Goal: Task Accomplishment & Management: Use online tool/utility

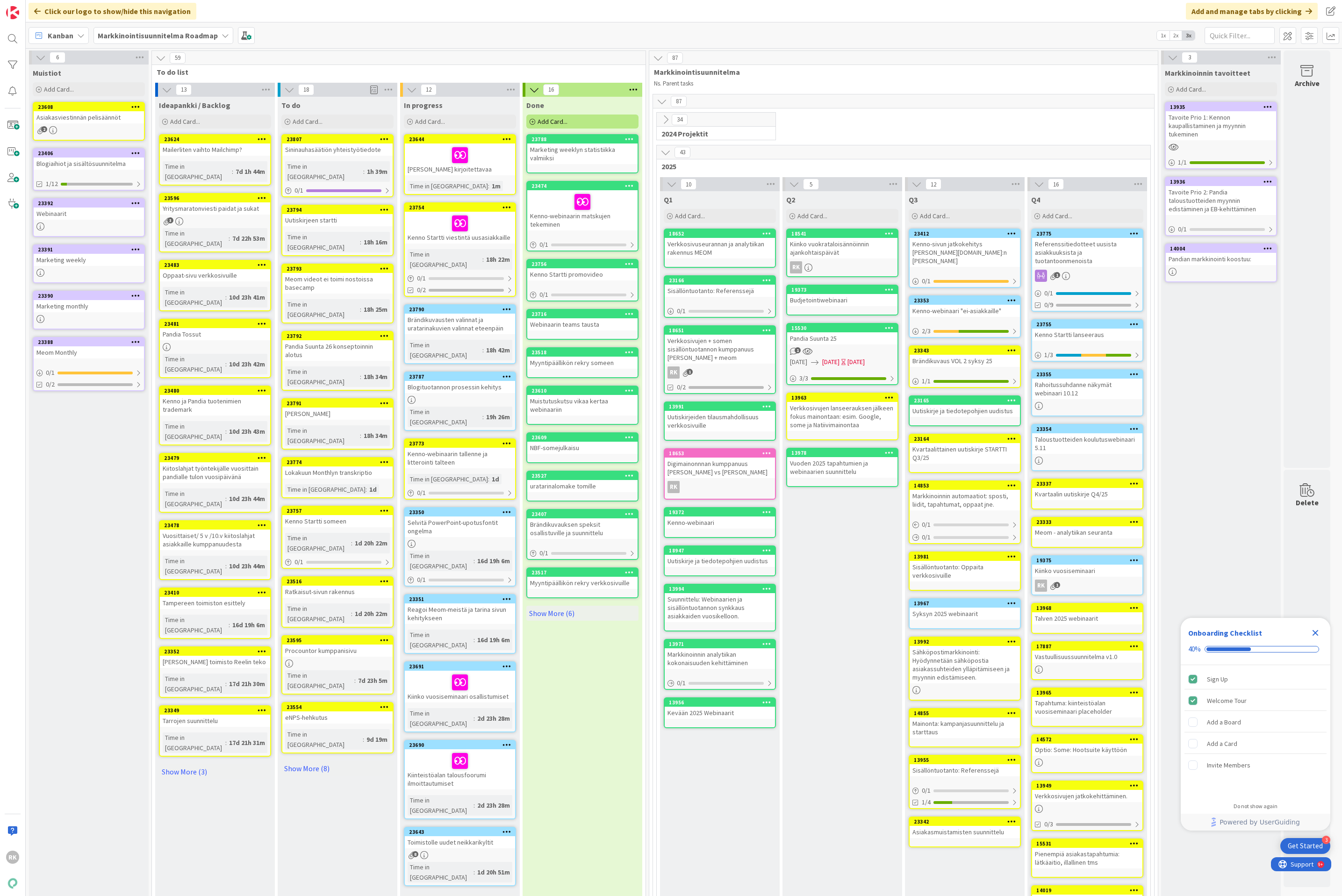
click at [716, 120] on div "34" at bounding box center [716, 119] width 118 height 14
click at [669, 122] on icon at bounding box center [666, 119] width 10 height 10
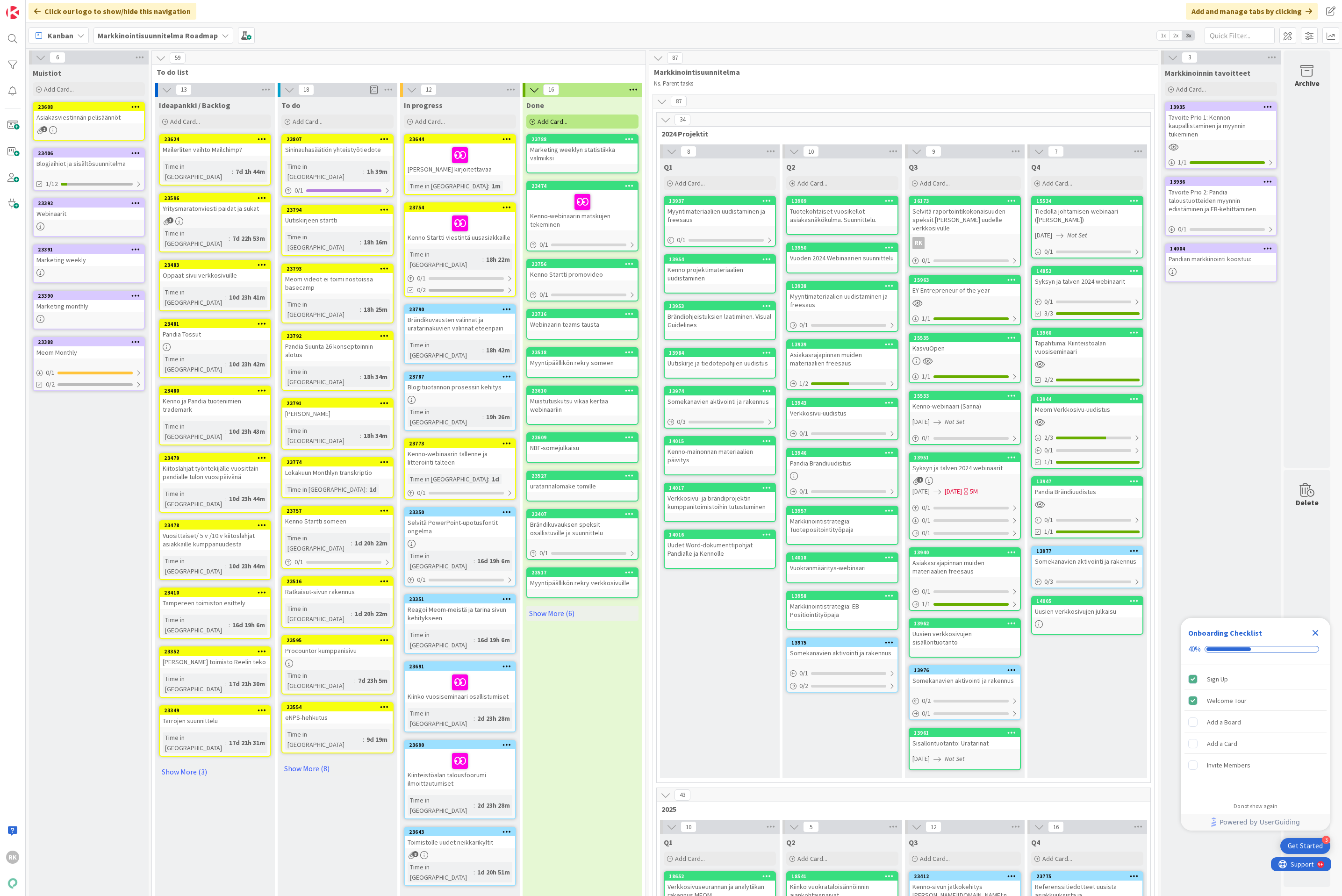
click at [669, 122] on icon at bounding box center [666, 119] width 10 height 10
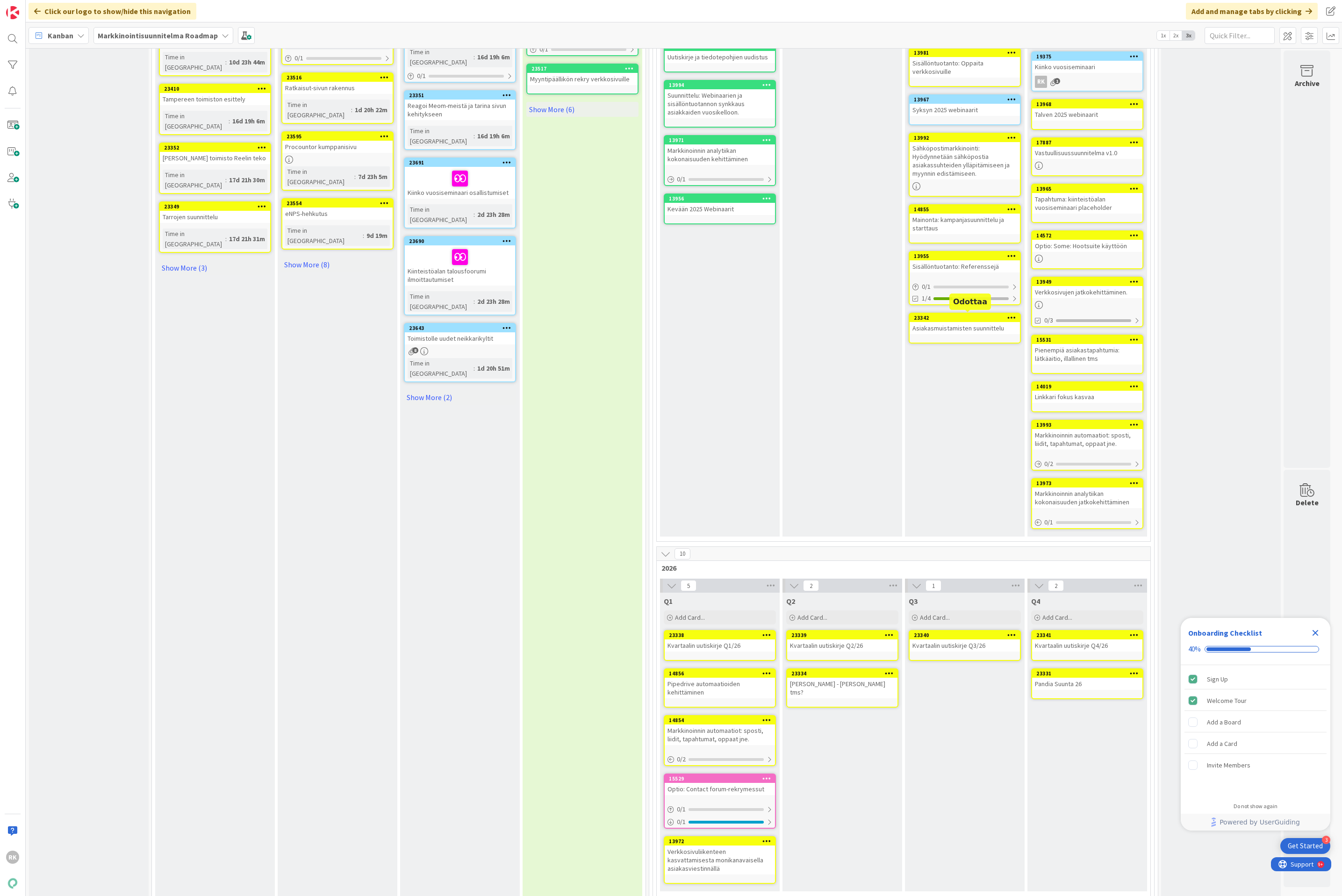
scroll to position [505, 0]
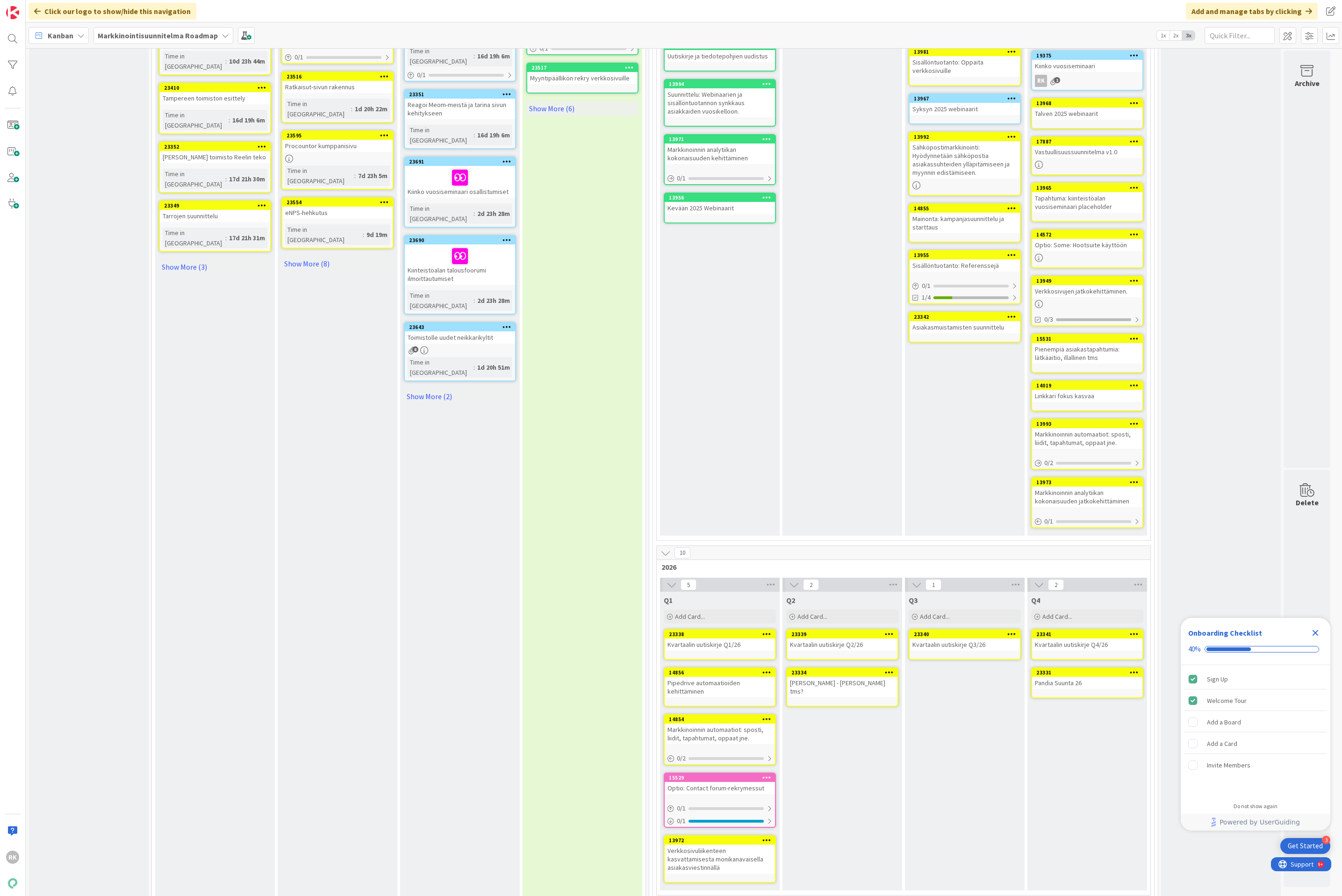
click at [667, 548] on icon at bounding box center [666, 553] width 10 height 10
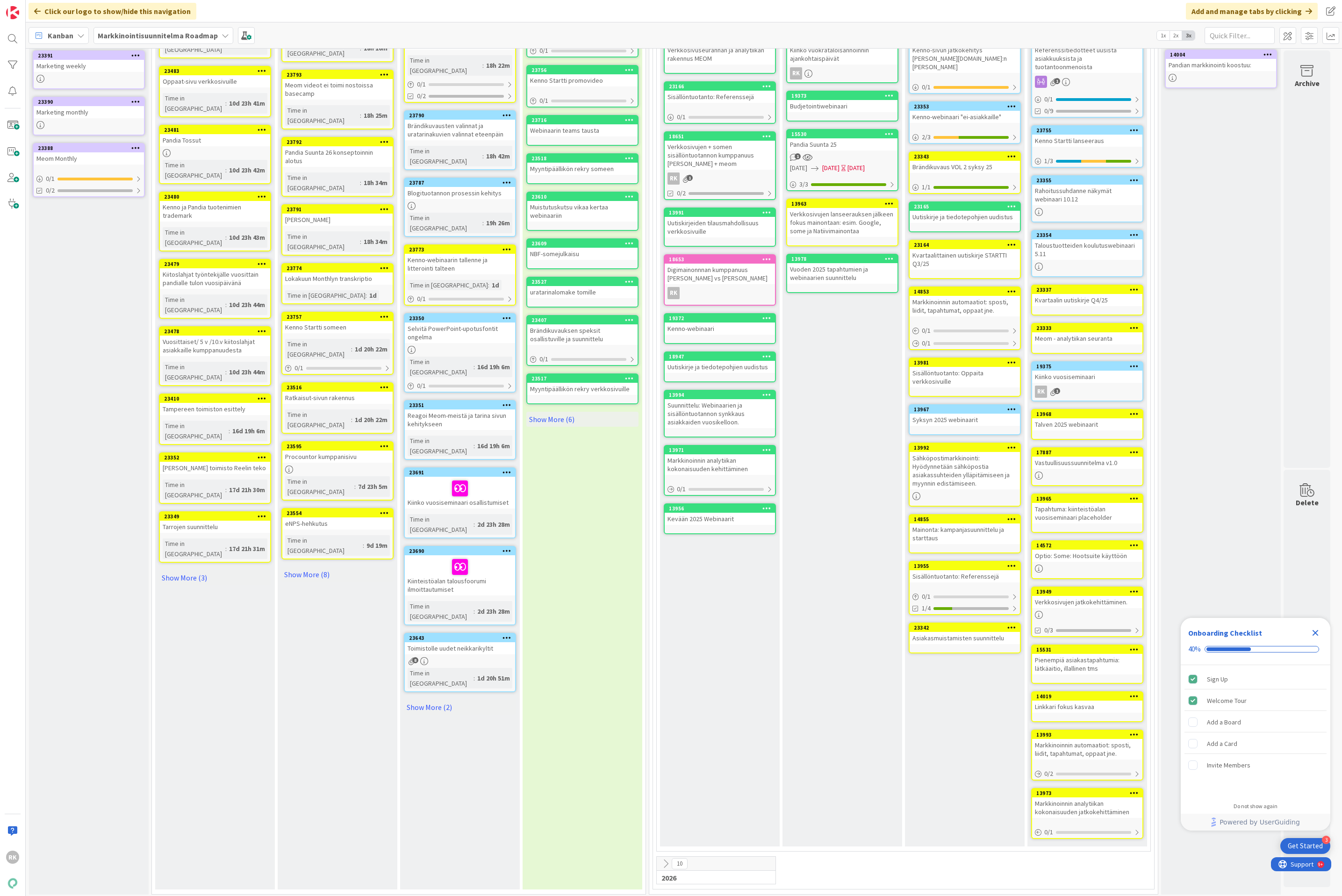
click at [670, 859] on icon at bounding box center [666, 863] width 10 height 10
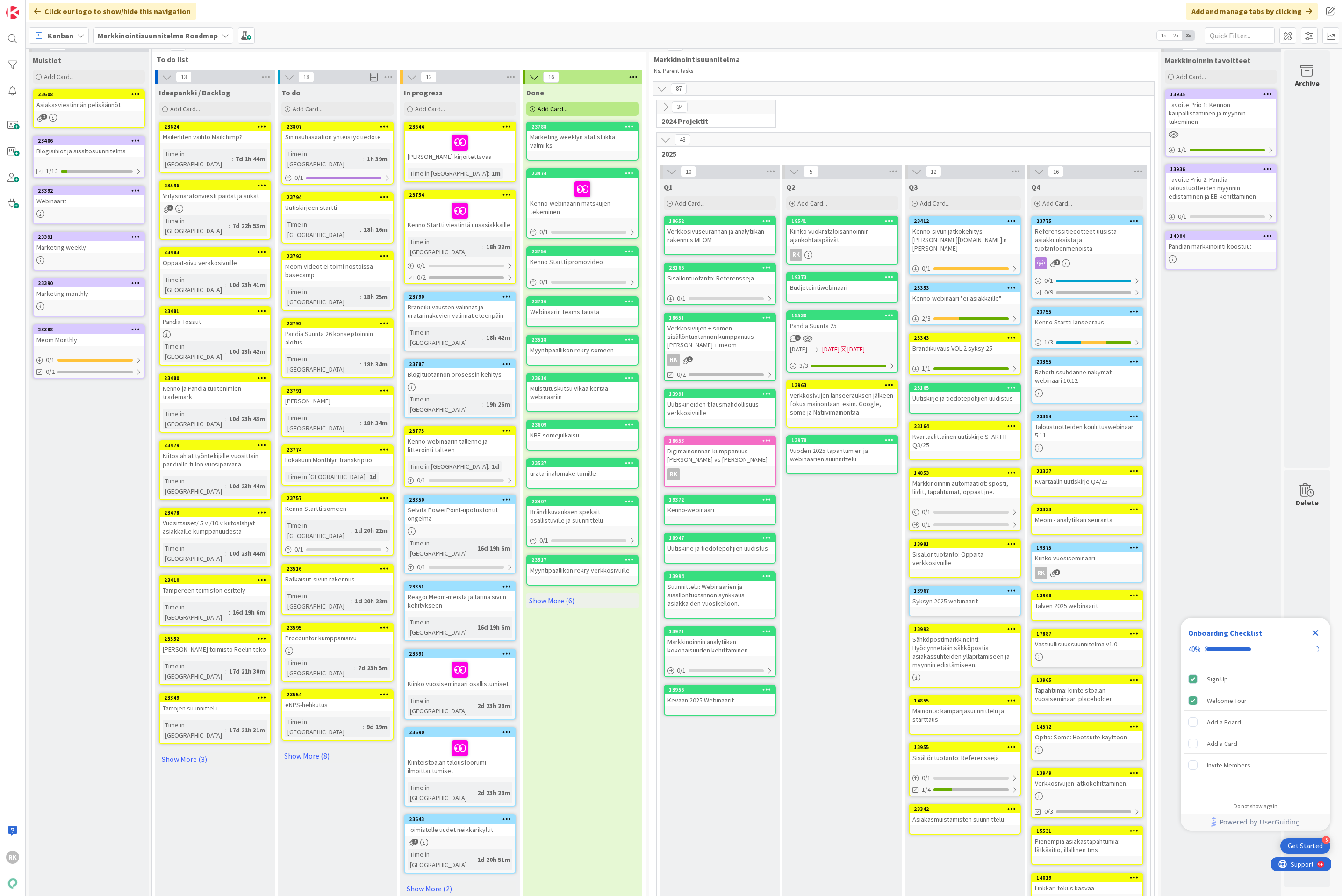
scroll to position [0, 0]
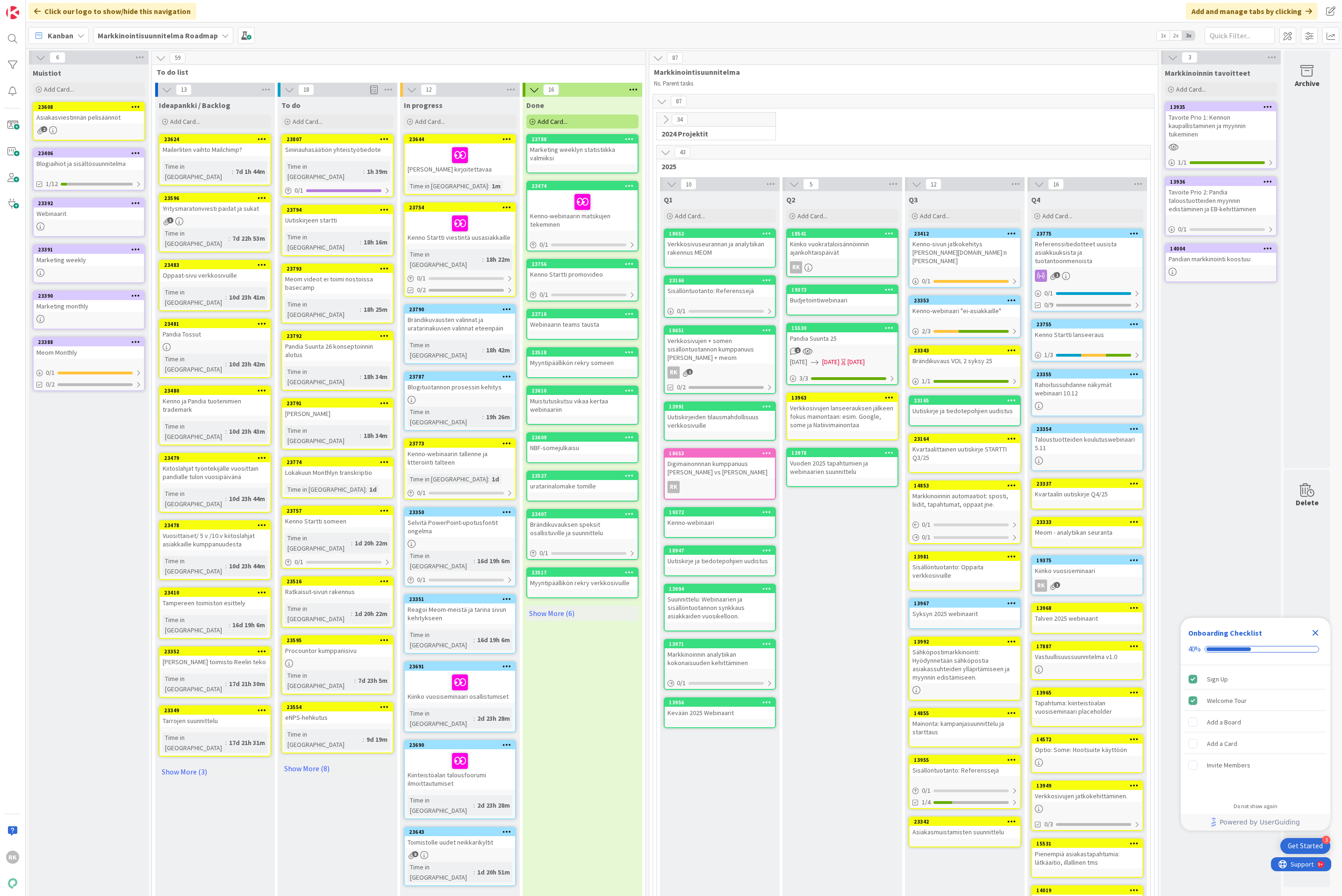
click at [668, 123] on icon at bounding box center [666, 119] width 10 height 10
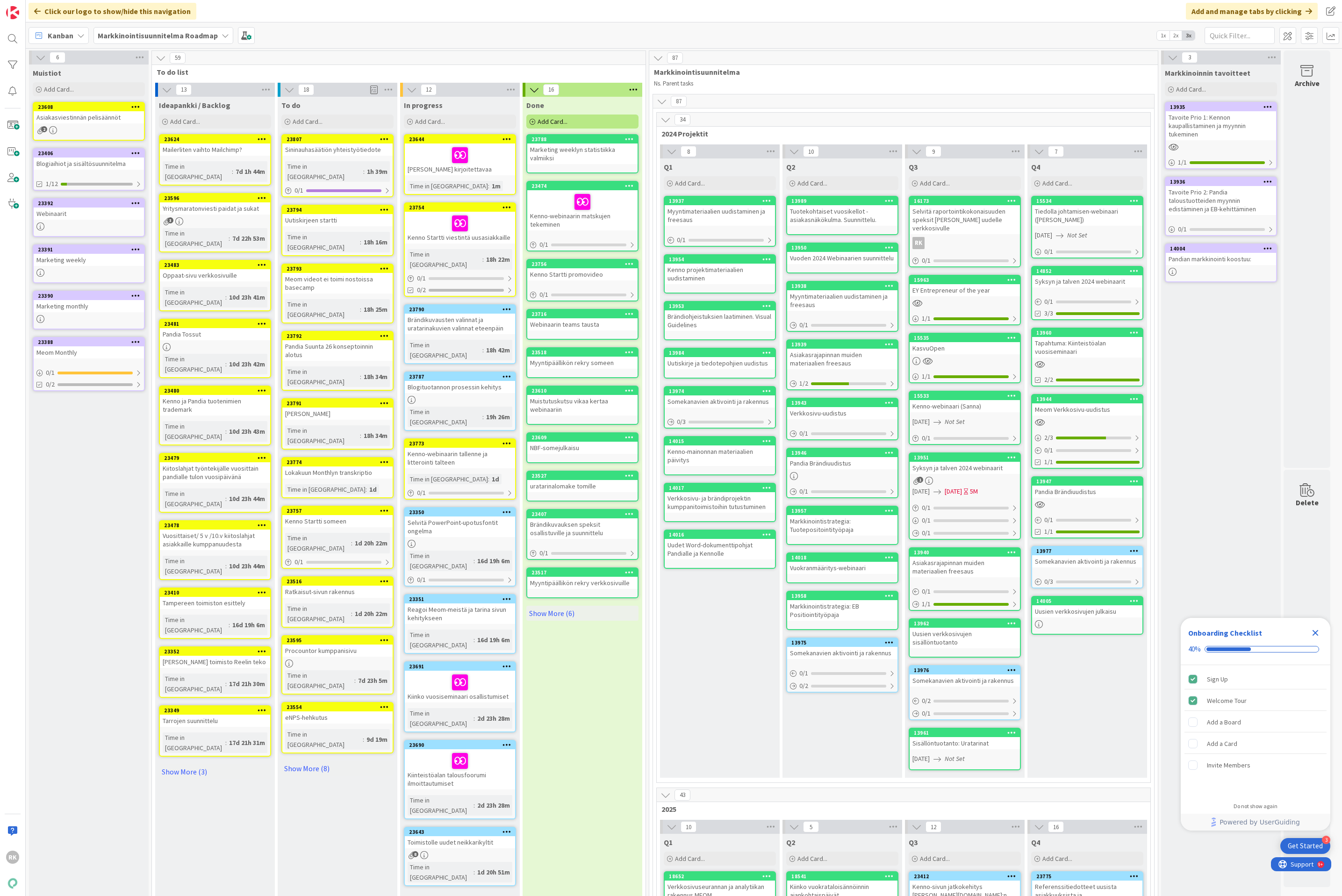
click at [668, 123] on icon at bounding box center [666, 119] width 10 height 10
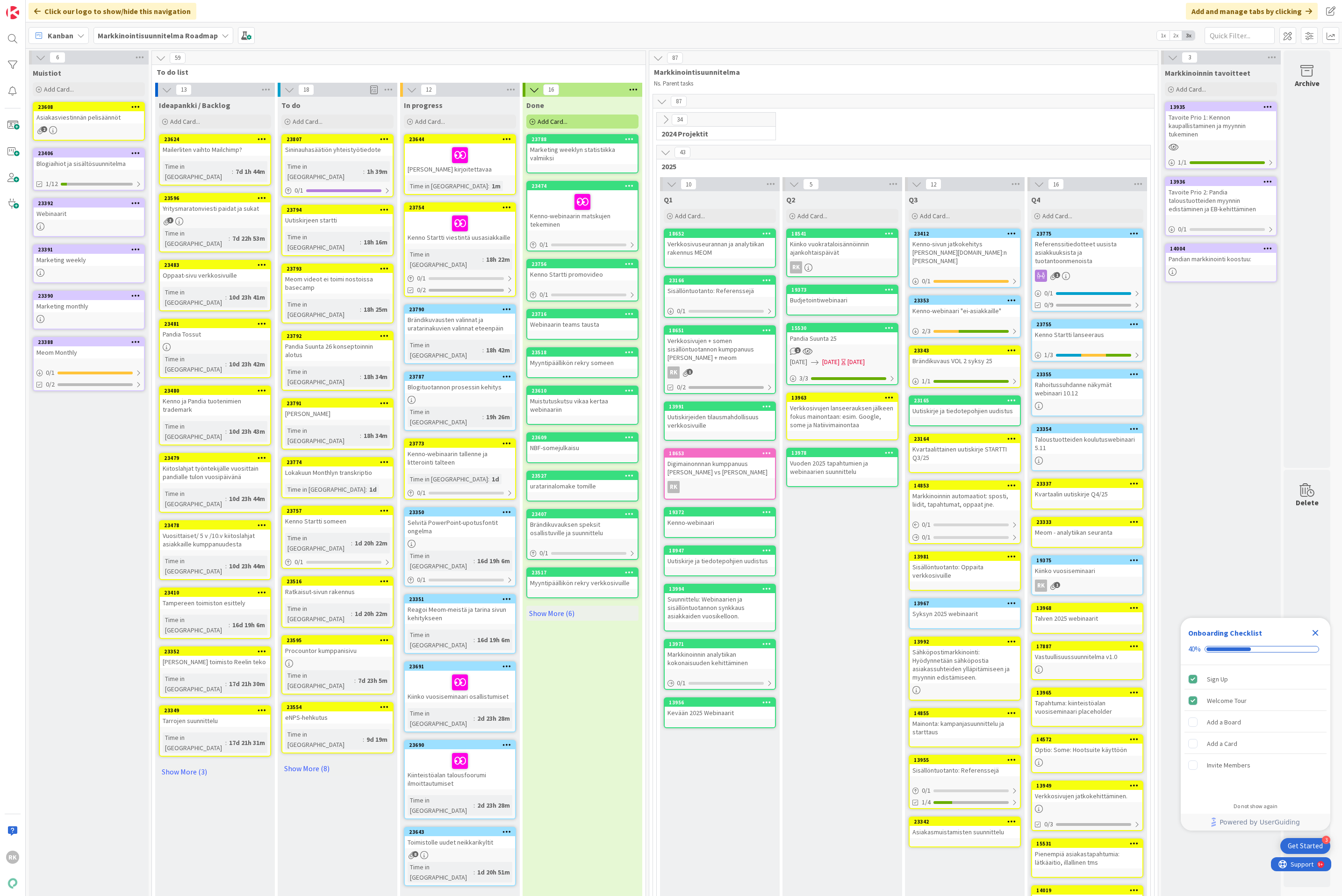
click at [667, 120] on icon at bounding box center [666, 119] width 10 height 10
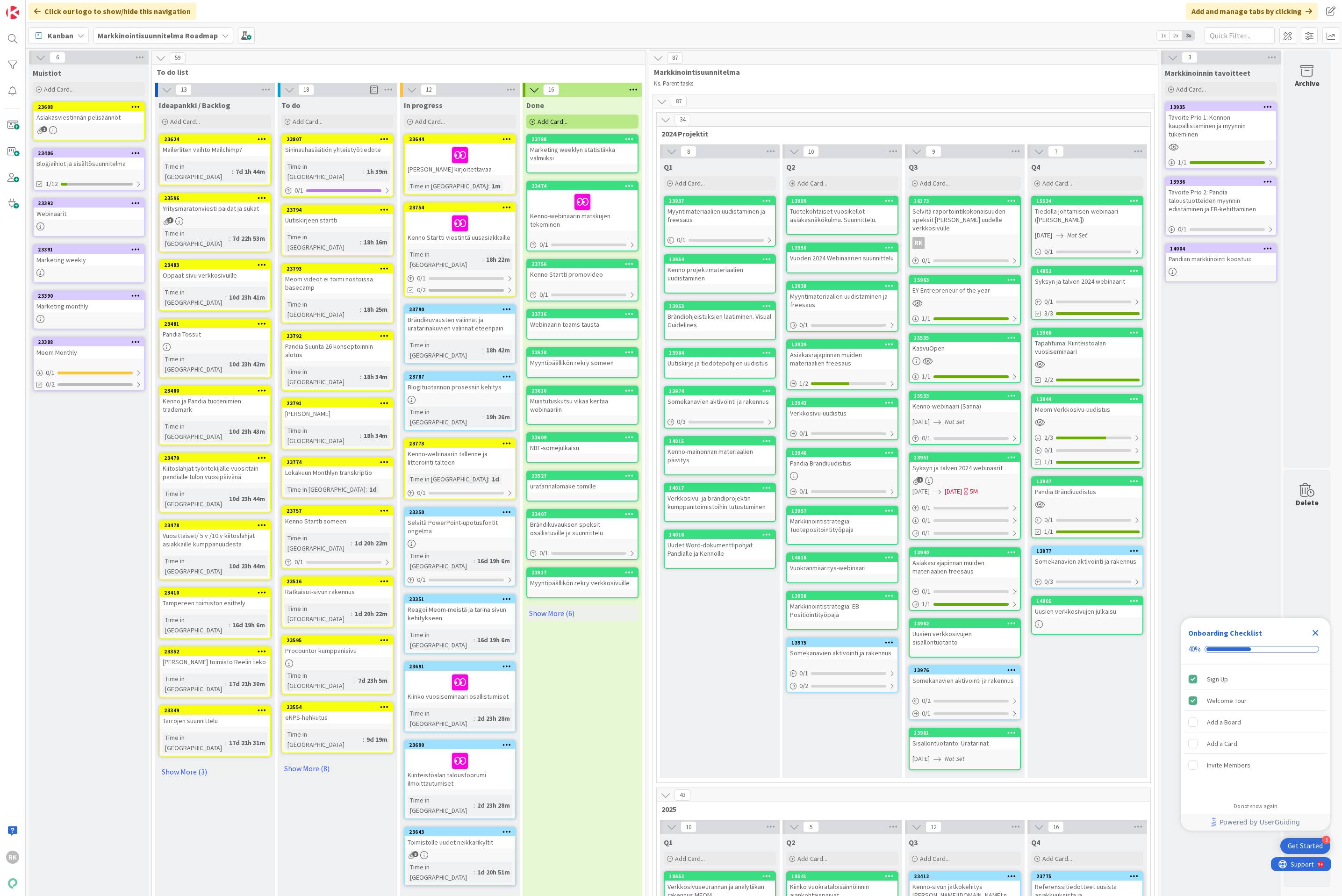
click at [667, 120] on icon at bounding box center [666, 119] width 10 height 10
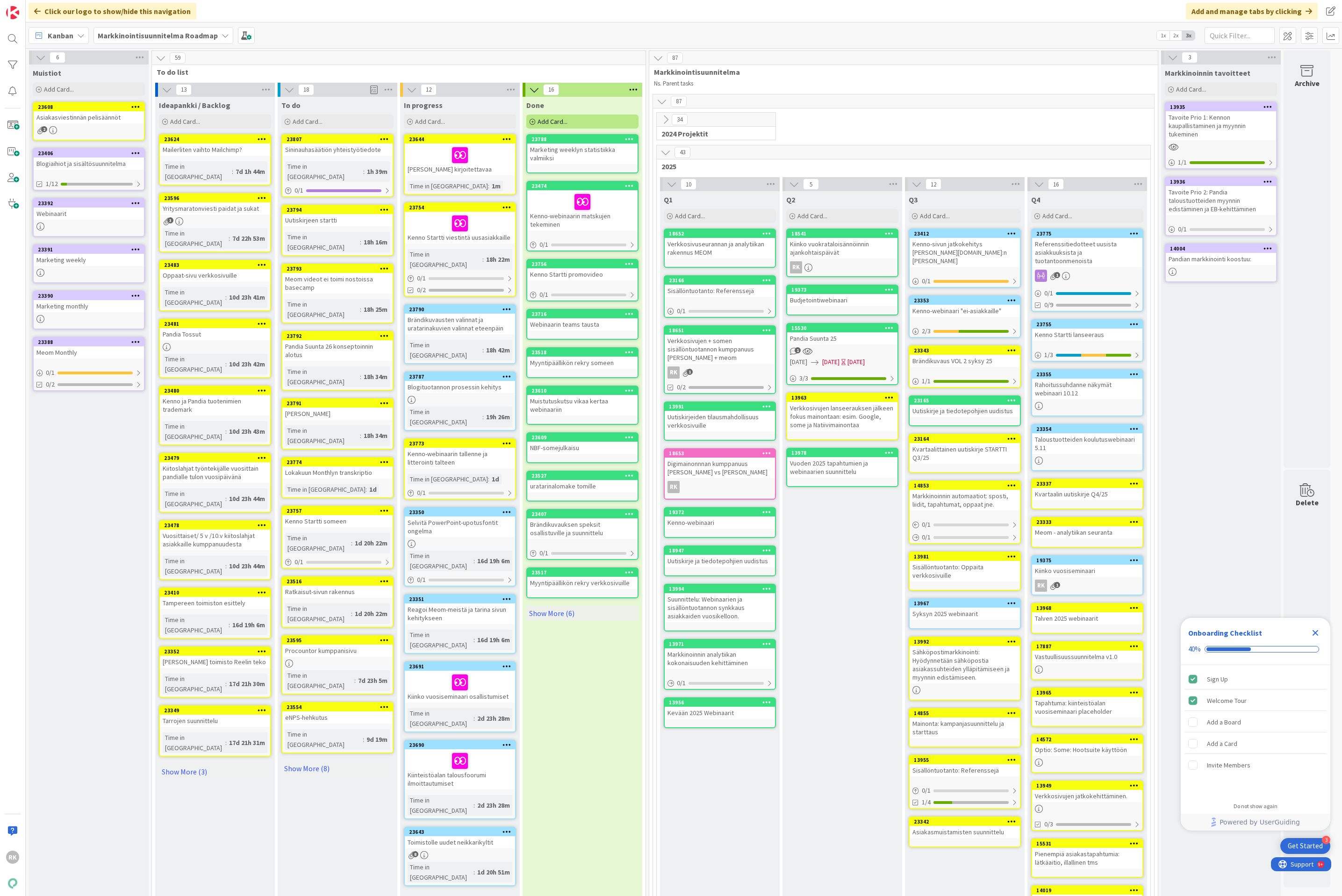
click at [667, 120] on icon at bounding box center [666, 119] width 10 height 10
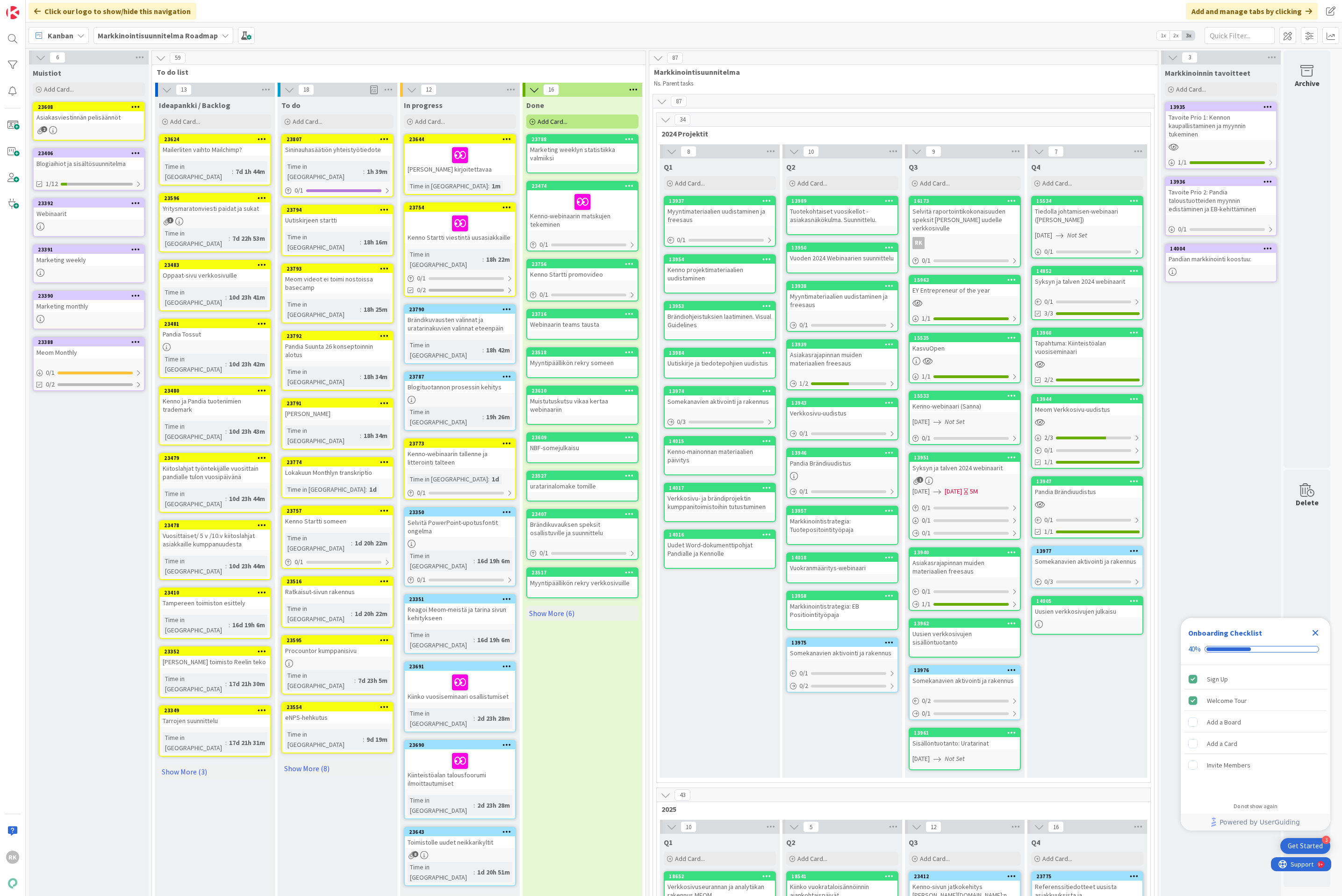
click at [674, 151] on icon at bounding box center [672, 151] width 10 height 10
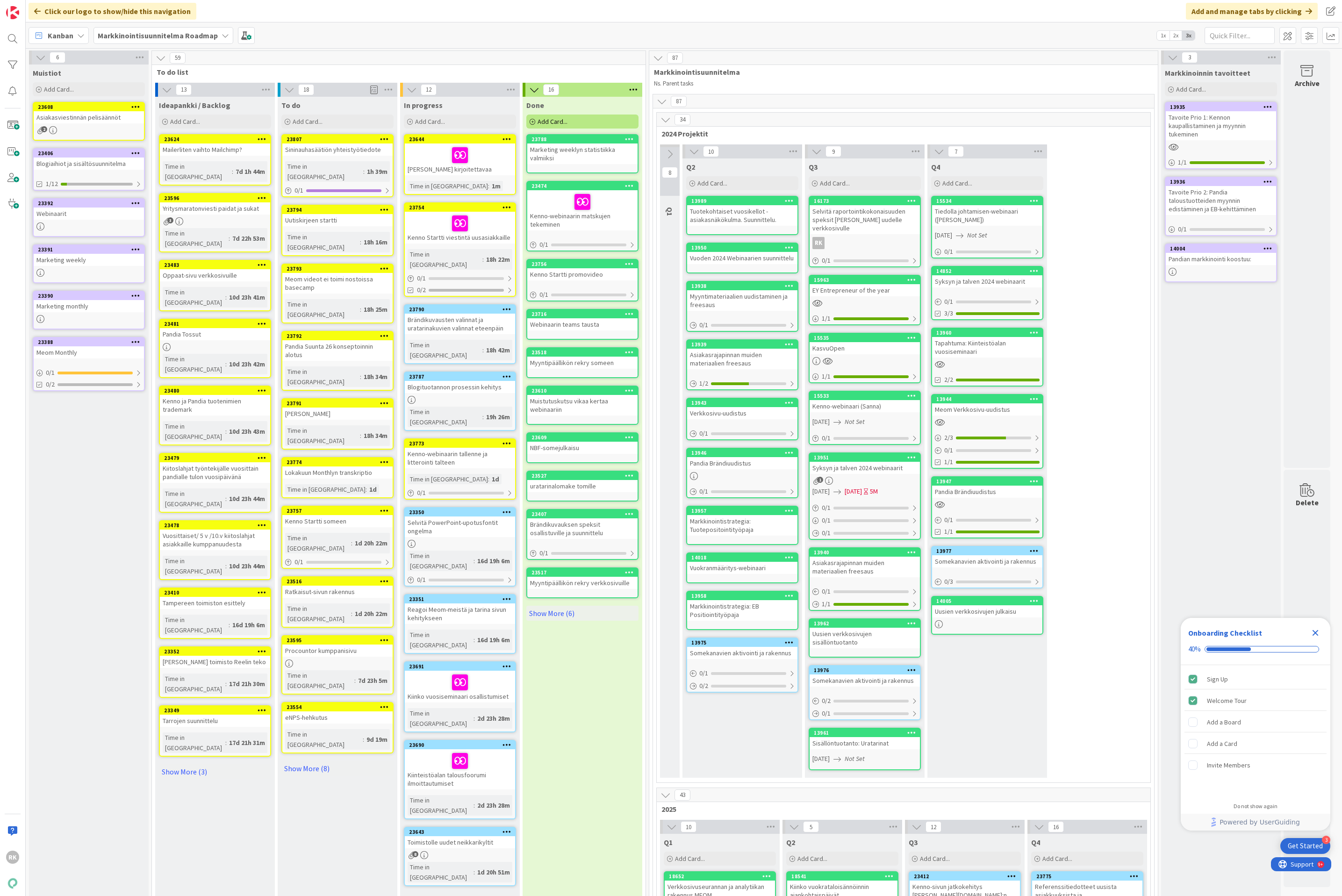
click at [671, 152] on icon at bounding box center [669, 154] width 10 height 10
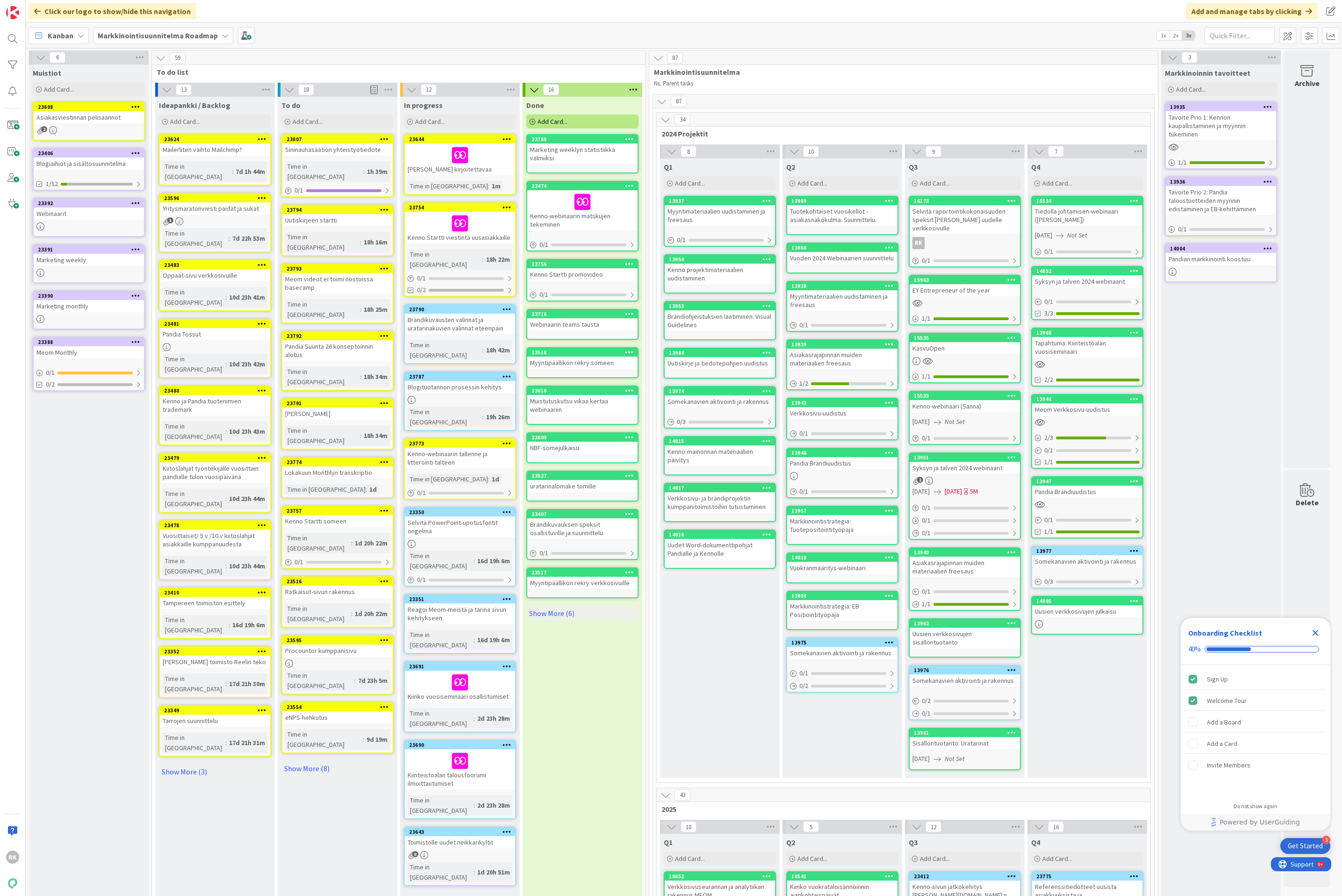
click at [670, 124] on icon at bounding box center [666, 119] width 10 height 10
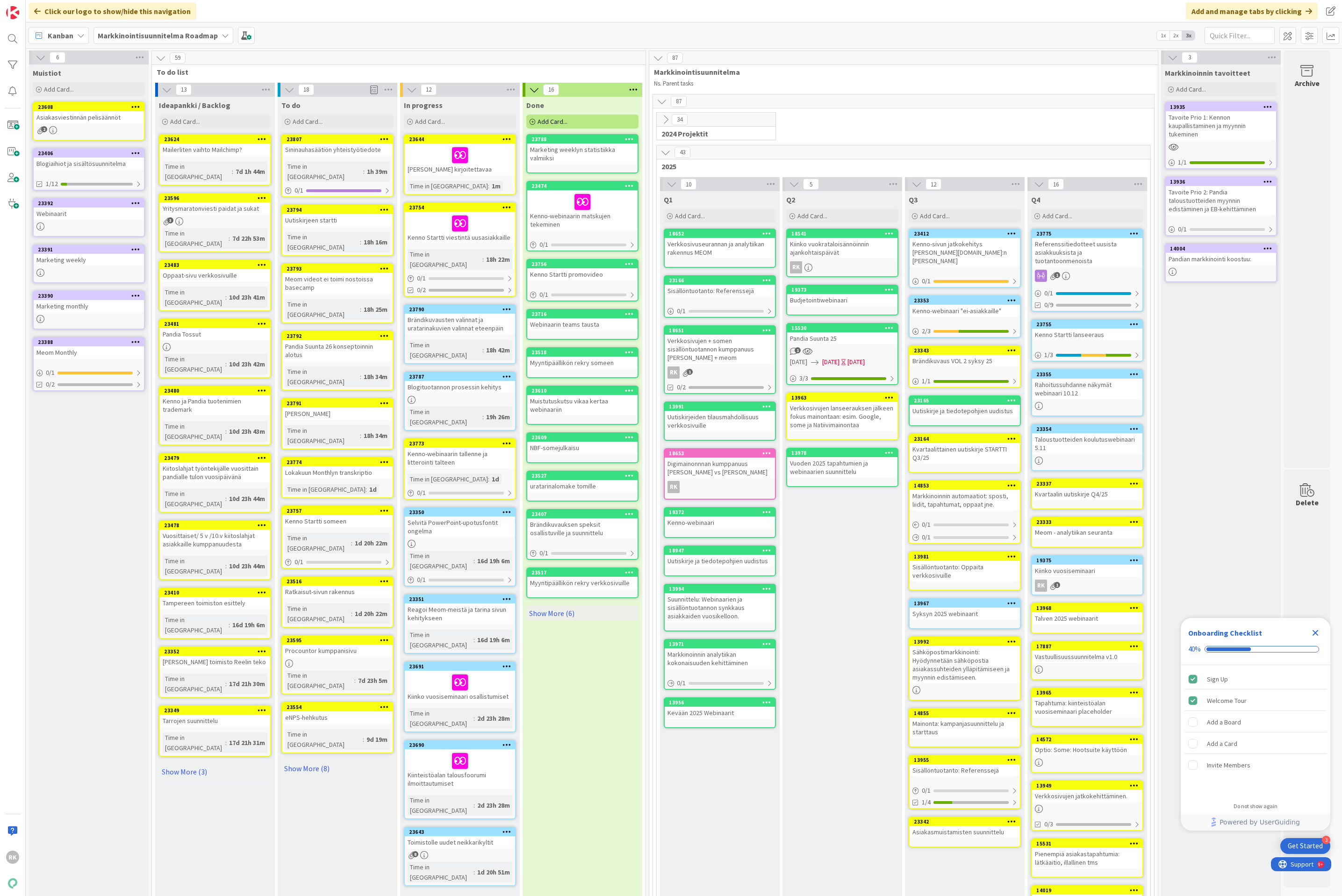
click at [1217, 260] on div "Pandian markkinointi koostuu:" at bounding box center [1220, 259] width 110 height 12
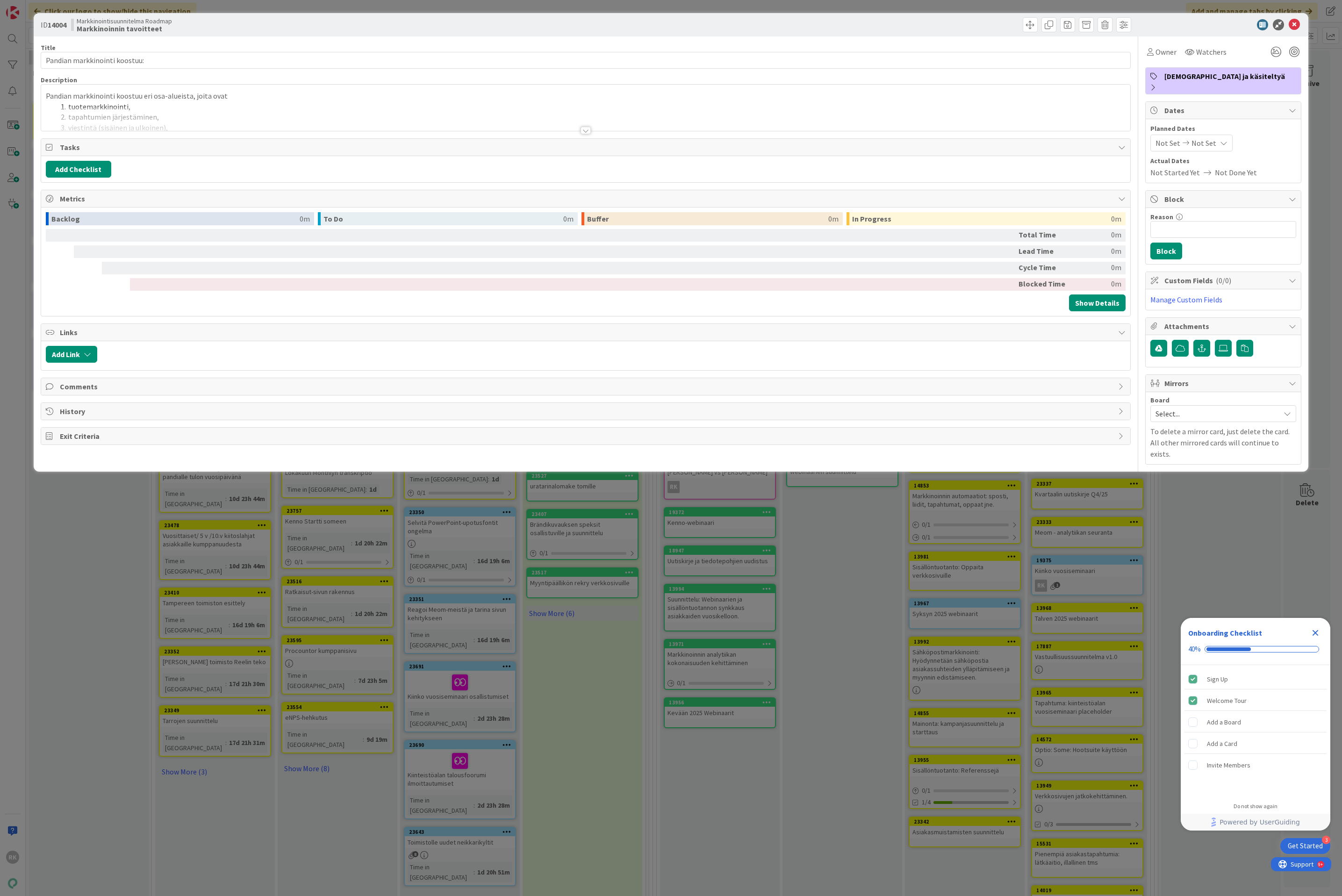
click at [588, 134] on div at bounding box center [585, 131] width 10 height 7
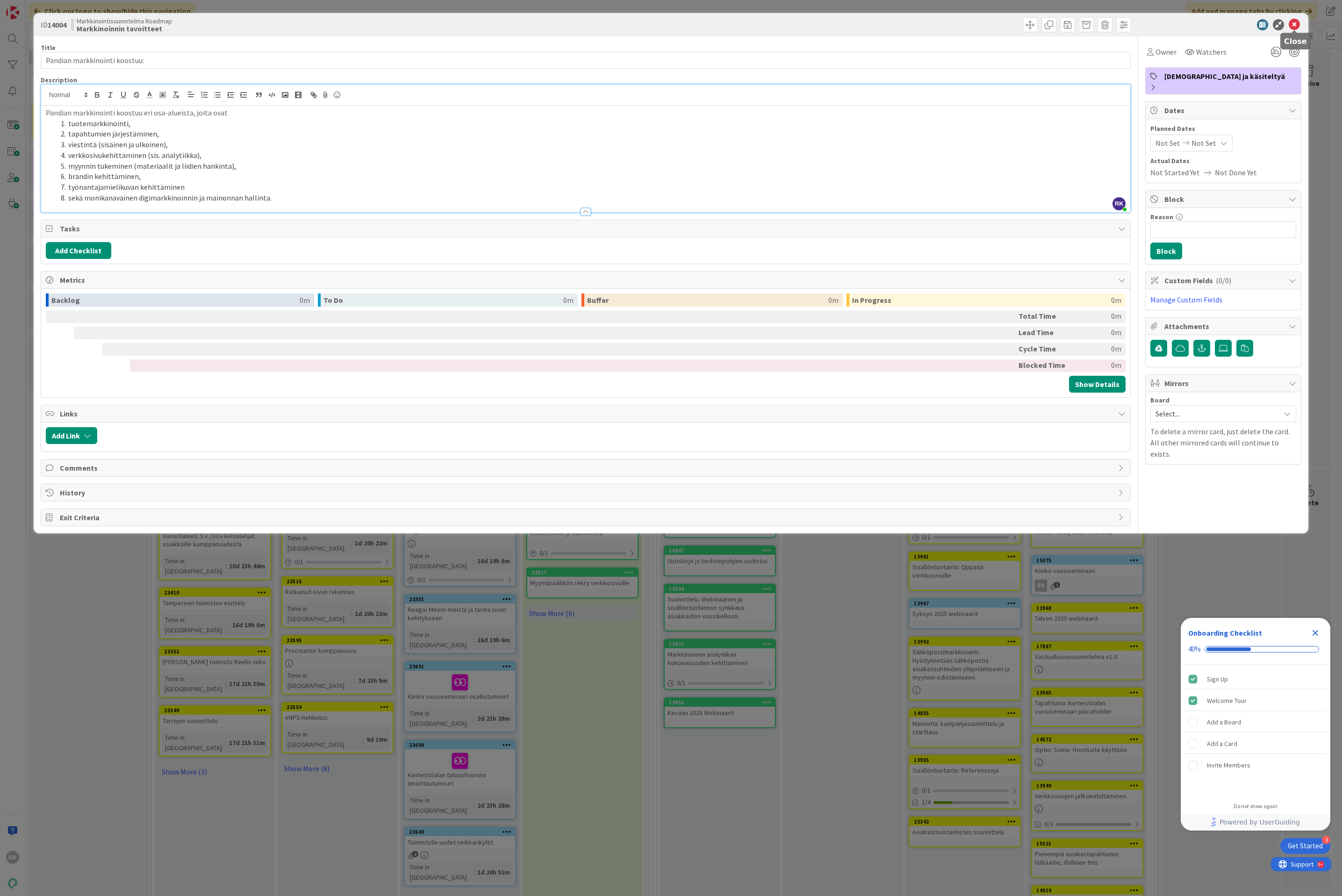
click at [1295, 23] on icon at bounding box center [1294, 25] width 11 height 11
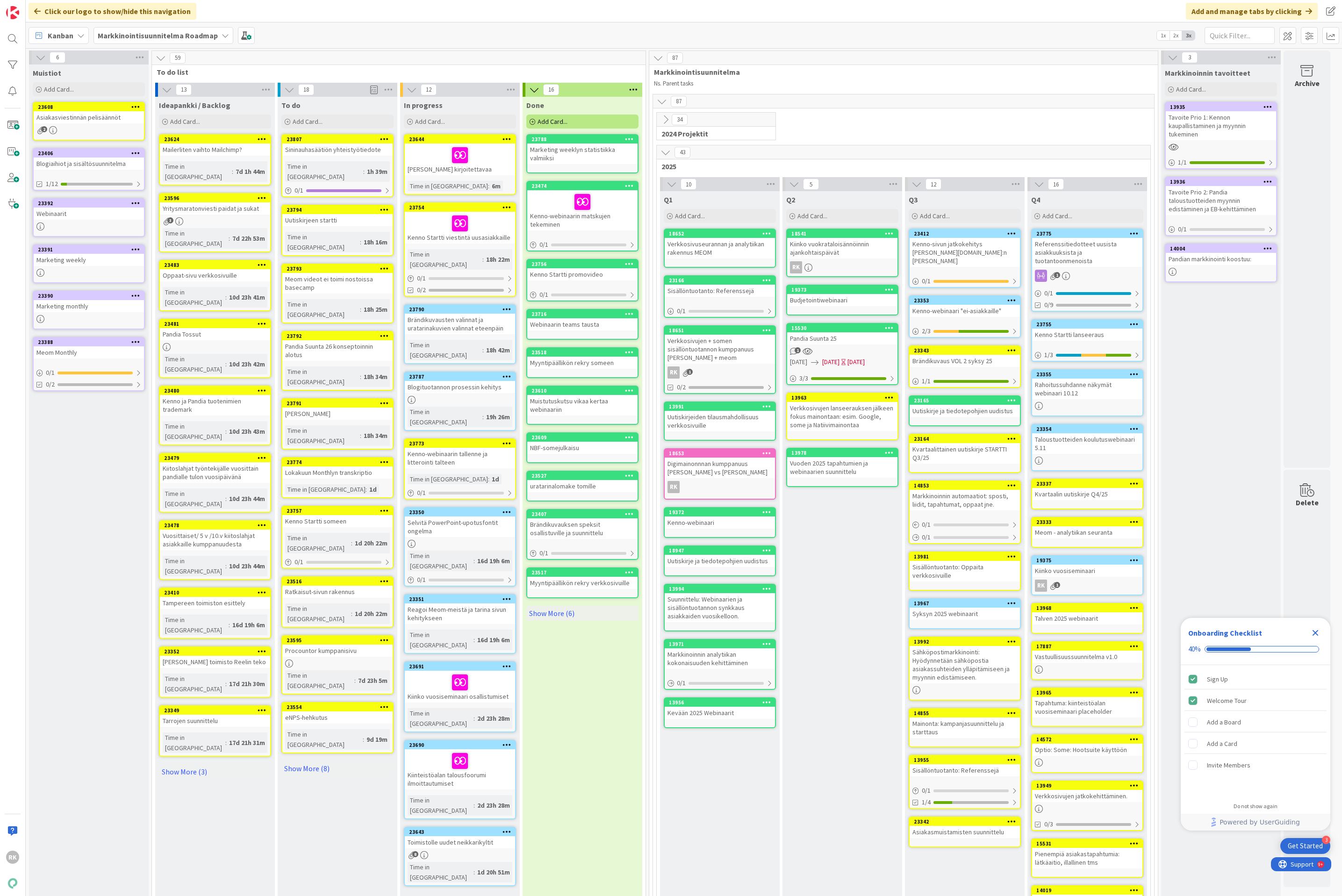
click at [165, 56] on icon at bounding box center [160, 57] width 10 height 10
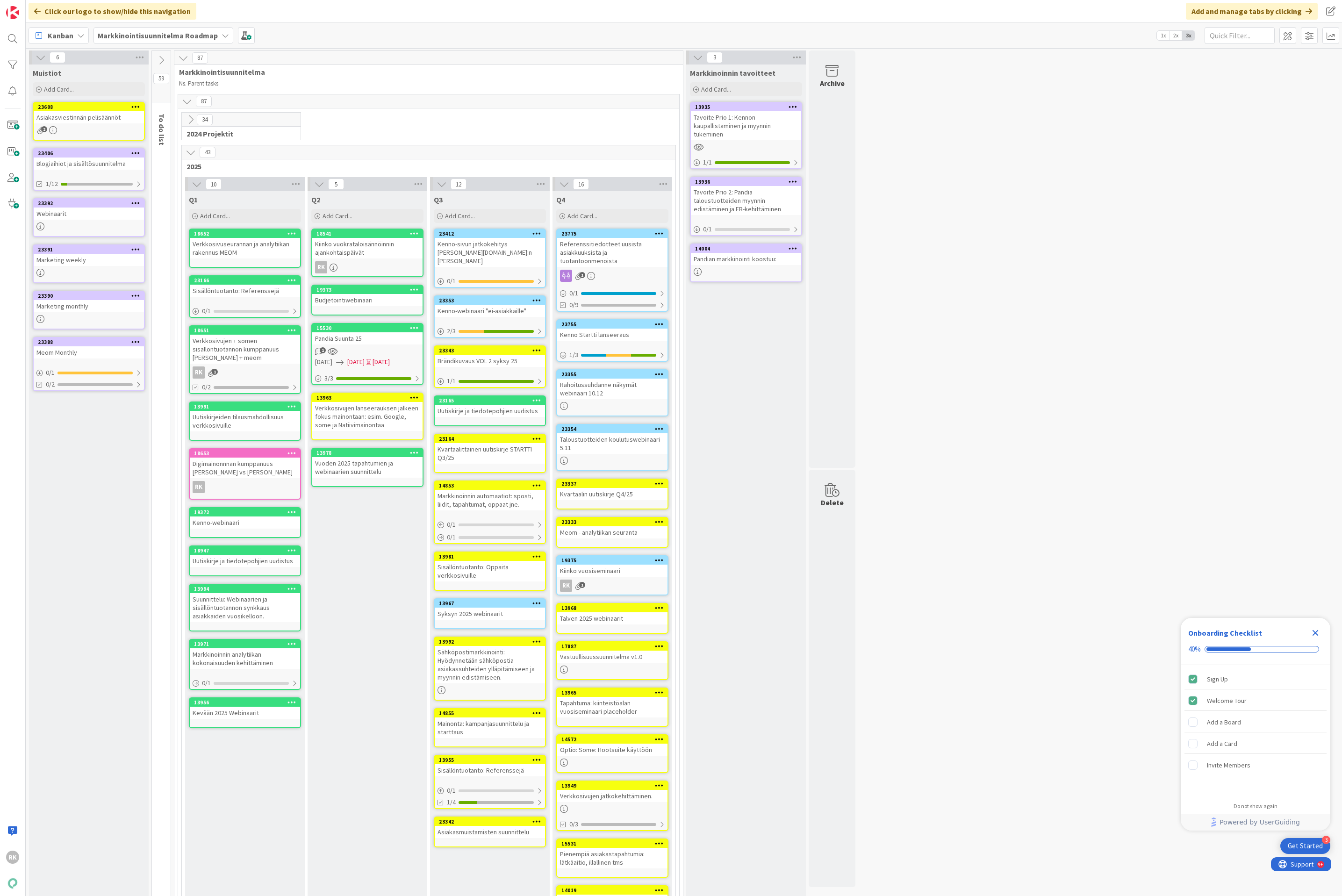
click at [165, 56] on icon at bounding box center [161, 60] width 10 height 10
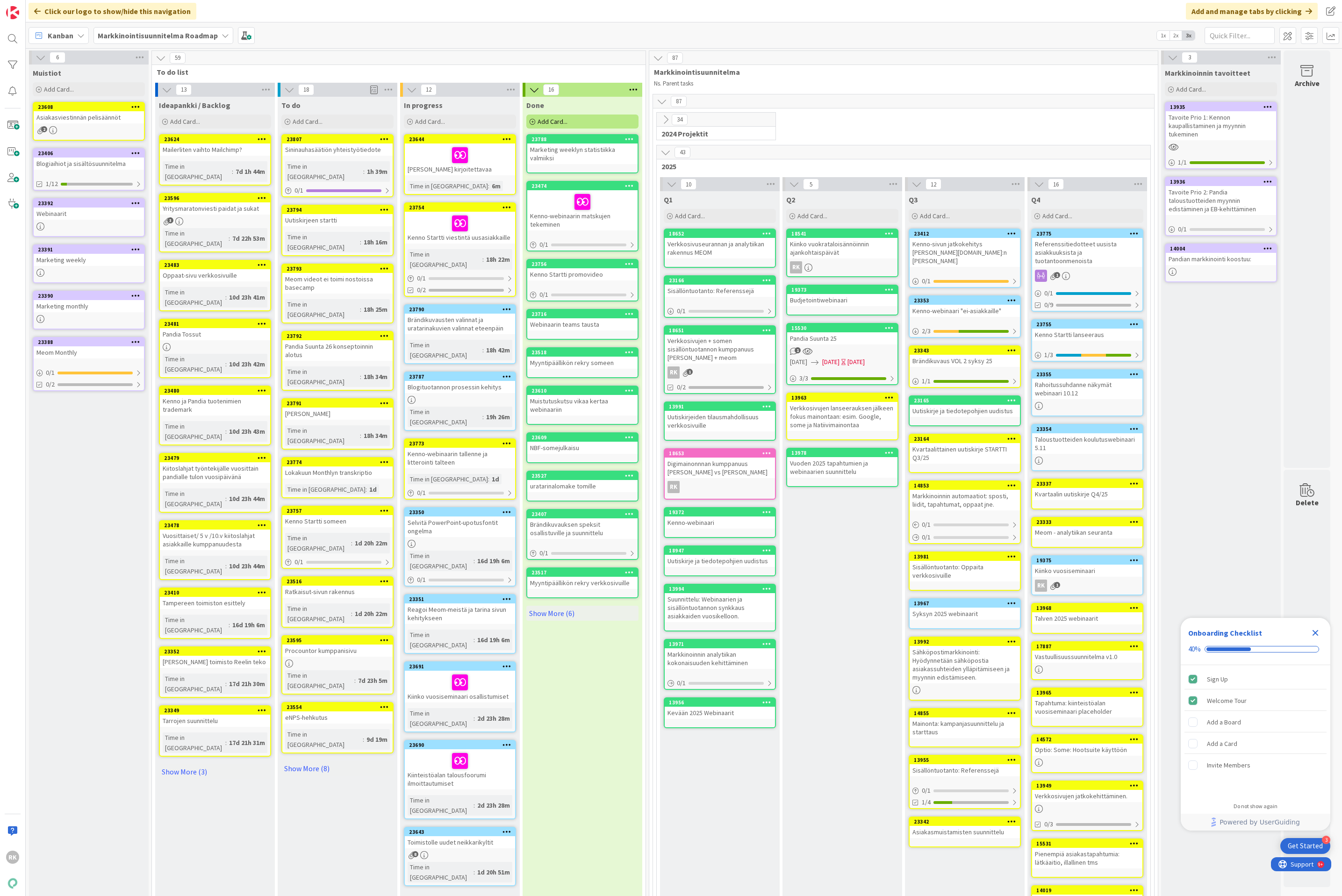
click at [631, 88] on icon at bounding box center [634, 89] width 12 height 14
click at [630, 88] on icon at bounding box center [634, 89] width 12 height 14
click at [1285, 37] on span at bounding box center [1288, 36] width 17 height 17
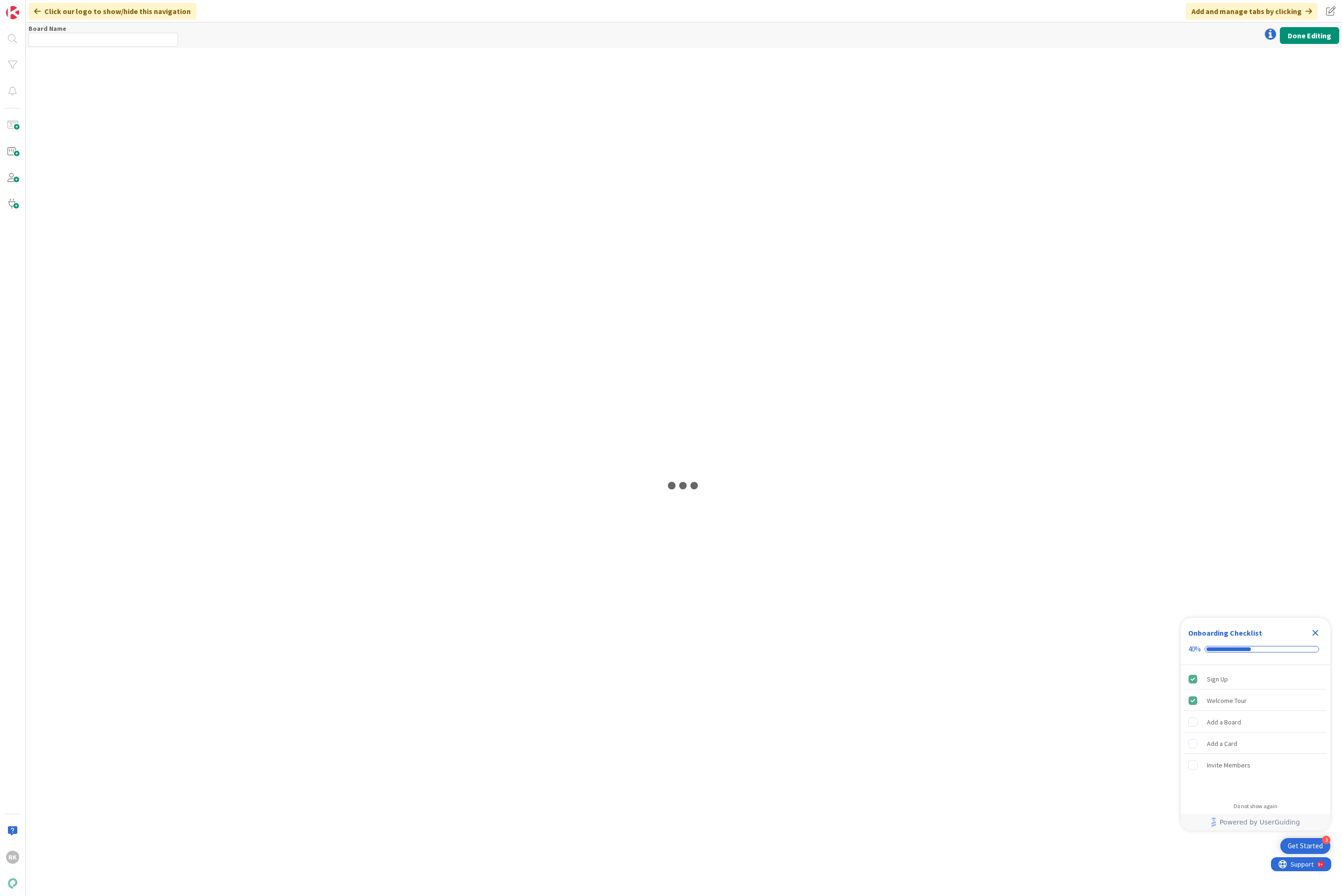
type input "Markkinointisuunnitelma Roadmap"
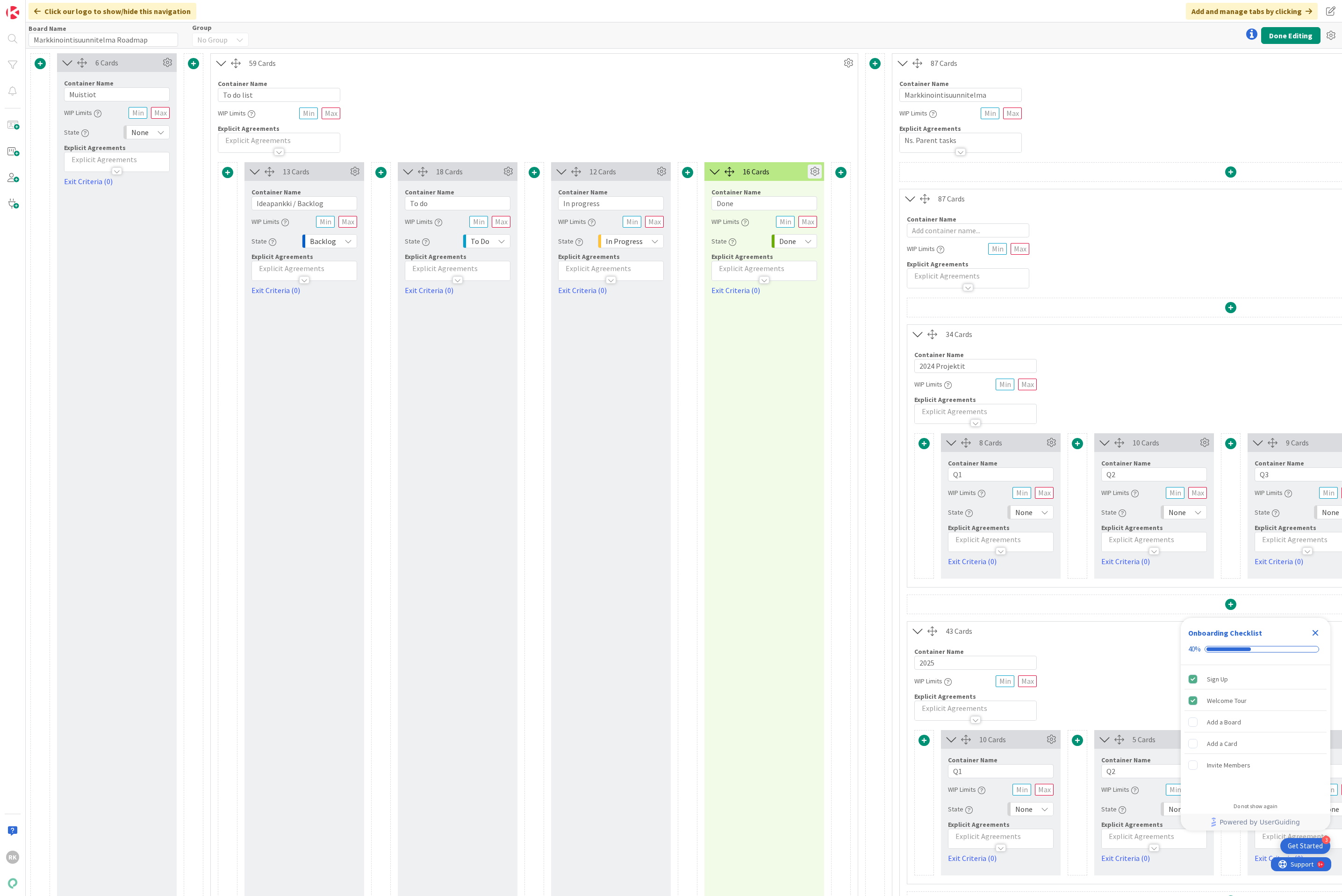
click at [814, 172] on icon at bounding box center [814, 171] width 14 height 14
click at [796, 255] on div "Custom" at bounding box center [797, 255] width 38 height 13
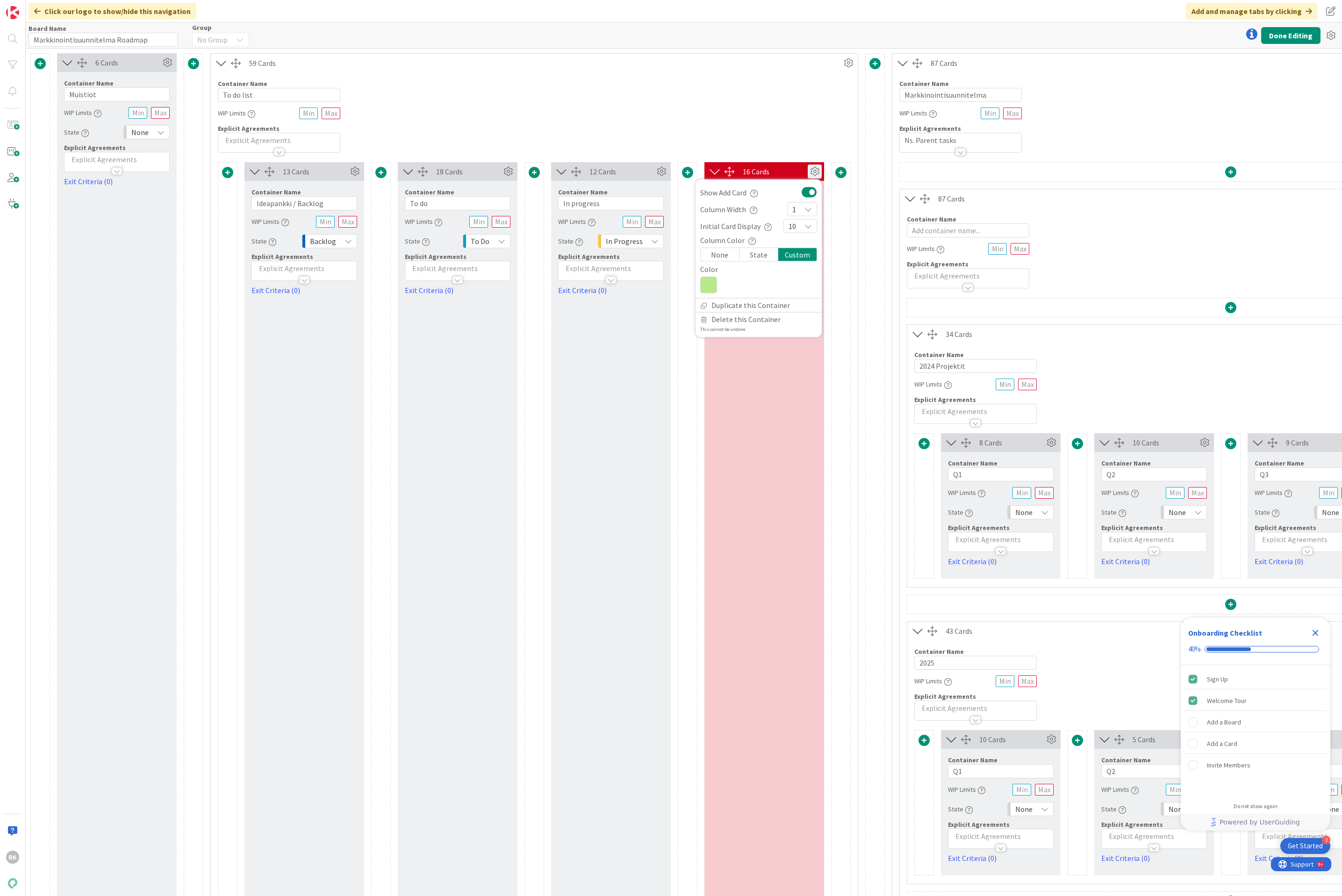
click at [802, 259] on div "Custom" at bounding box center [797, 255] width 38 height 13
click at [712, 284] on icon at bounding box center [708, 285] width 17 height 17
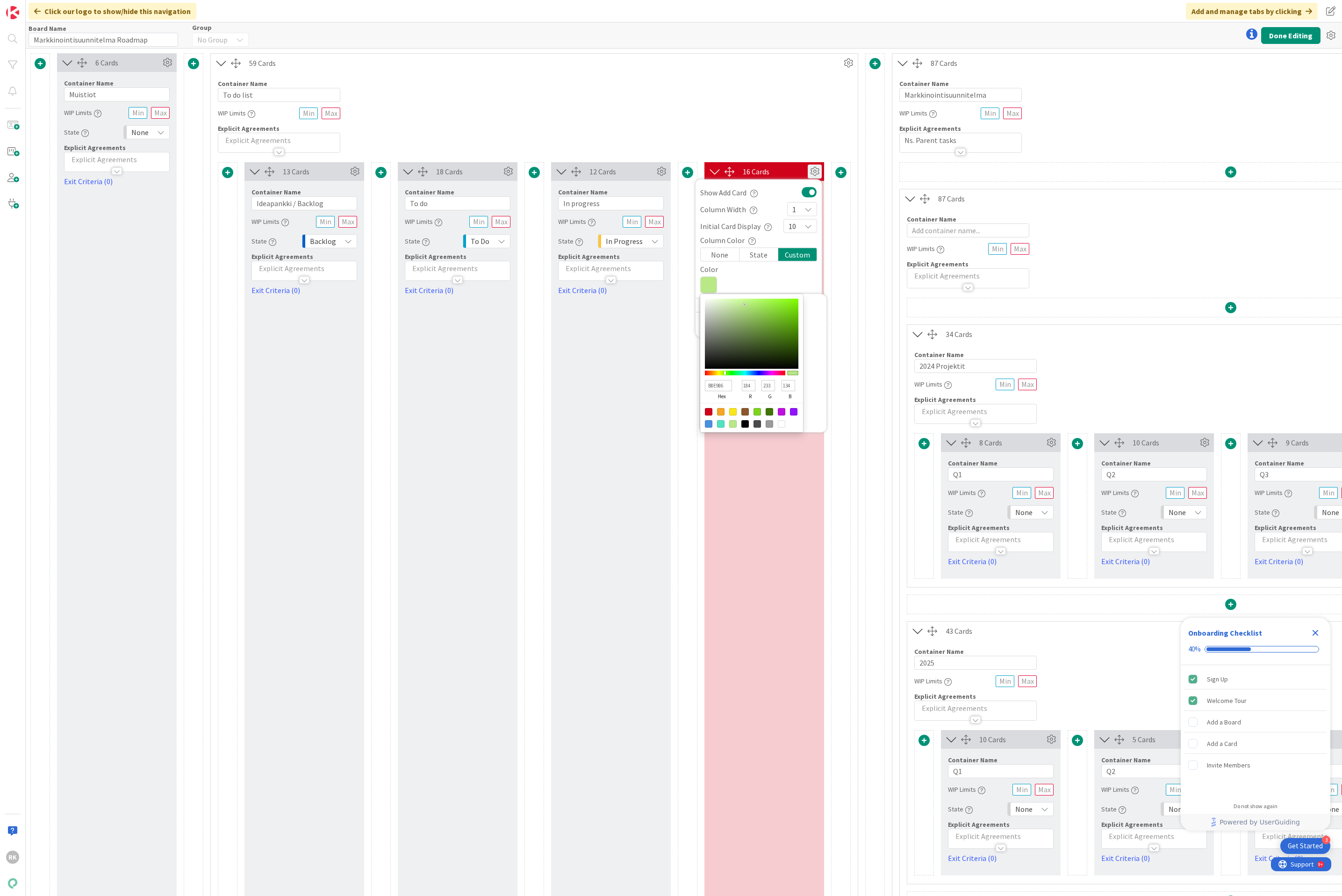
click at [812, 305] on div "B8E986 hex 184 r 233 g 134 b 100 a" at bounding box center [763, 363] width 126 height 138
drag, startPoint x: 758, startPoint y: 92, endPoint x: 751, endPoint y: 93, distance: 7.1
click at [757, 92] on div "Container Name 10 / 64 To do list WIP Limits Explicit Agreements" at bounding box center [534, 112] width 647 height 80
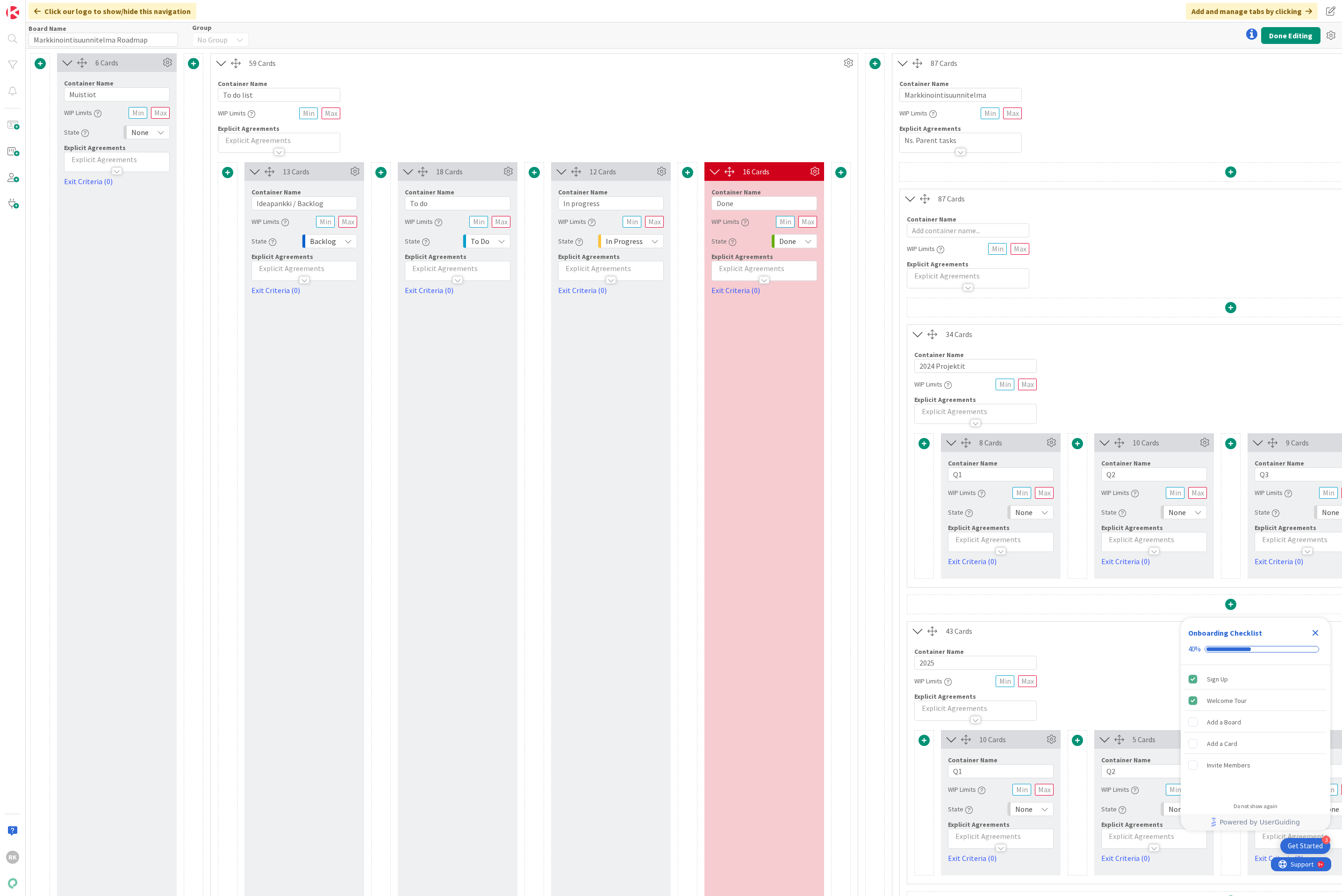
click at [39, 9] on icon at bounding box center [37, 11] width 7 height 7
click at [36, 11] on icon at bounding box center [37, 11] width 7 height 7
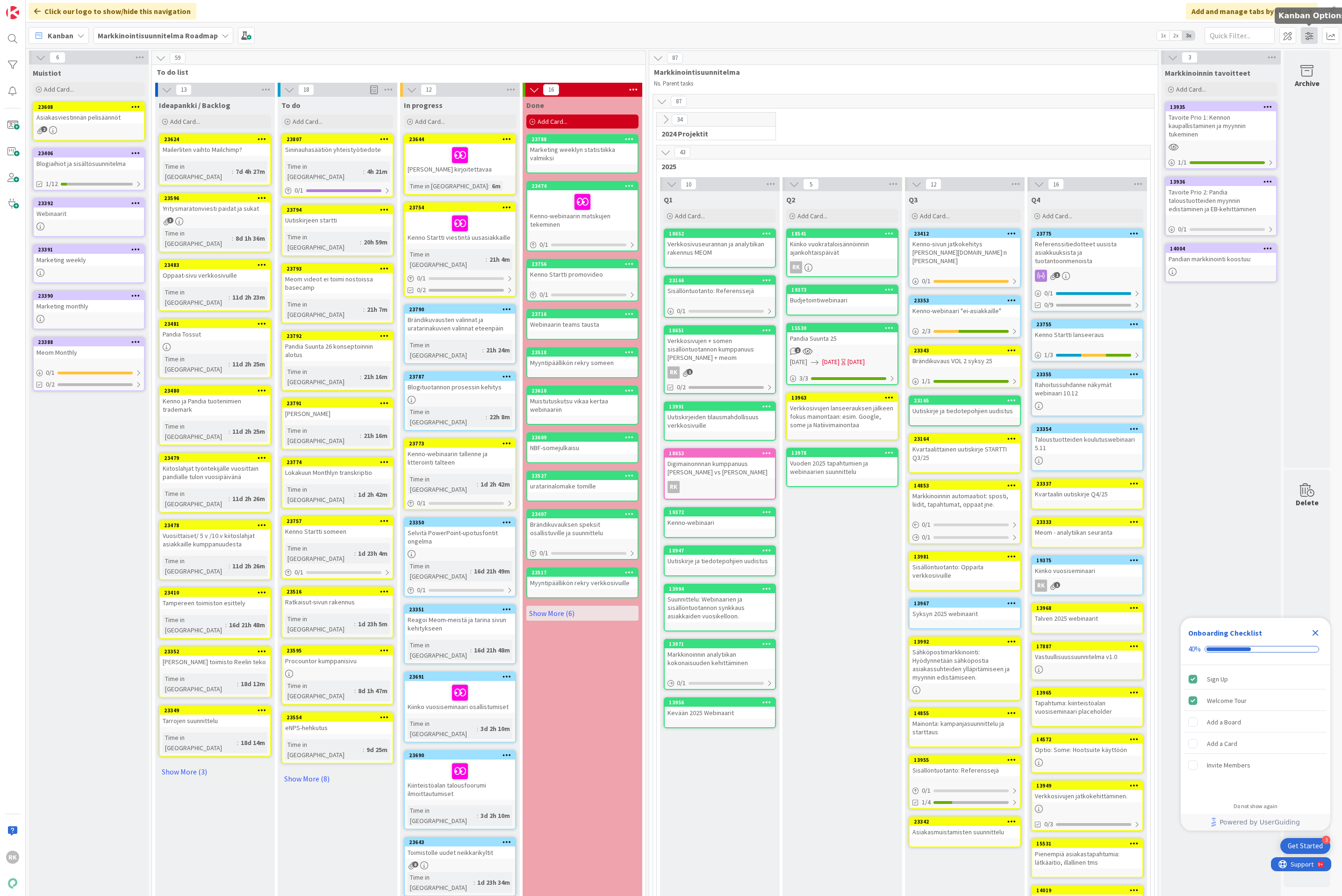
click at [1303, 32] on span at bounding box center [1309, 36] width 17 height 17
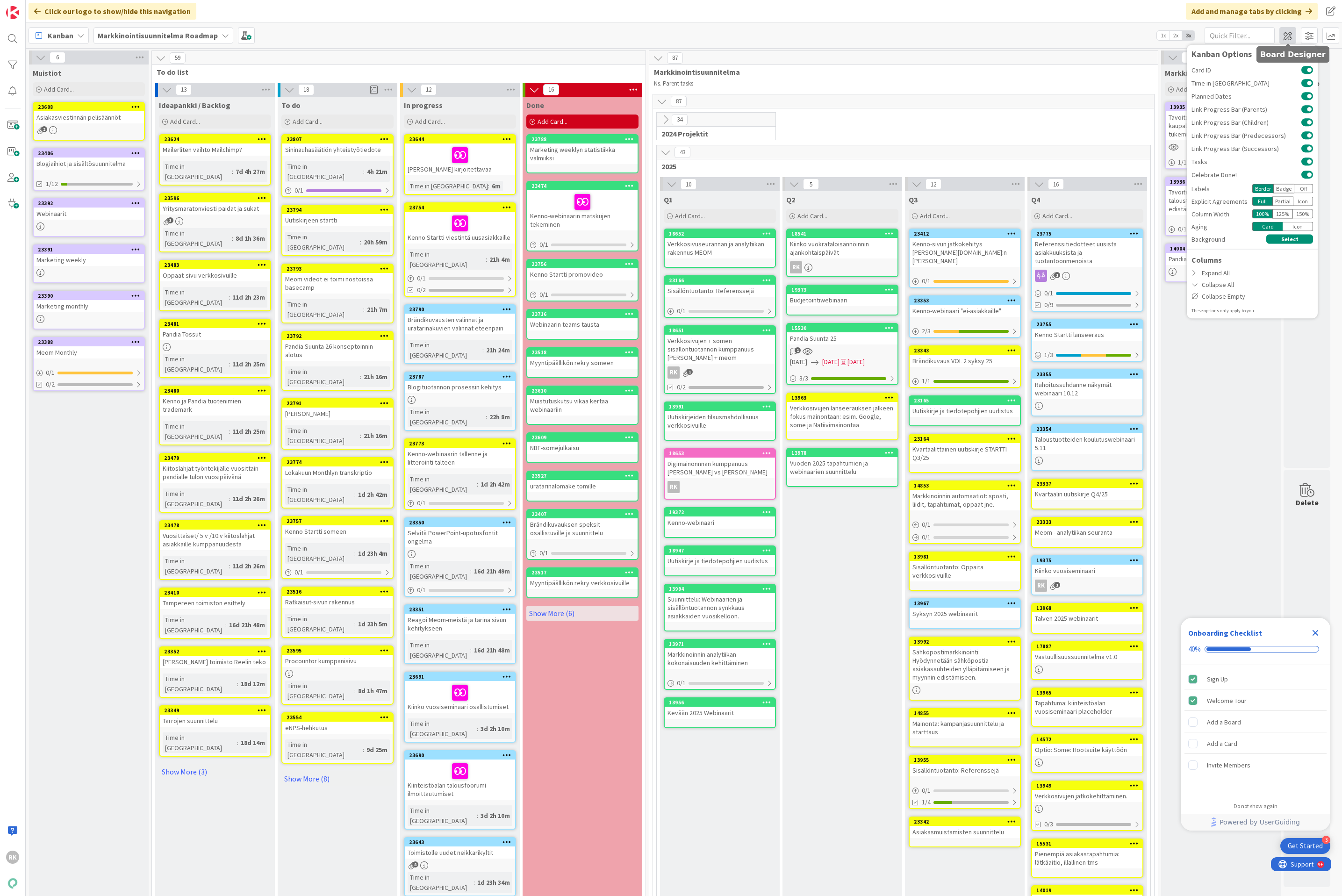
click at [1292, 36] on span at bounding box center [1288, 36] width 17 height 17
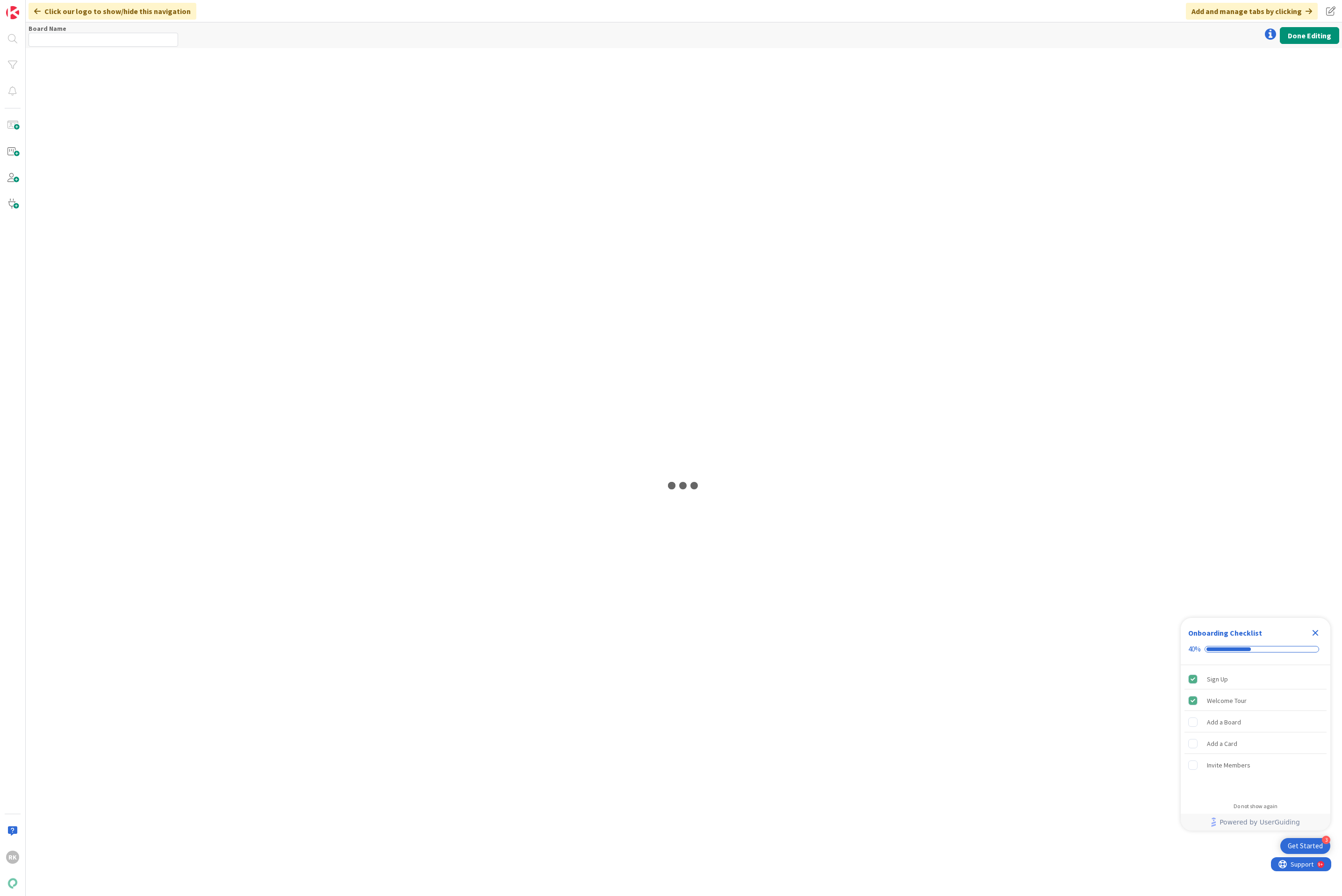
type input "Markkinointisuunnitelma Roadmap"
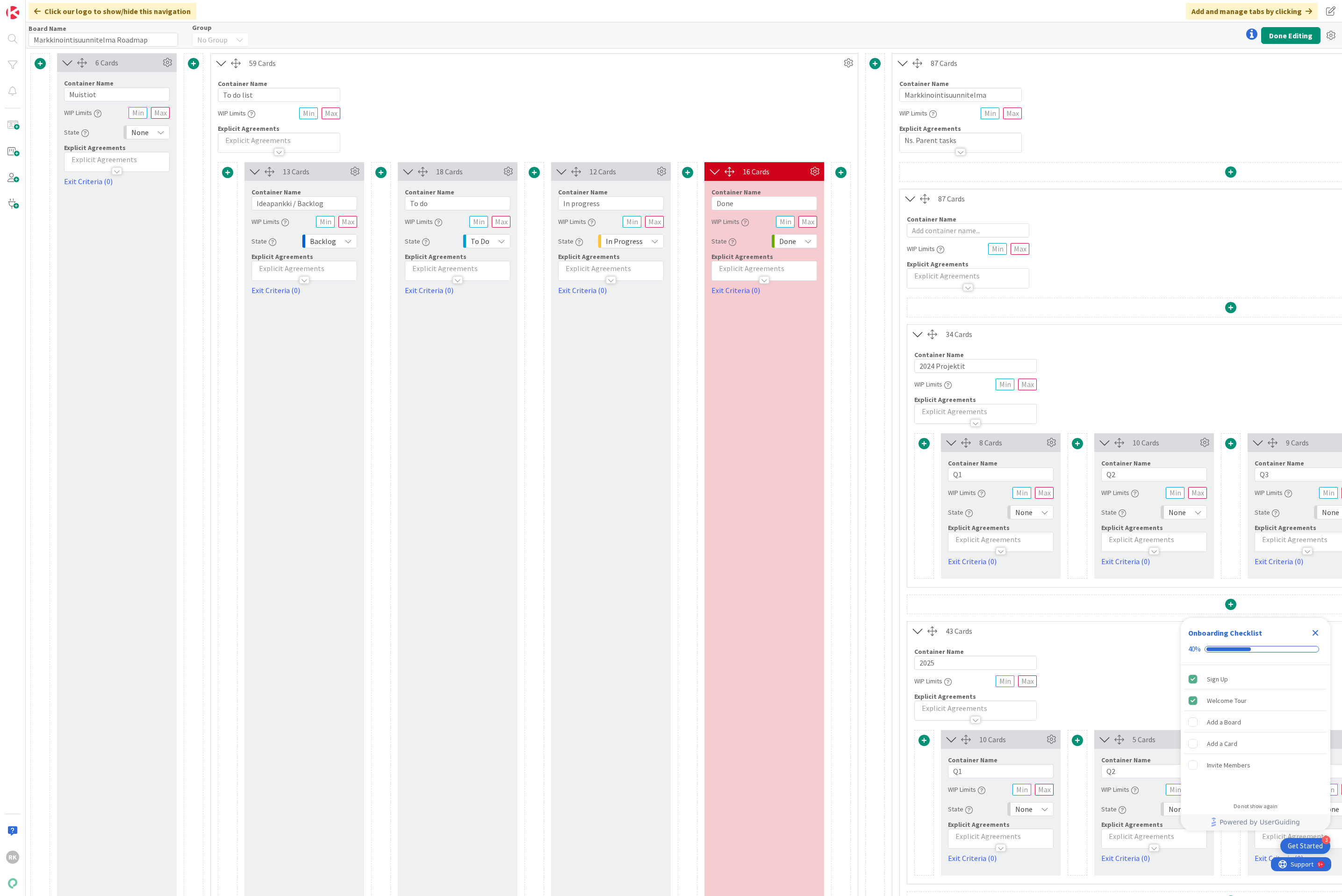
click at [797, 240] on div "Done" at bounding box center [794, 241] width 46 height 14
click at [779, 368] on div "16 Cards Container Name 4 / 64 Done WIP Limits State Done Backlog None Buffer T…" at bounding box center [764, 694] width 120 height 1065
click at [797, 238] on div "Done" at bounding box center [794, 241] width 46 height 14
click at [786, 379] on div "16 Cards Container Name 4 / 64 Done WIP Limits State Done Backlog None Buffer T…" at bounding box center [764, 694] width 120 height 1065
click at [812, 171] on icon at bounding box center [814, 171] width 14 height 14
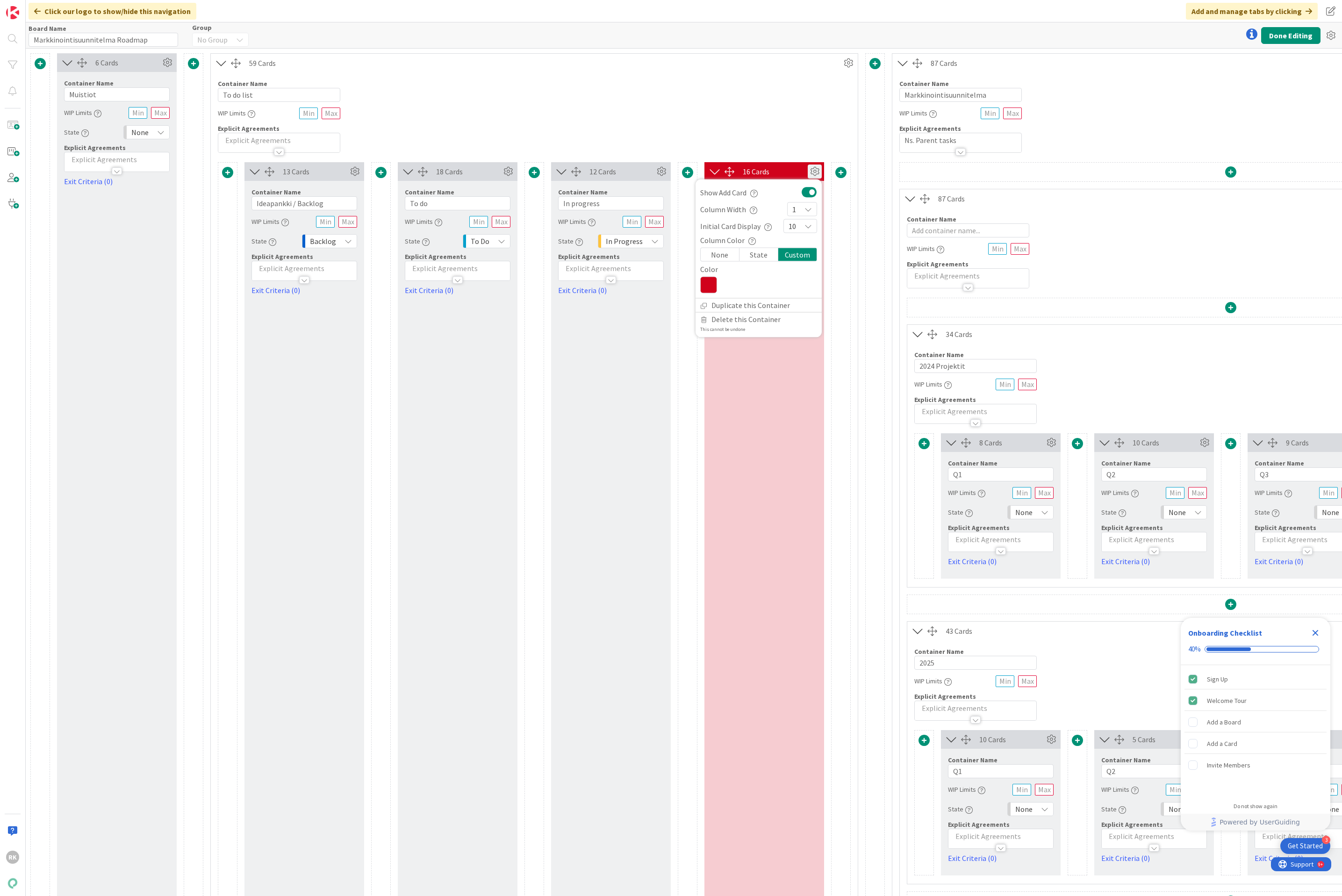
click at [708, 289] on icon at bounding box center [708, 285] width 17 height 17
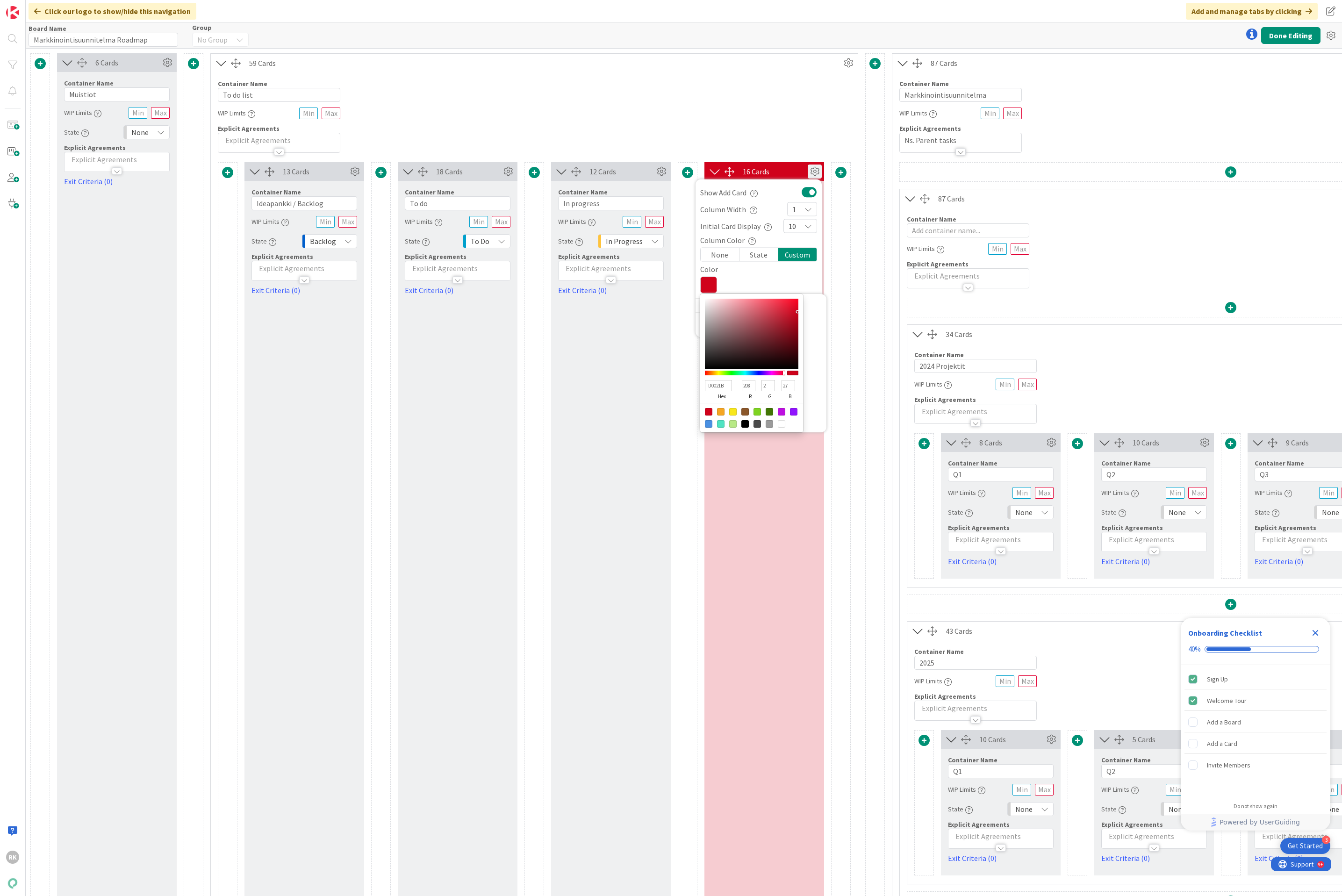
click at [759, 414] on div at bounding box center [757, 412] width 7 height 7
type input "7ED321"
type input "126"
type input "211"
type input "33"
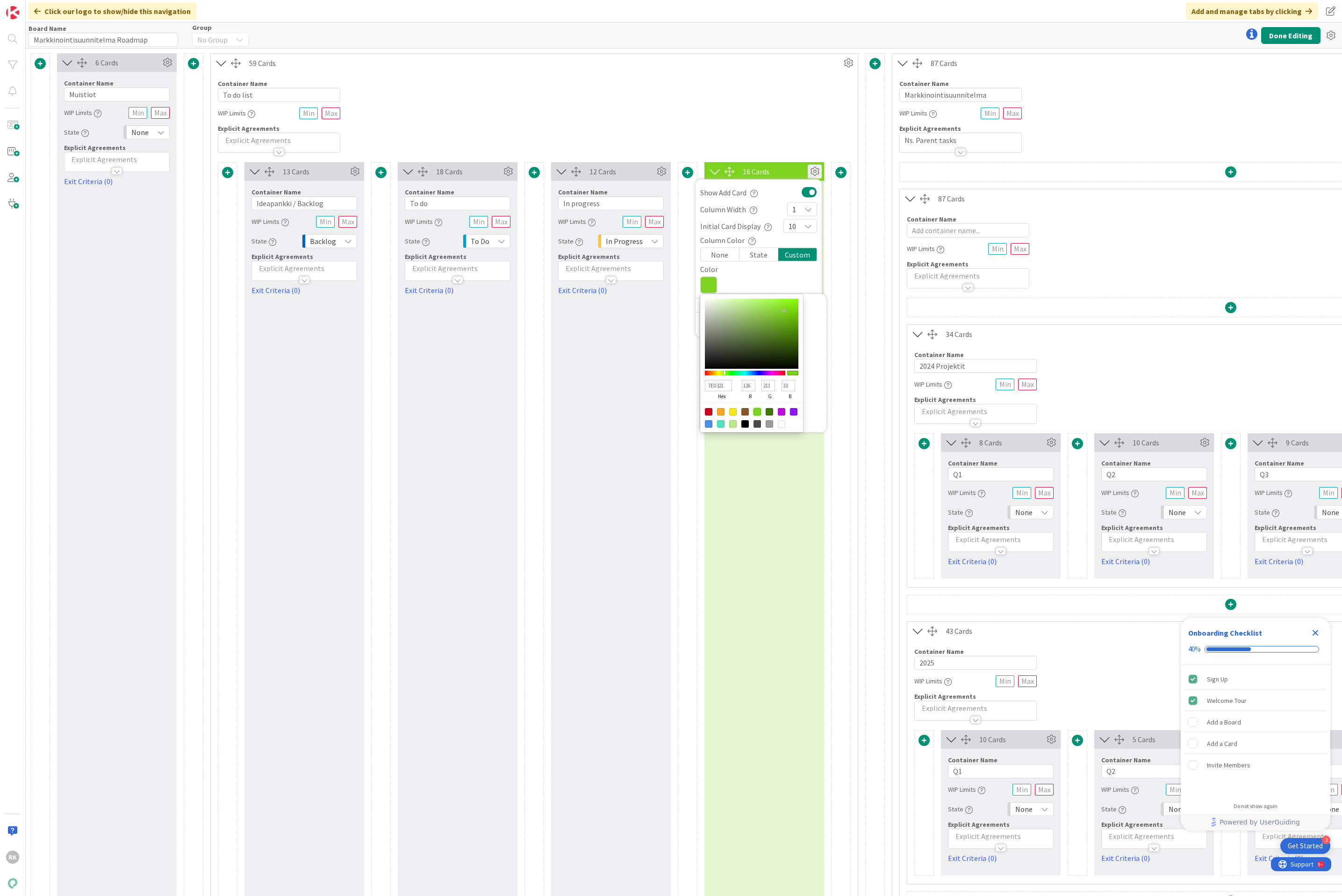
click at [714, 285] on icon at bounding box center [708, 285] width 17 height 17
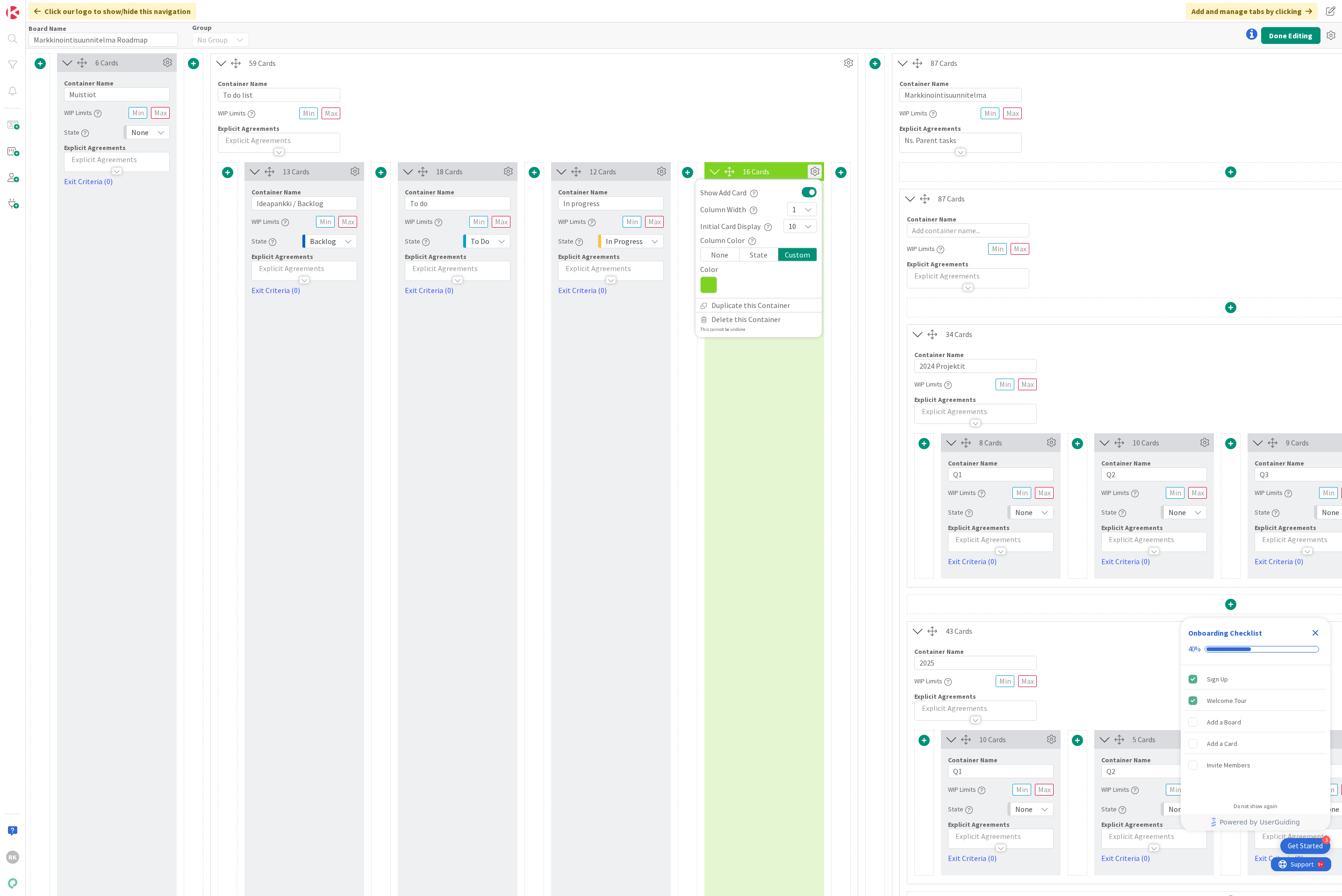
click at [714, 285] on icon at bounding box center [708, 285] width 17 height 17
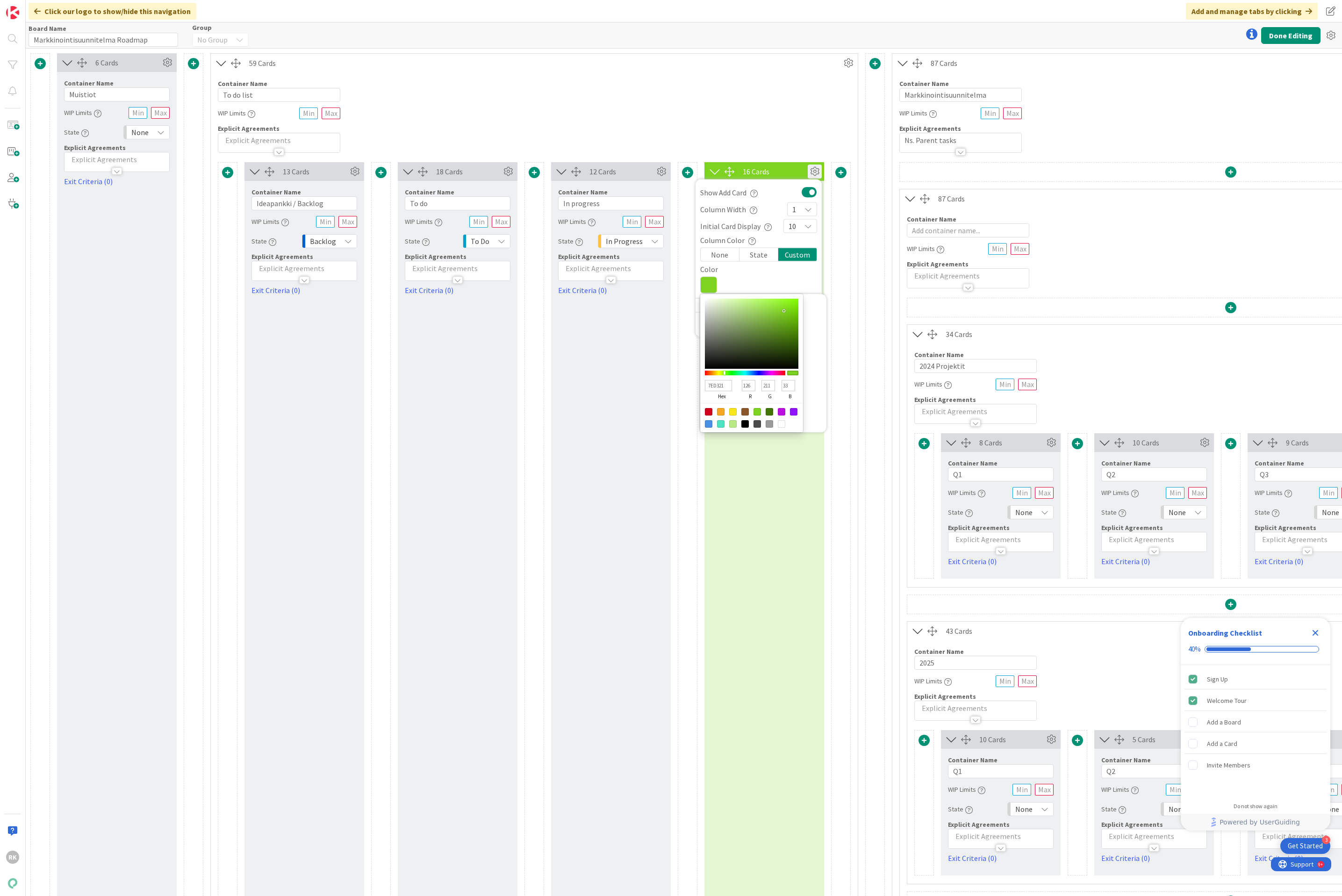
click at [732, 424] on div at bounding box center [733, 424] width 7 height 7
type input "B8E986"
type input "184"
type input "233"
type input "134"
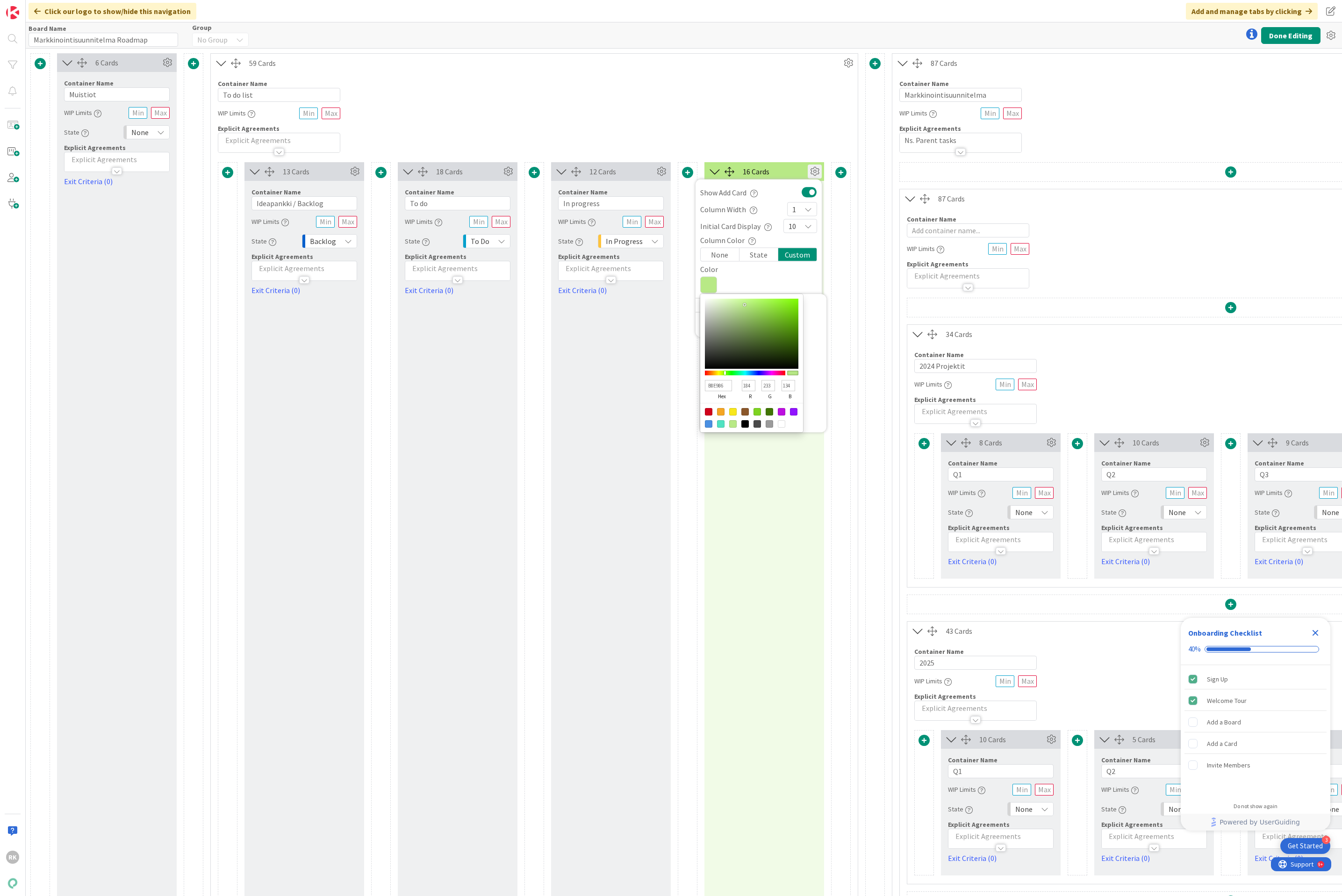
click at [754, 284] on div at bounding box center [758, 285] width 117 height 17
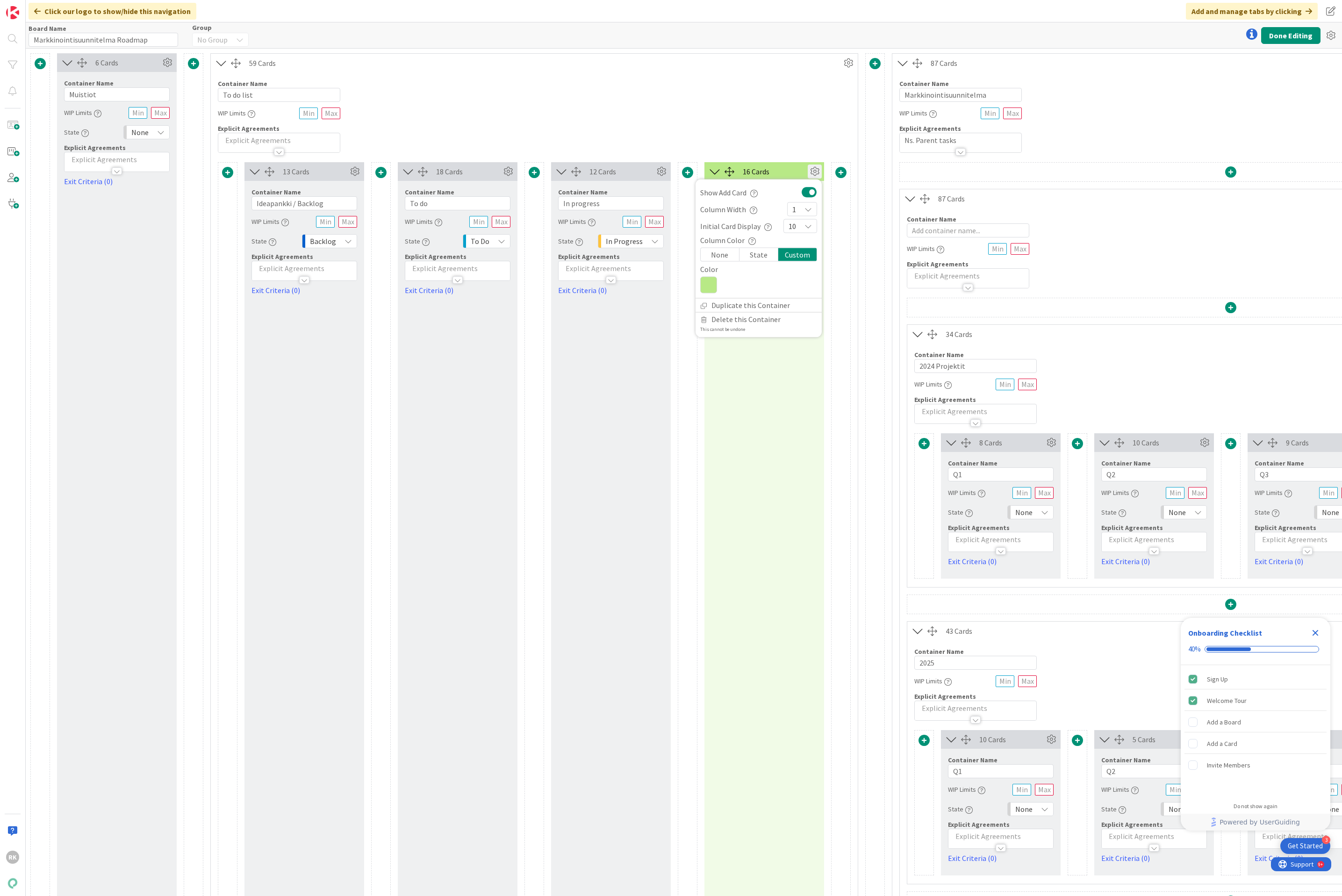
click at [788, 123] on div "Container Name 10 / 64 To do list WIP Limits Explicit Agreements" at bounding box center [534, 112] width 647 height 80
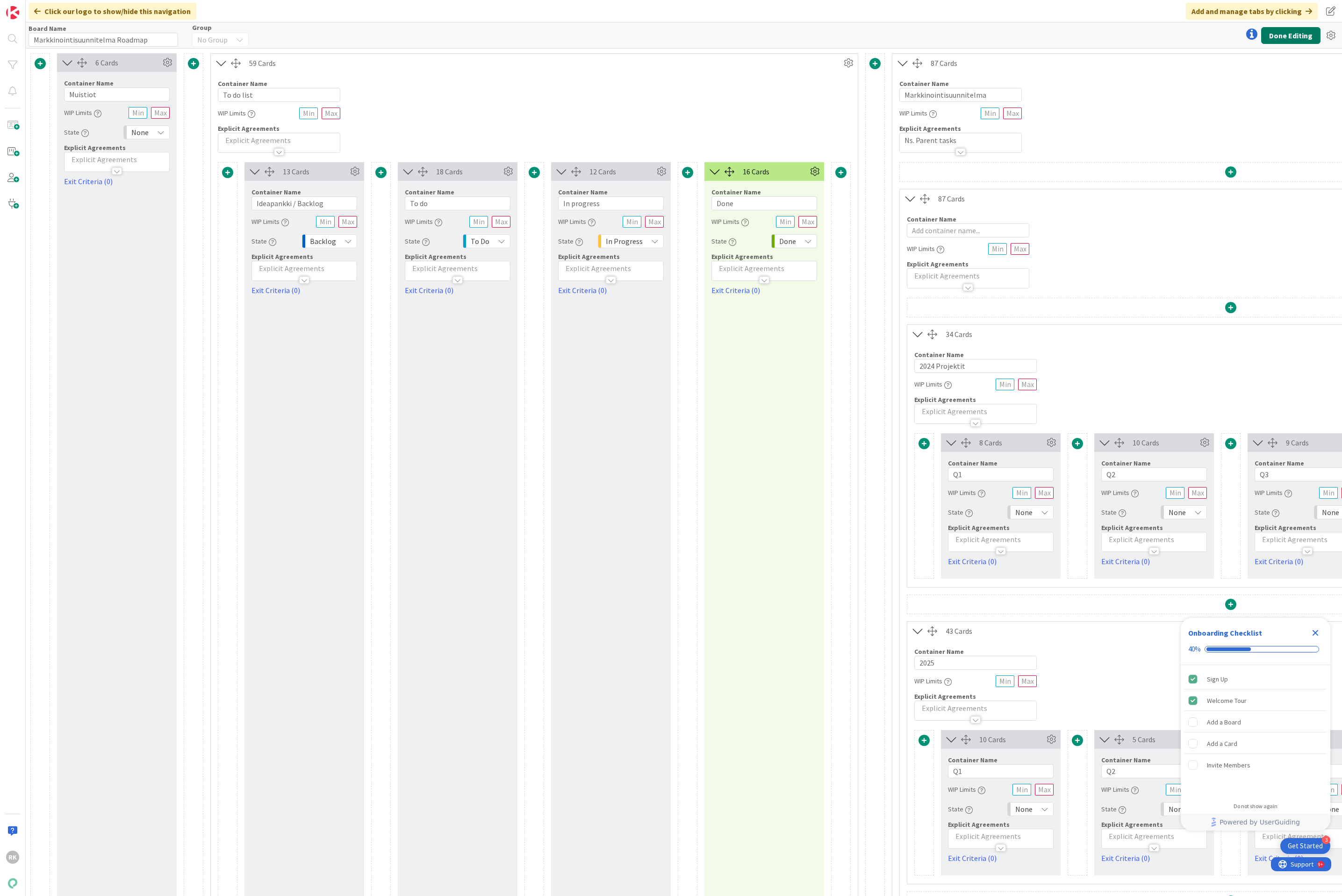
click at [1285, 40] on button "Done Editing" at bounding box center [1291, 36] width 59 height 17
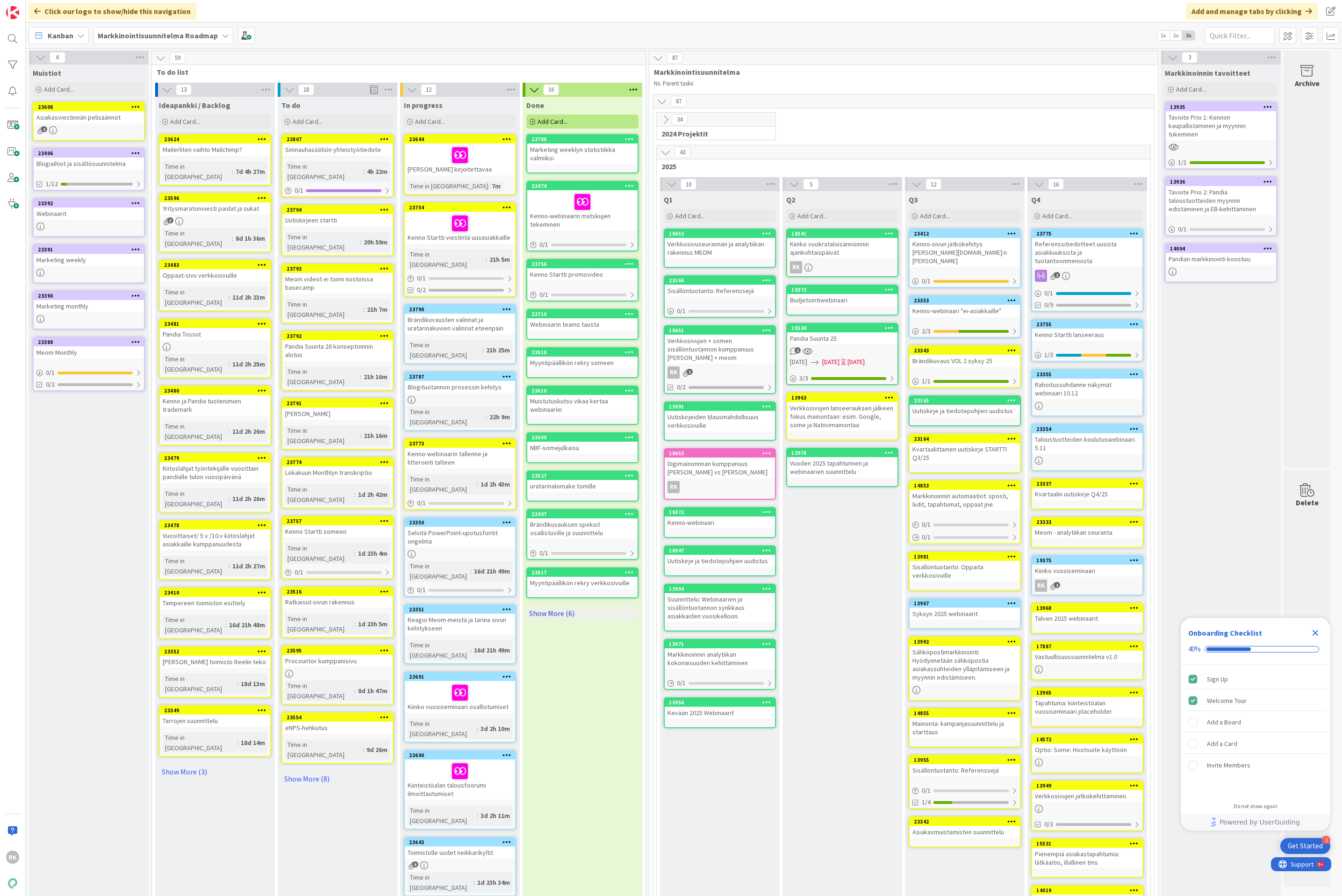
click at [542, 610] on link "Show More (6)" at bounding box center [583, 613] width 112 height 15
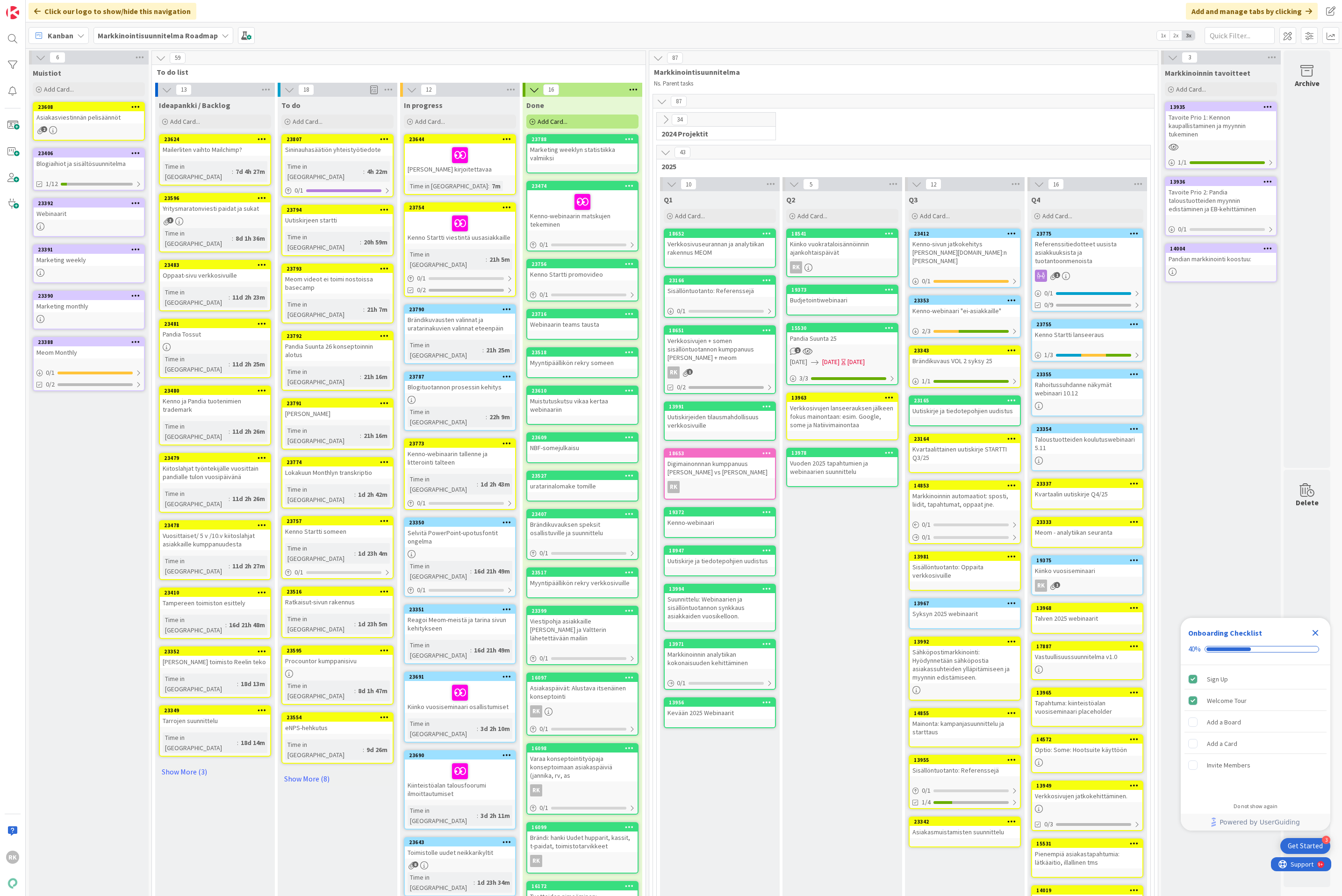
click at [534, 89] on icon at bounding box center [534, 89] width 10 height 10
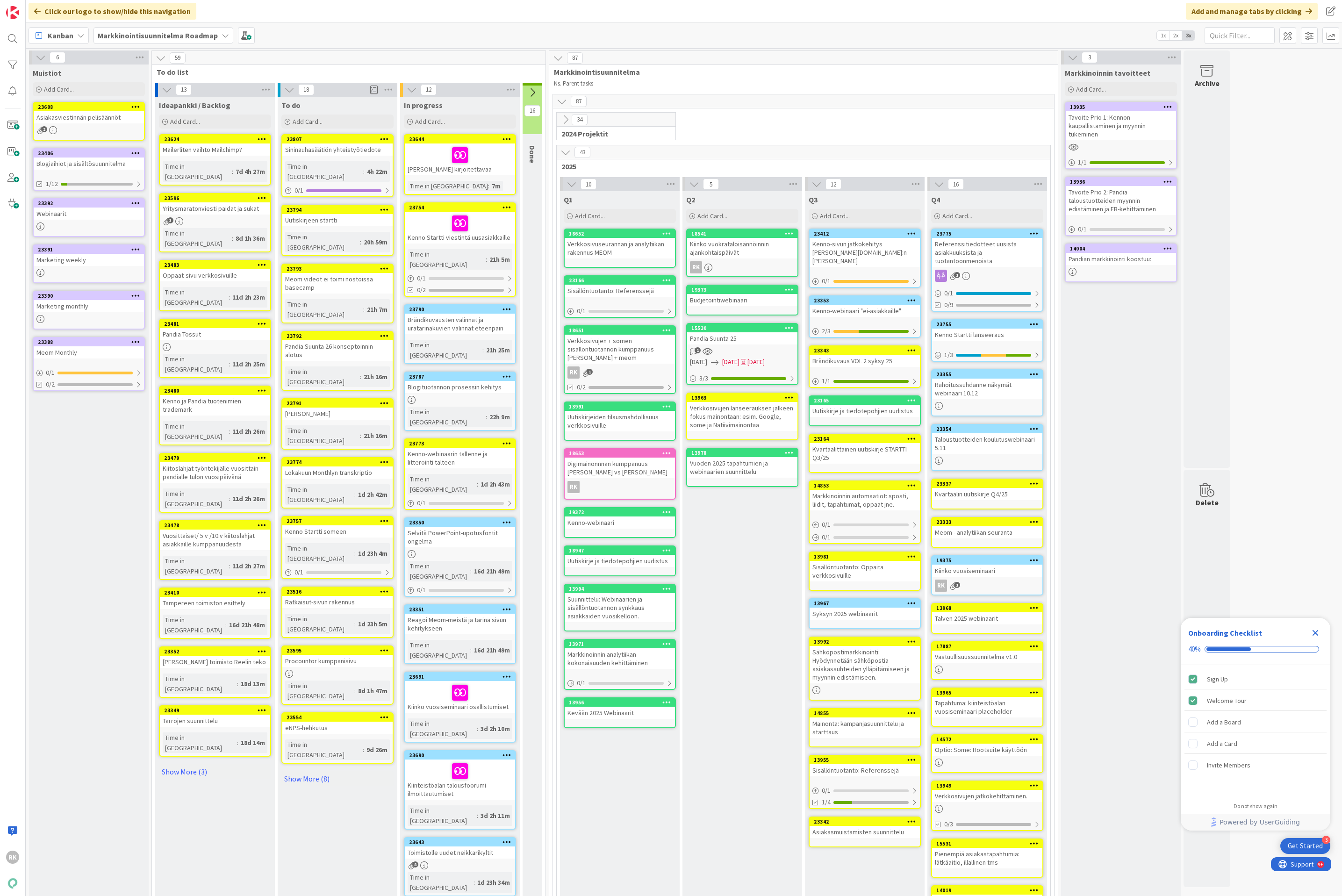
click at [534, 89] on icon at bounding box center [532, 93] width 10 height 10
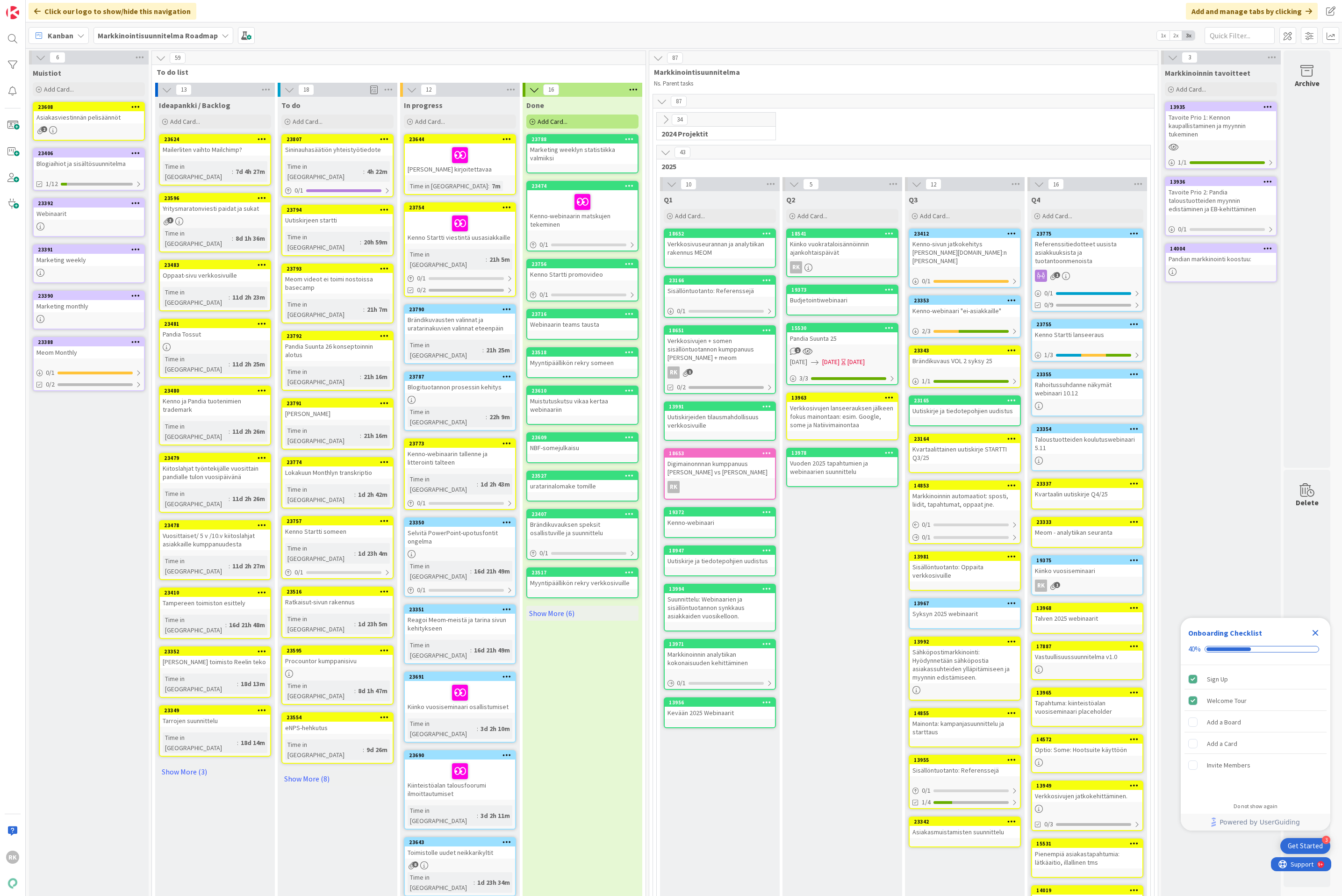
click at [85, 33] on div "Kanban" at bounding box center [59, 36] width 60 height 17
click at [51, 54] on span "My Zone" at bounding box center [82, 55] width 67 height 14
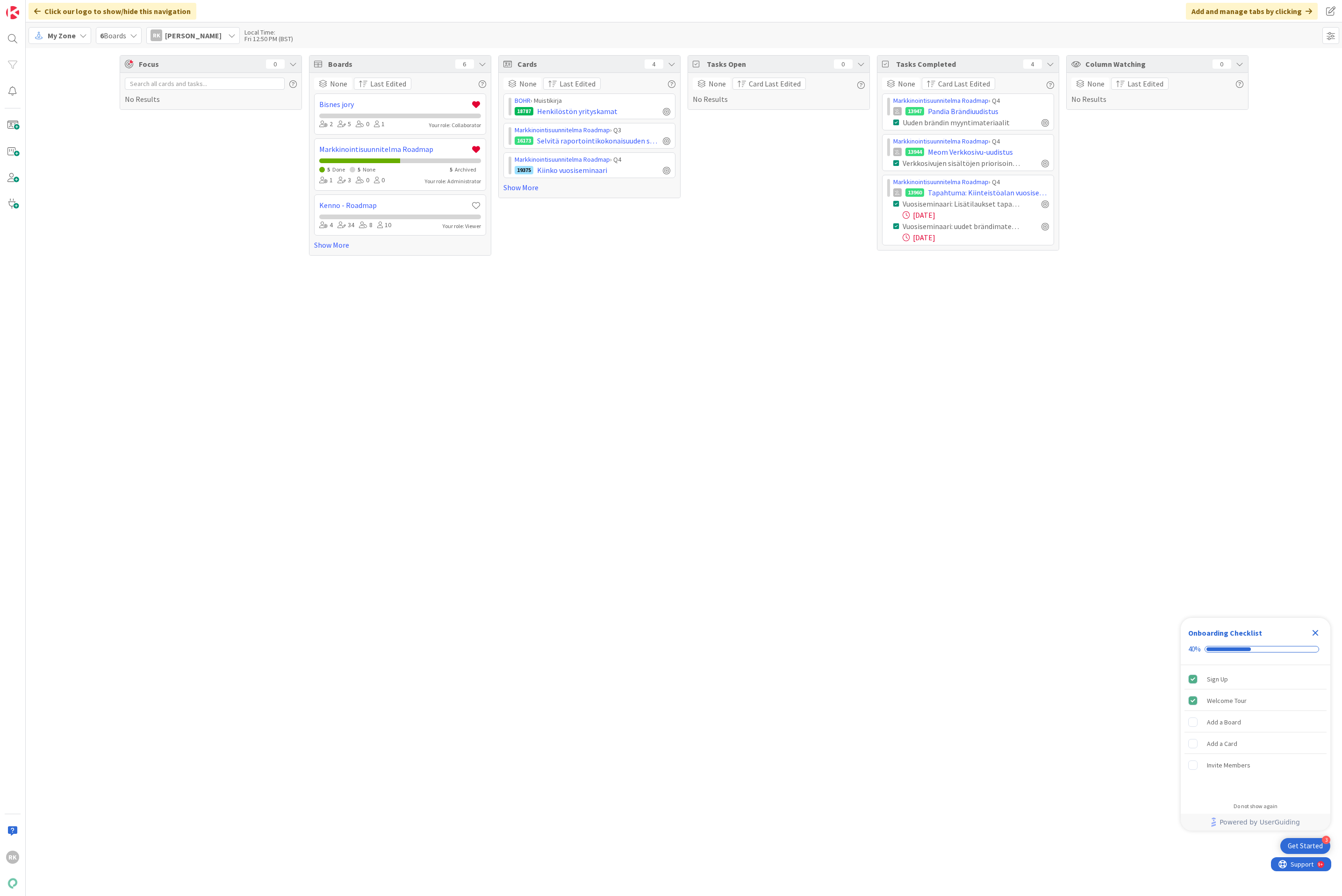
click at [234, 29] on div "[PERSON_NAME]-[PERSON_NAME]" at bounding box center [193, 36] width 94 height 17
click at [96, 170] on div "Focus 0 No Results Boards 6 None Last Edited Bisnes jory 2 5 0 1 Your role: Col…" at bounding box center [684, 155] width 1316 height 215
click at [60, 30] on span "My Zone" at bounding box center [62, 35] width 28 height 11
click at [187, 134] on div "Focus 0 No Results" at bounding box center [211, 155] width 183 height 201
click at [139, 39] on div "6 Boards" at bounding box center [119, 36] width 46 height 17
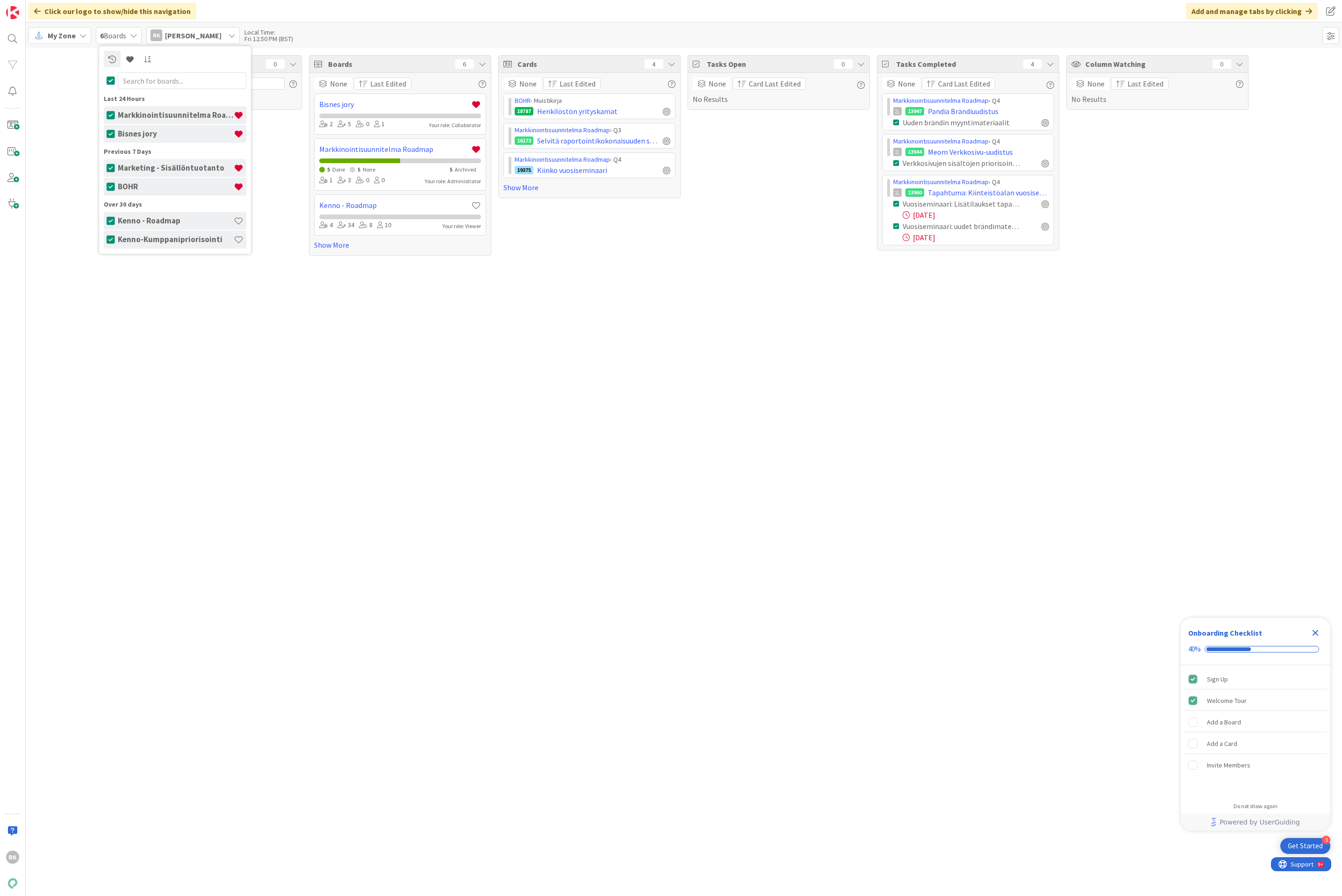
click at [165, 112] on h4 "Markkinointisuunnitelma Roadmap" at bounding box center [176, 114] width 116 height 9
click at [63, 133] on div "Focus 0 No Results Boards 6 None Last Edited Bisnes jory 2 5 0 1 Your role: Col…" at bounding box center [684, 155] width 1316 height 215
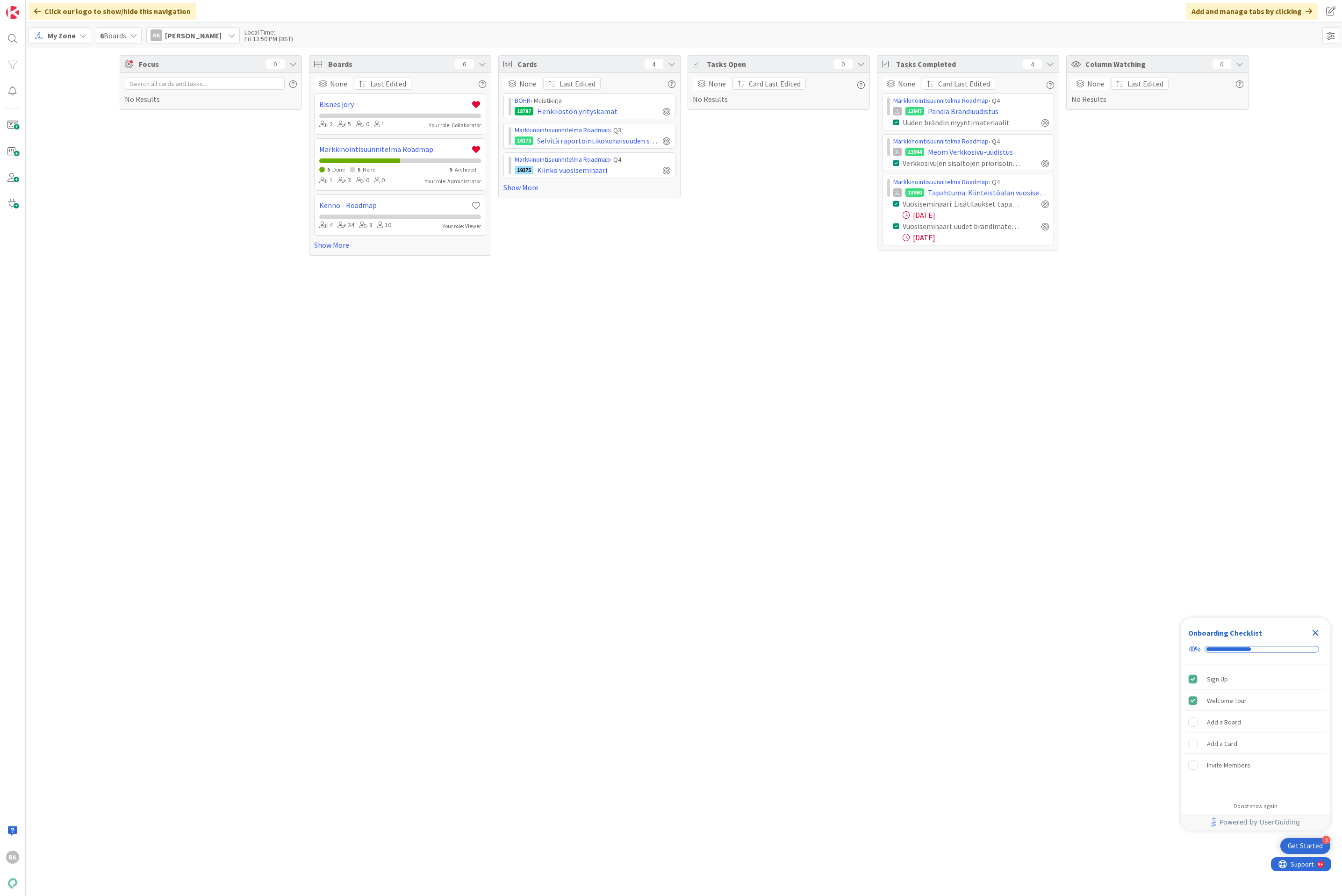
click at [70, 36] on span "My Zone" at bounding box center [62, 35] width 28 height 11
click at [65, 72] on span "Organization" at bounding box center [78, 70] width 59 height 14
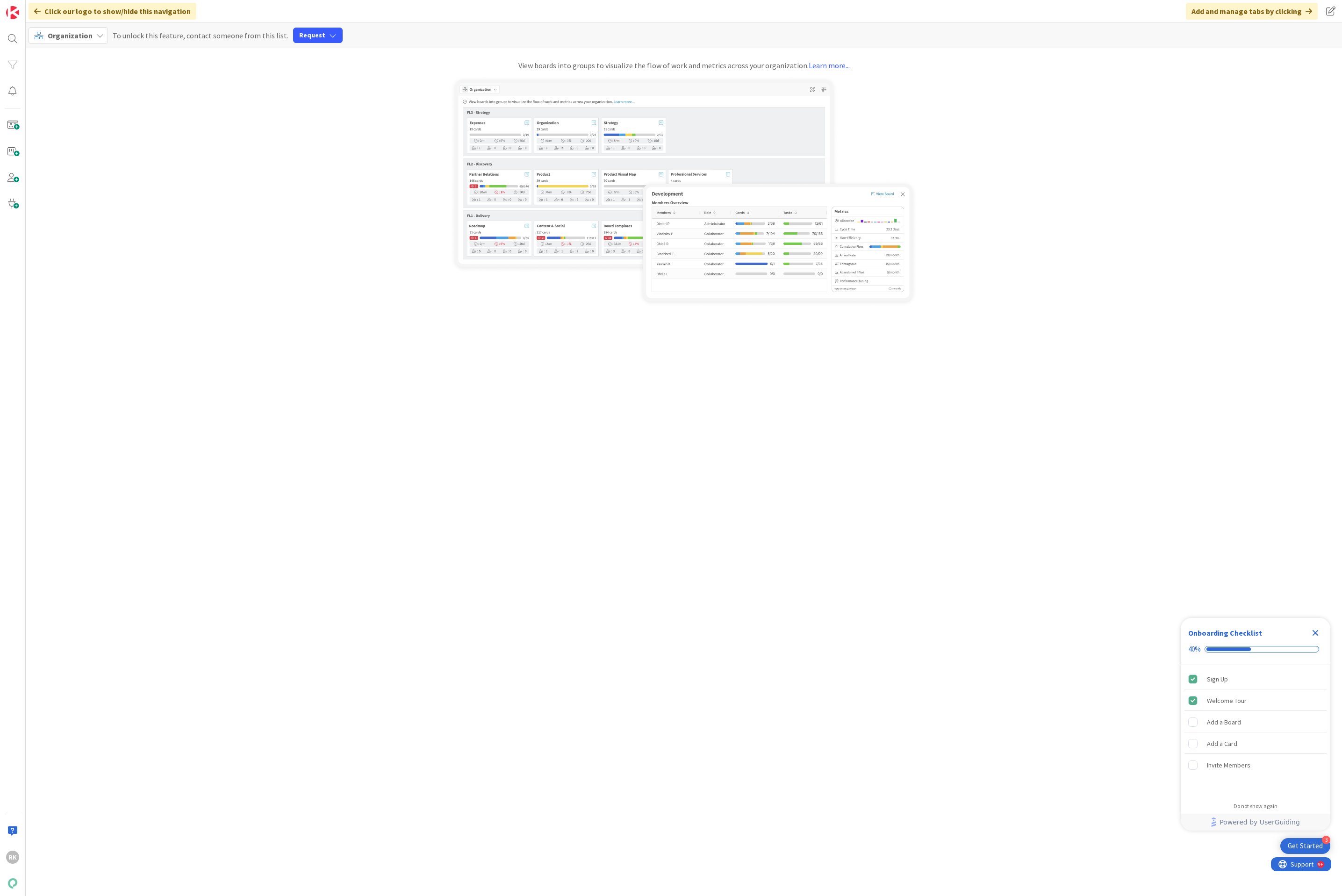
click at [80, 34] on span "Organization" at bounding box center [70, 35] width 45 height 9
click at [79, 106] on span "Kanban" at bounding box center [82, 104] width 67 height 14
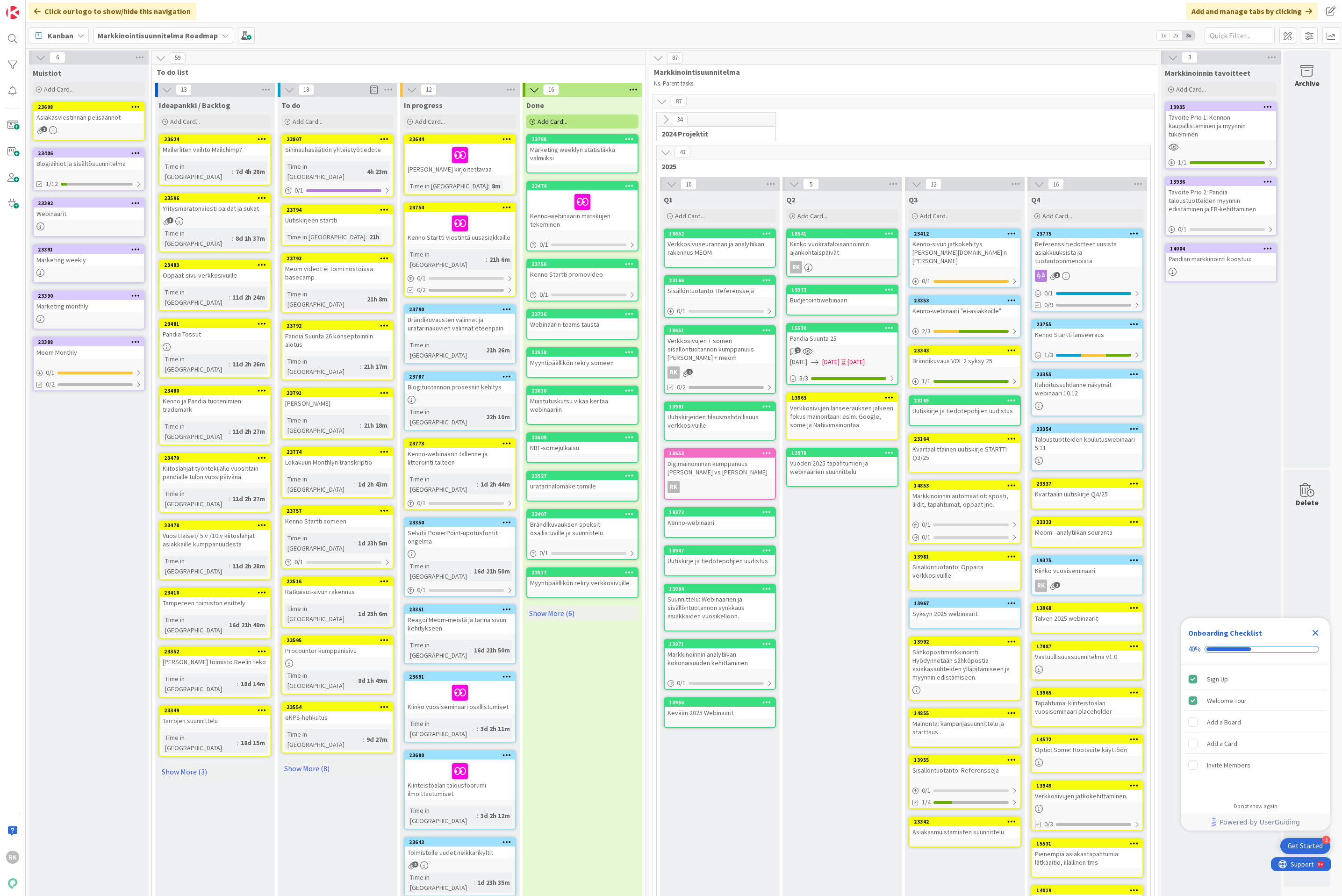
click at [83, 36] on icon at bounding box center [81, 36] width 7 height 7
click at [75, 123] on span "List (Bulk Actions)" at bounding box center [82, 118] width 67 height 14
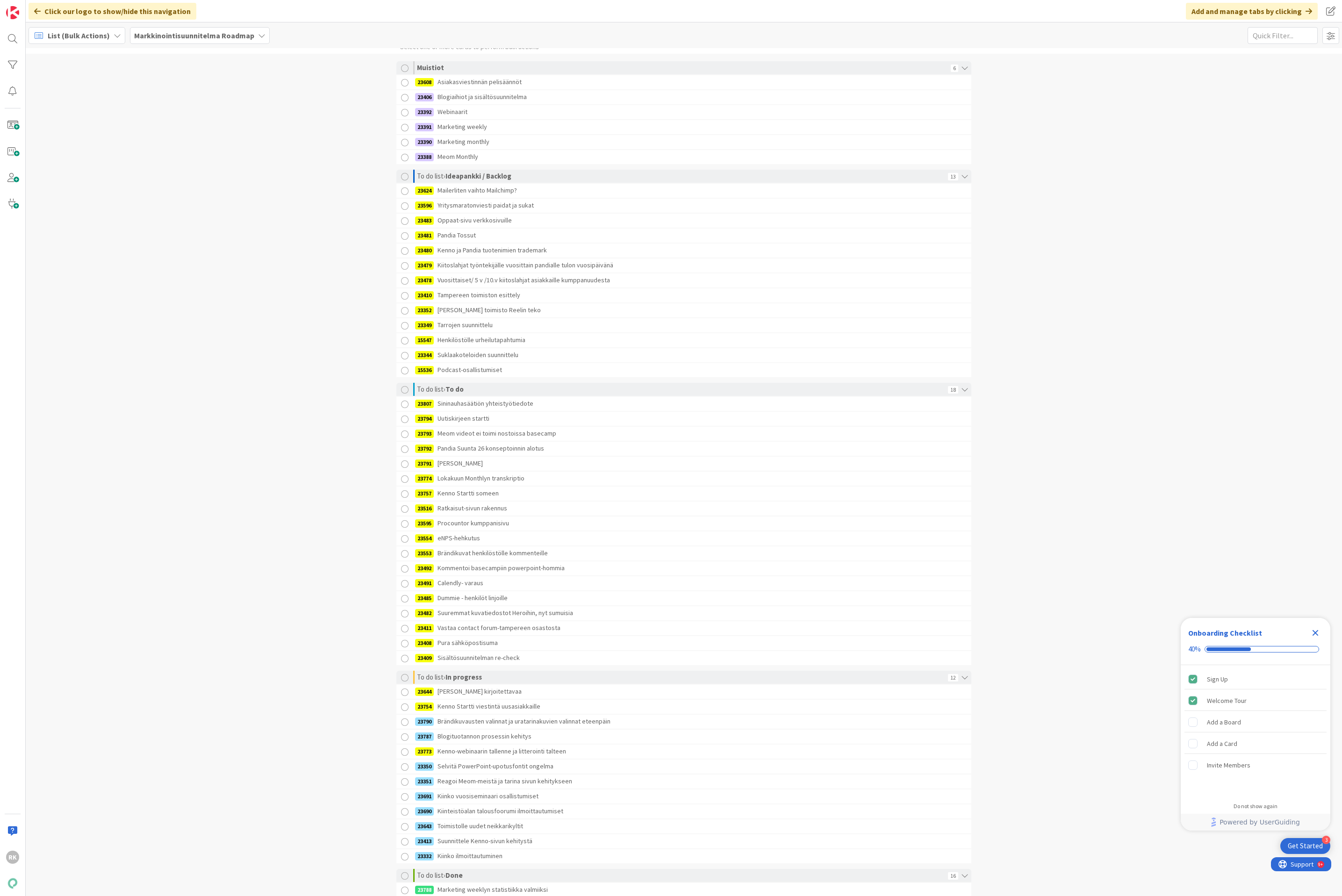
scroll to position [11, 0]
click at [211, 36] on b "Markkinointisuunnitelma Roadmap" at bounding box center [194, 35] width 120 height 9
click at [211, 35] on b "Markkinointisuunnitelma Roadmap" at bounding box center [194, 35] width 120 height 9
click at [180, 31] on b "Markkinointisuunnitelma Roadmap" at bounding box center [194, 35] width 120 height 9
click at [187, 114] on h4 "Markkinointisuunnitelma Roadmap" at bounding box center [204, 114] width 127 height 9
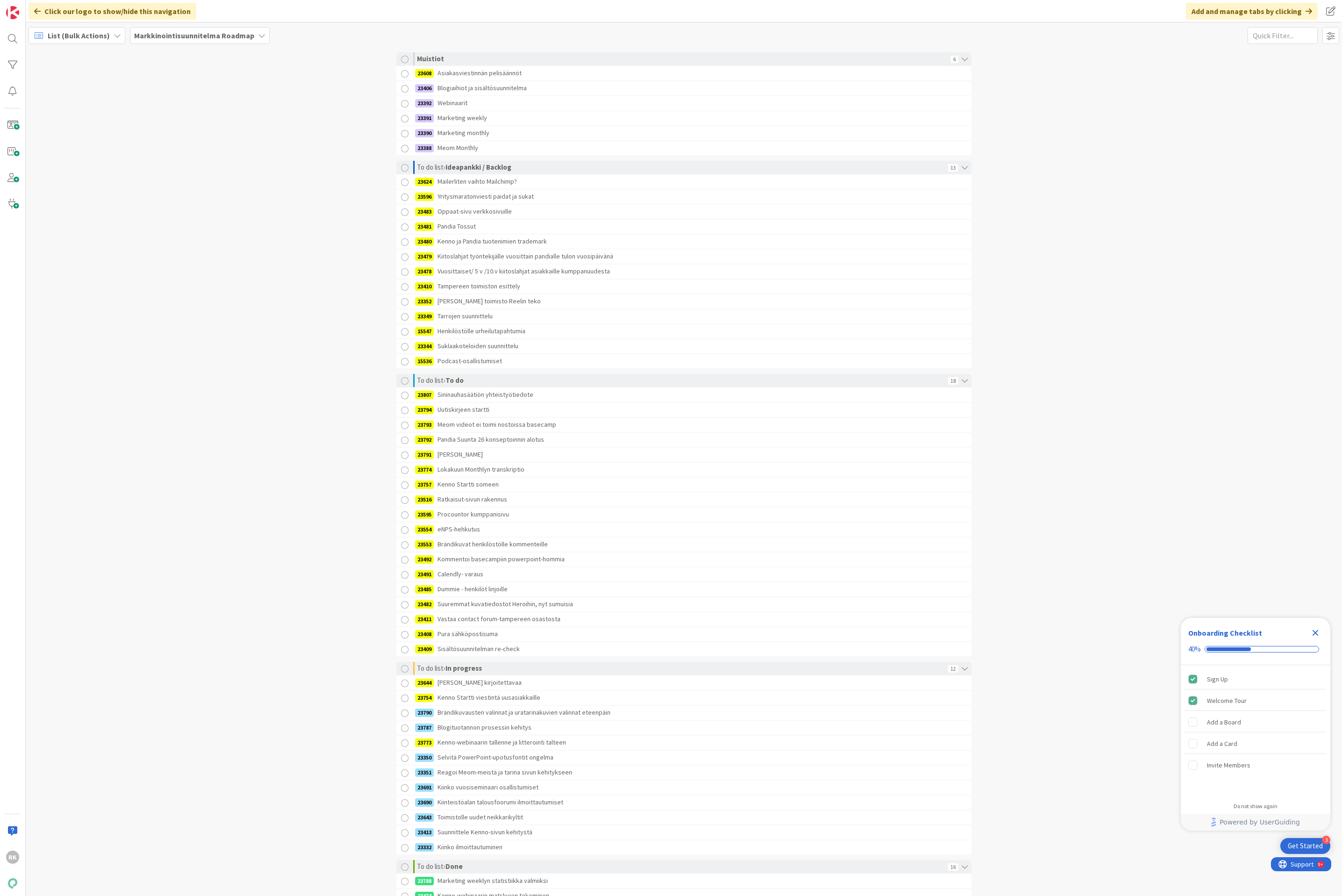
scroll to position [0, 0]
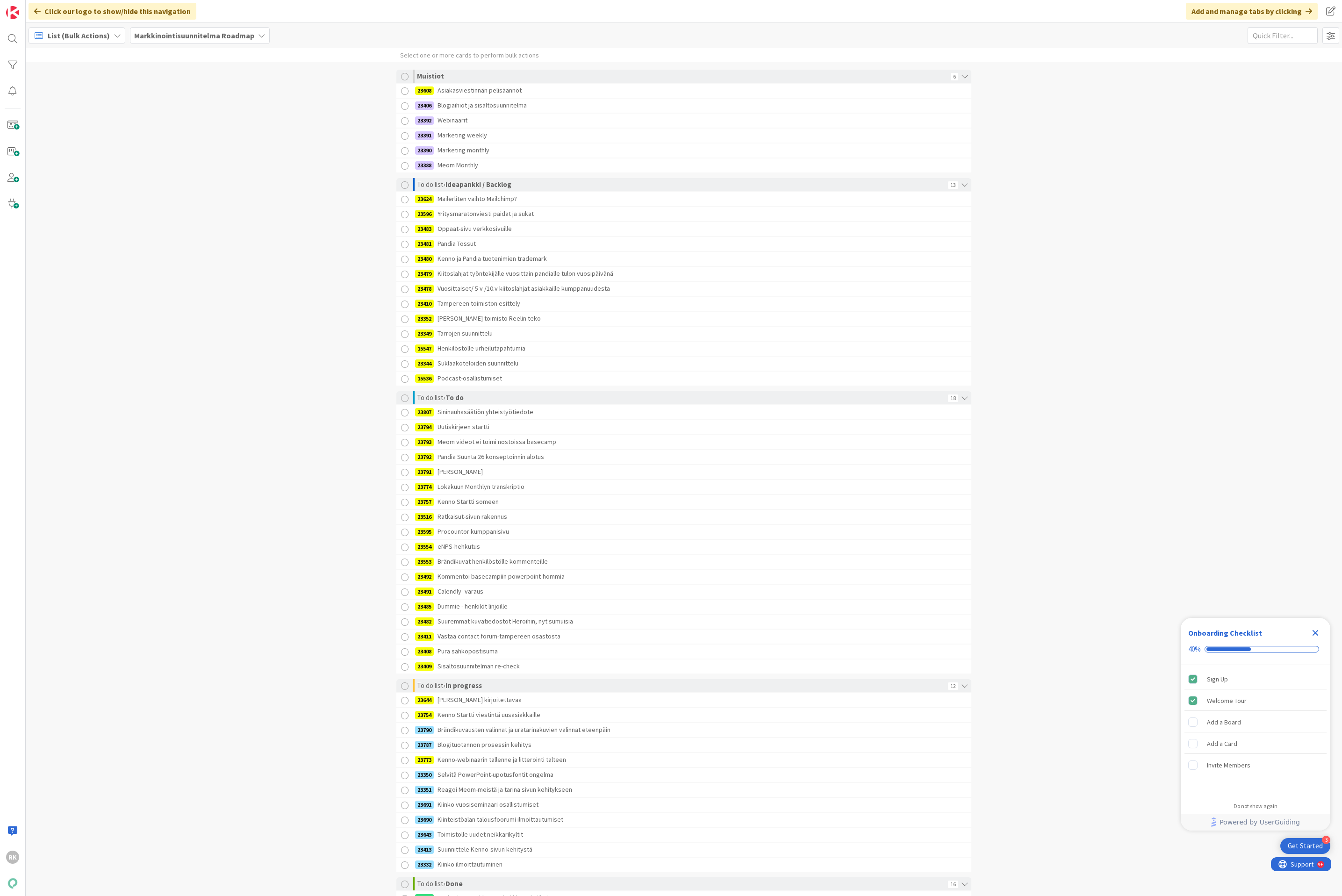
click at [108, 38] on div "List (Bulk Actions)" at bounding box center [77, 36] width 97 height 17
click at [57, 106] on span "Kanban" at bounding box center [82, 103] width 67 height 14
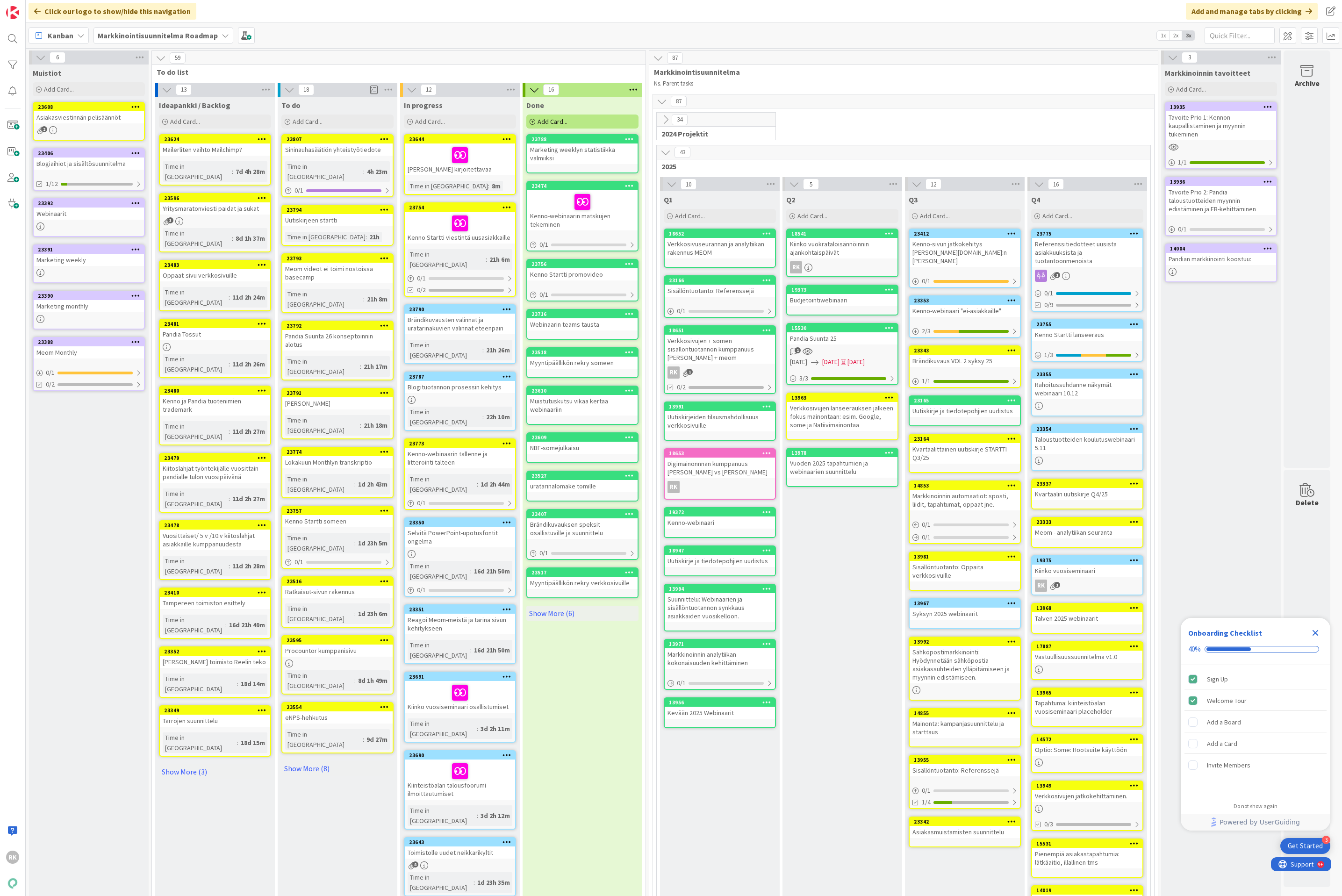
click at [154, 34] on b "Markkinointisuunnitelma Roadmap" at bounding box center [158, 35] width 120 height 9
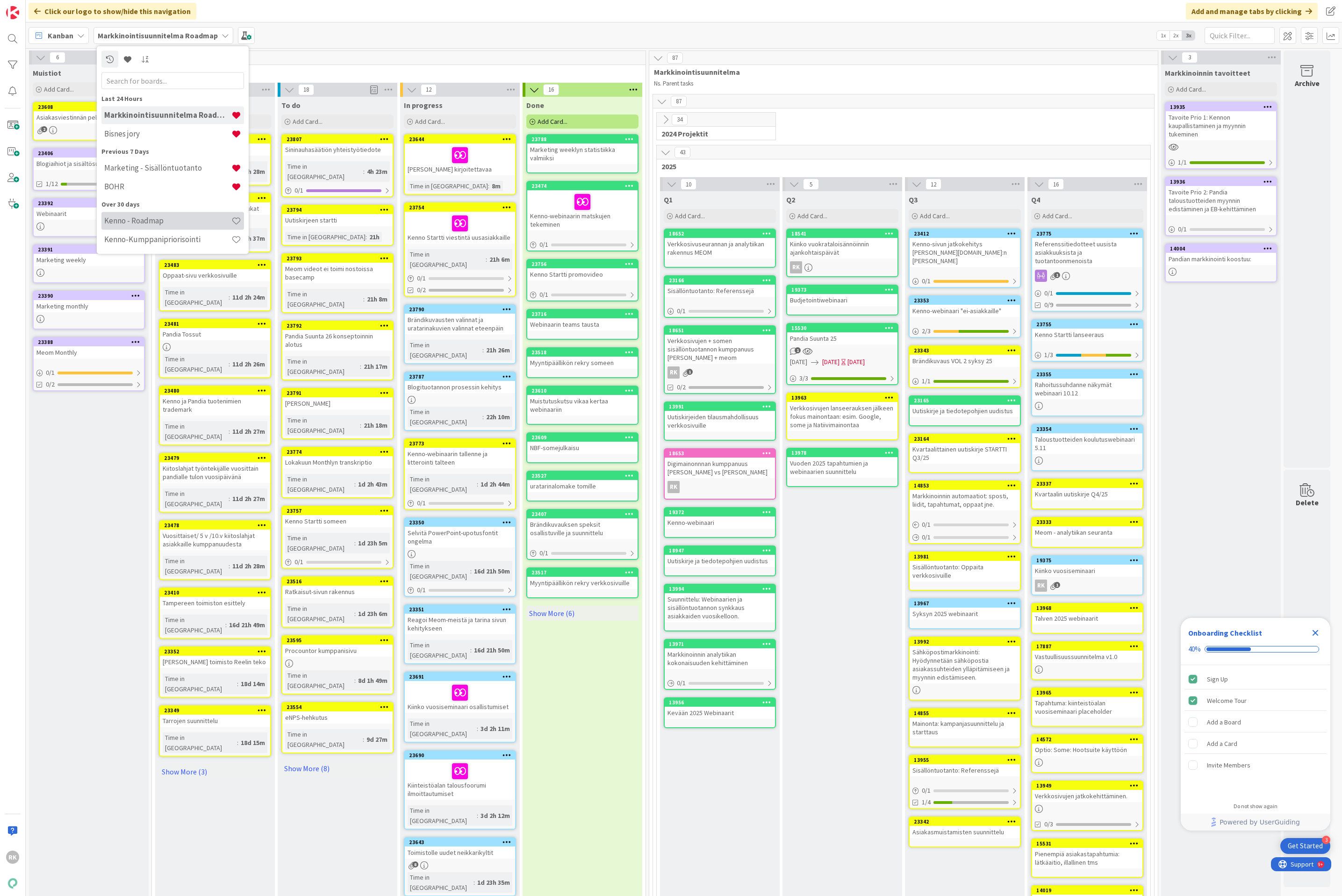
click at [131, 226] on div "Kenno - Roadmap" at bounding box center [173, 220] width 143 height 18
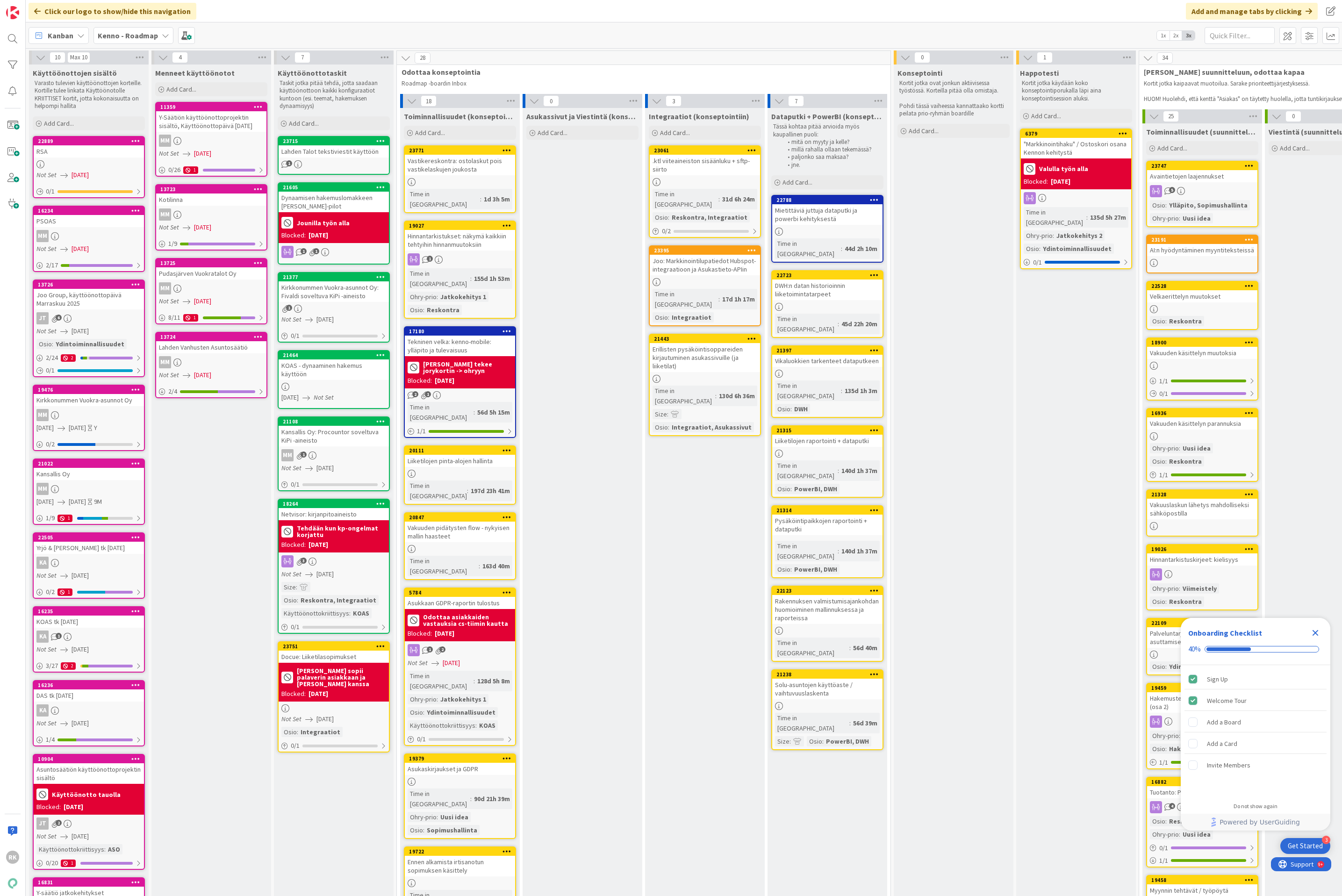
click at [133, 31] on b "Kenno - Roadmap" at bounding box center [128, 35] width 60 height 9
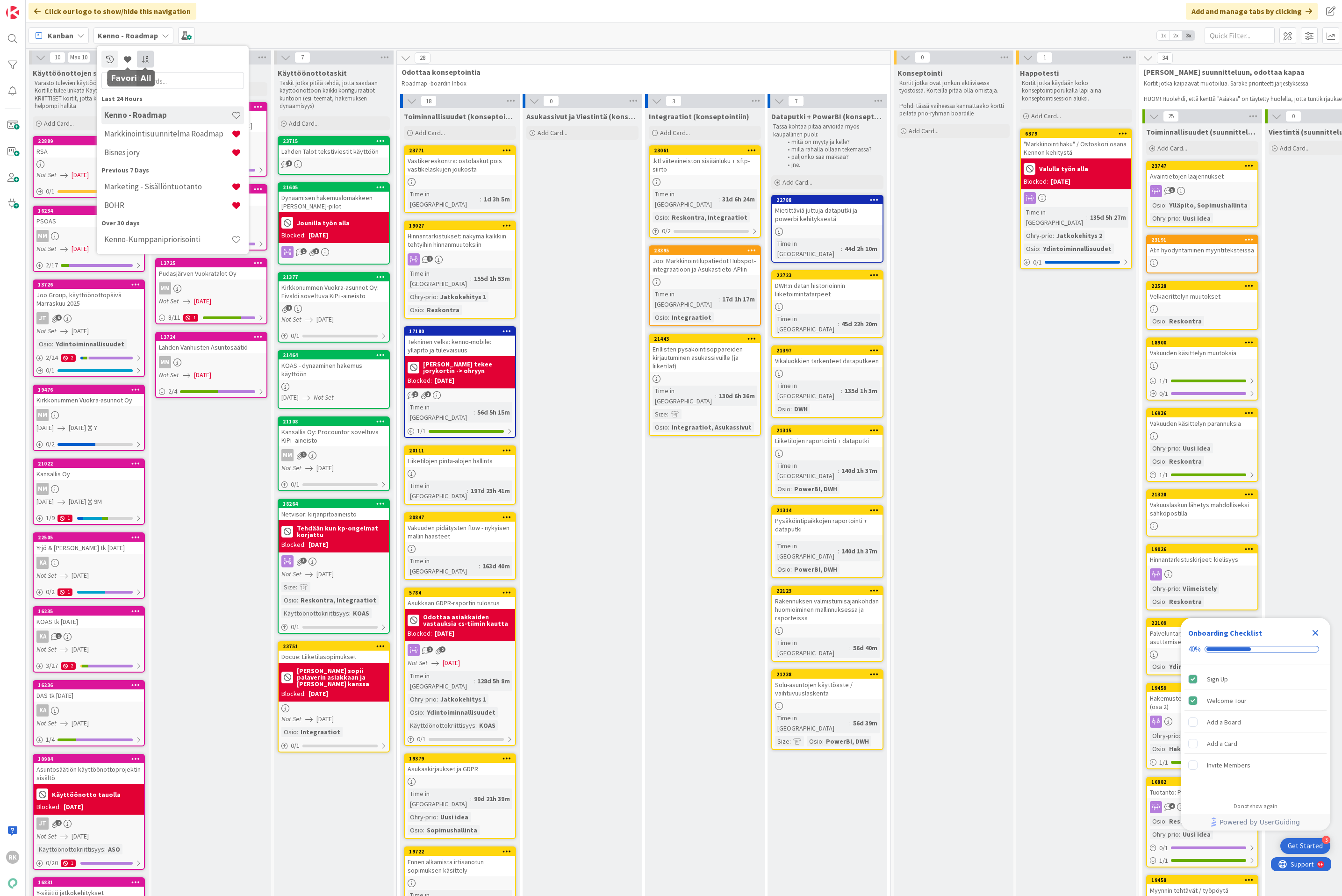
click at [138, 60] on link at bounding box center [146, 59] width 17 height 17
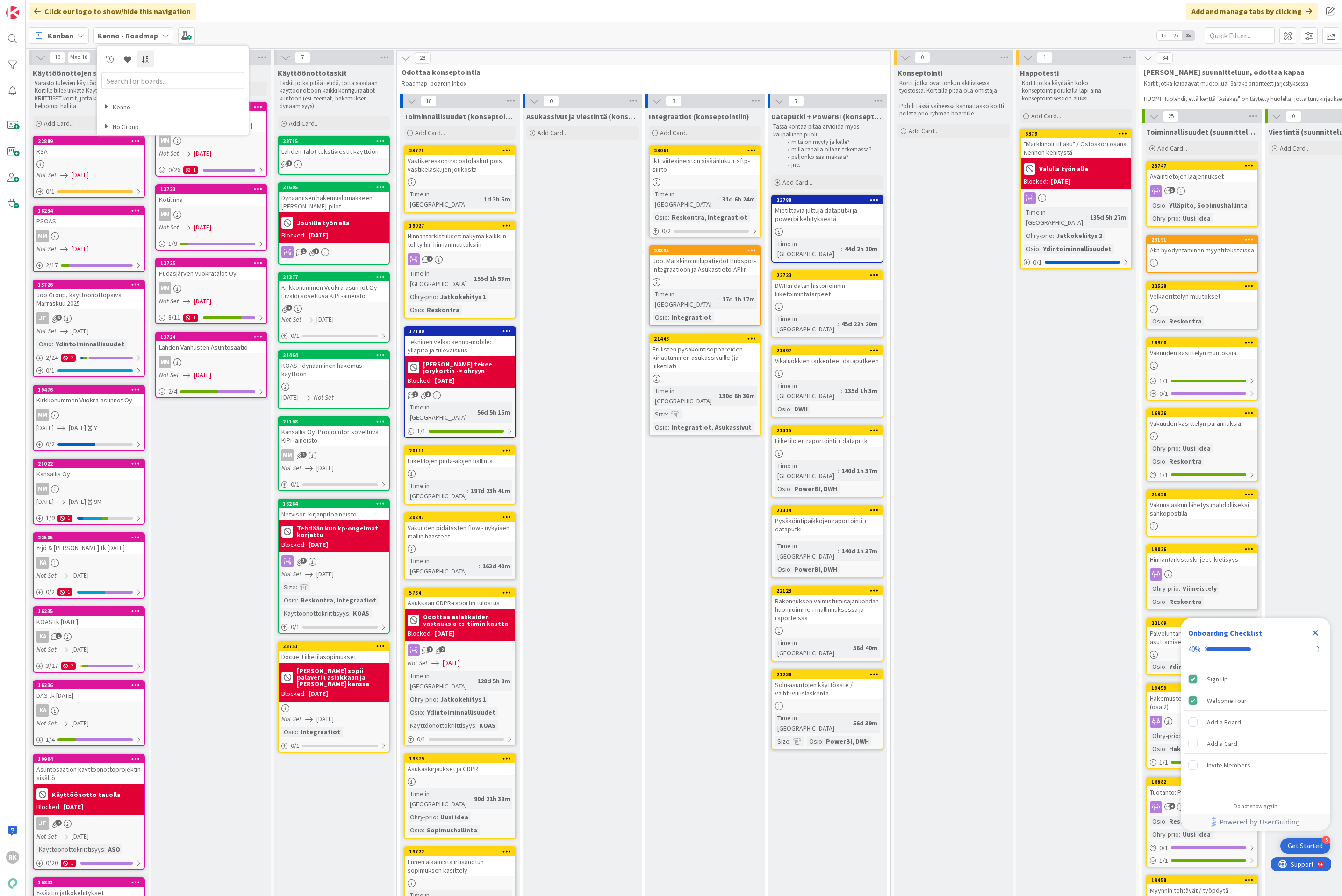
click at [117, 108] on h4 "Kenno" at bounding box center [173, 106] width 140 height 8
click at [106, 104] on icon at bounding box center [106, 106] width 5 height 8
click at [287, 37] on div "Kanban My Zone Organization Select a single board Kanban List (Bulk Actions) Me…" at bounding box center [684, 35] width 1316 height 26
click at [162, 38] on icon at bounding box center [166, 36] width 7 height 7
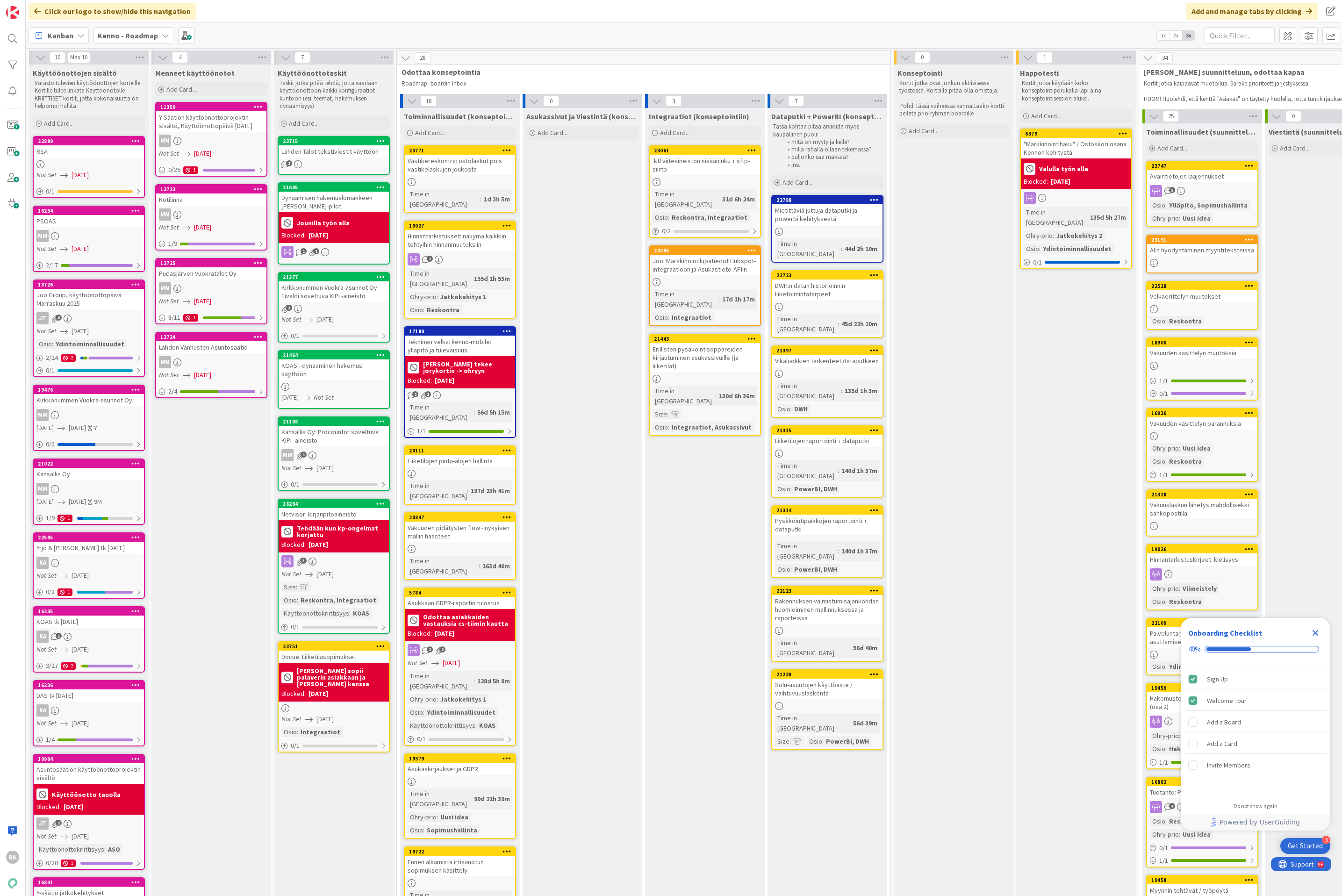
click at [147, 34] on b "Kenno - Roadmap" at bounding box center [128, 35] width 60 height 9
click at [59, 31] on span "Kanban" at bounding box center [60, 35] width 26 height 11
click at [238, 11] on div "Click our logo to show/hide this navigation Add and manage tabs by clicking" at bounding box center [684, 11] width 1316 height 22
click at [141, 38] on b "Kenno - Roadmap" at bounding box center [128, 35] width 60 height 9
click at [92, 34] on div "Kanban My Zone Organization Select a single board Kanban List (Bulk Actions) Me…" at bounding box center [684, 35] width 1316 height 26
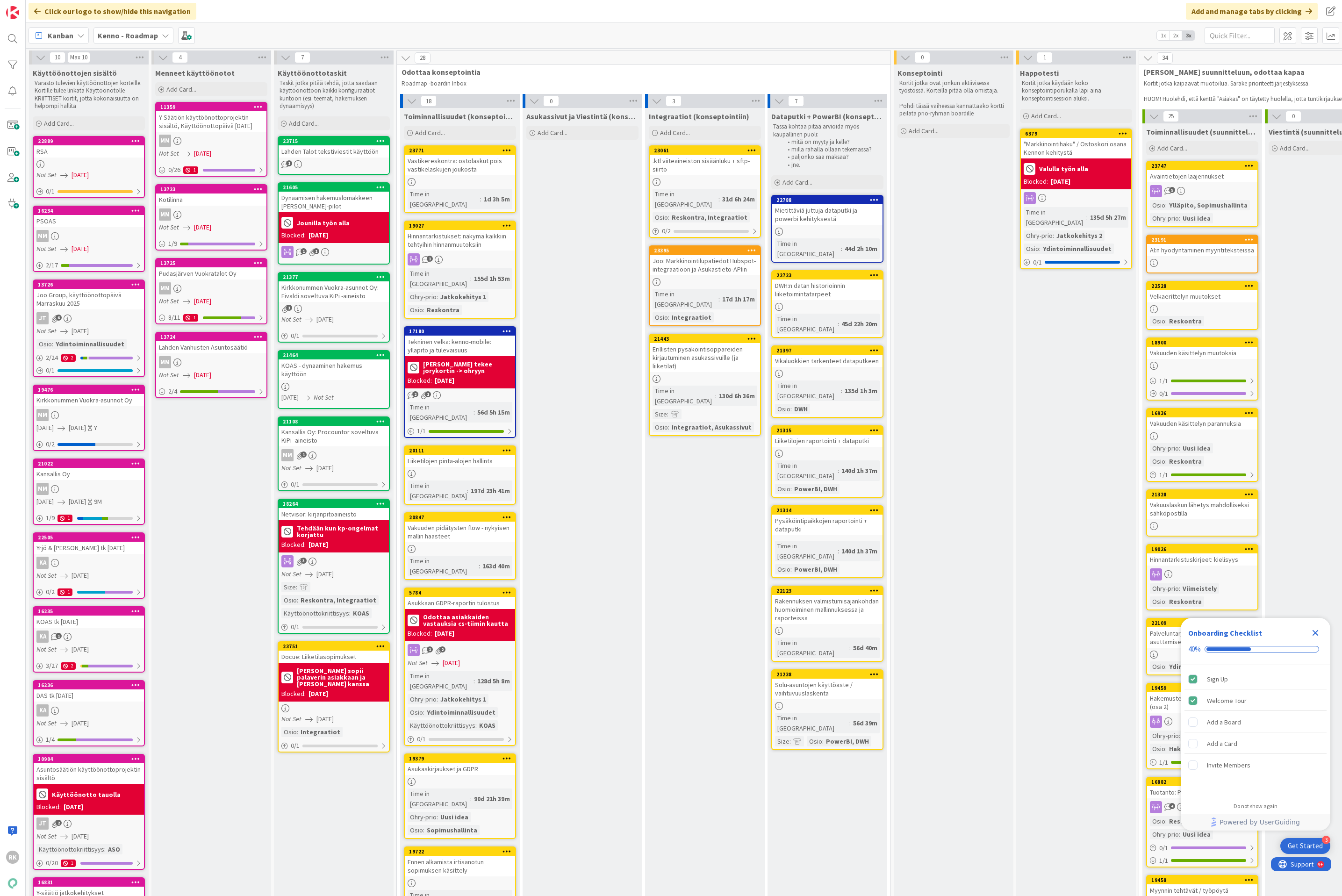
click at [135, 31] on b "Kenno - Roadmap" at bounding box center [128, 35] width 60 height 9
click at [129, 57] on icon at bounding box center [128, 59] width 7 height 7
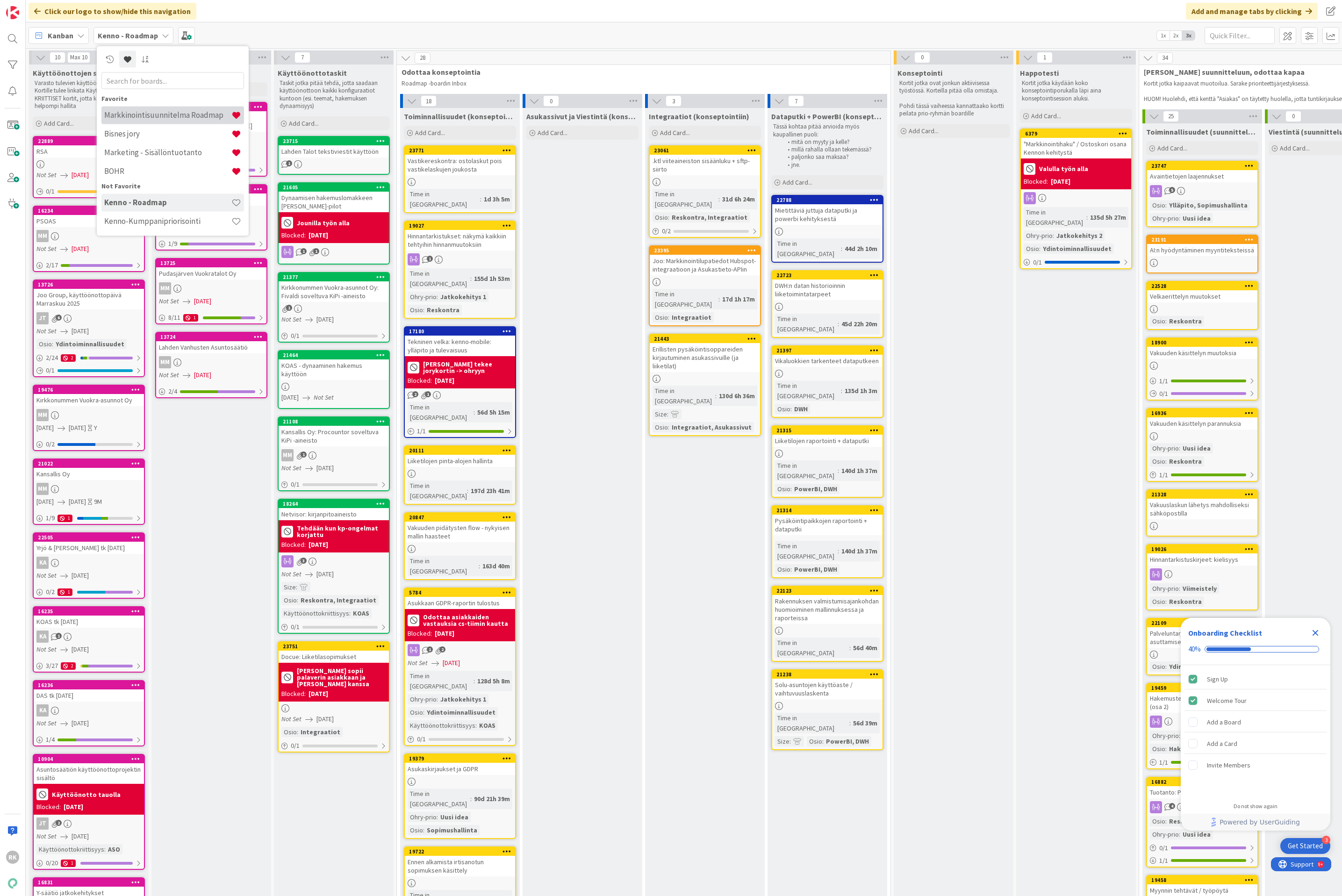
click at [152, 115] on h4 "Markkinointisuunnitelma Roadmap" at bounding box center [167, 114] width 127 height 9
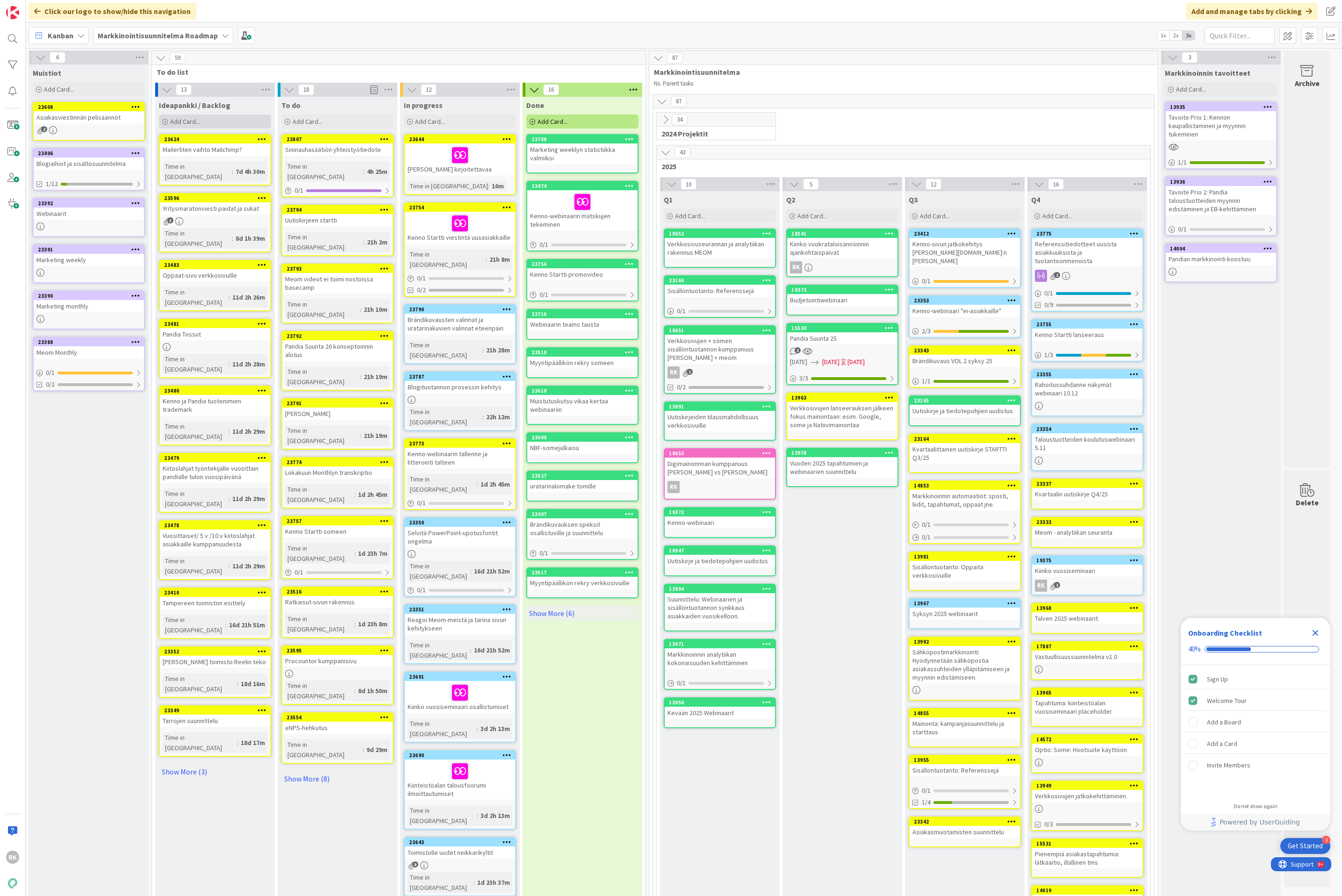
click at [184, 120] on span "Add Card..." at bounding box center [184, 122] width 30 height 8
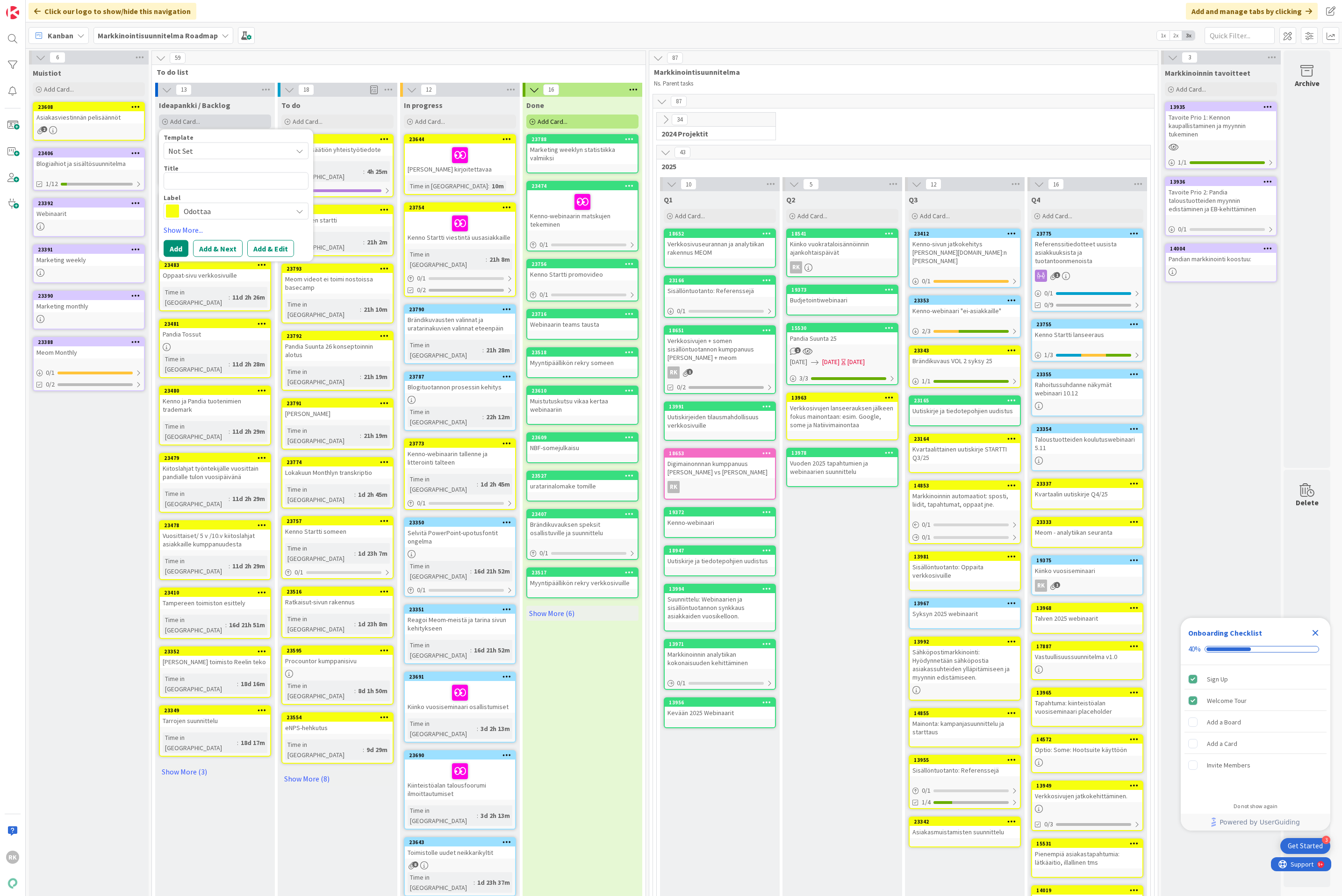
type textarea "x"
type textarea "J"
type textarea "x"
type textarea "Ju"
type textarea "x"
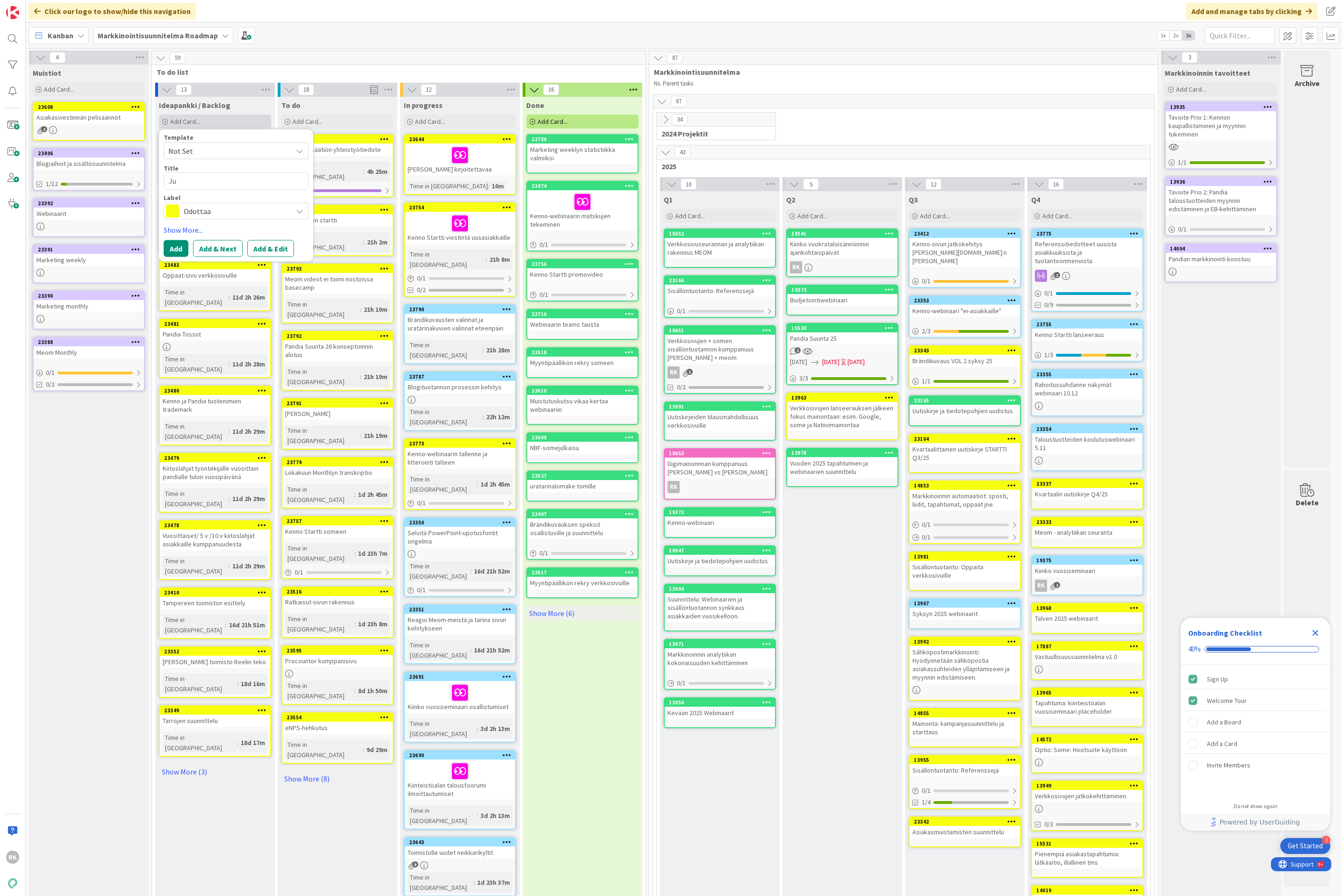
type textarea "[DATE]"
type textarea "x"
type textarea "Julk"
type textarea "x"
type textarea "Julka"
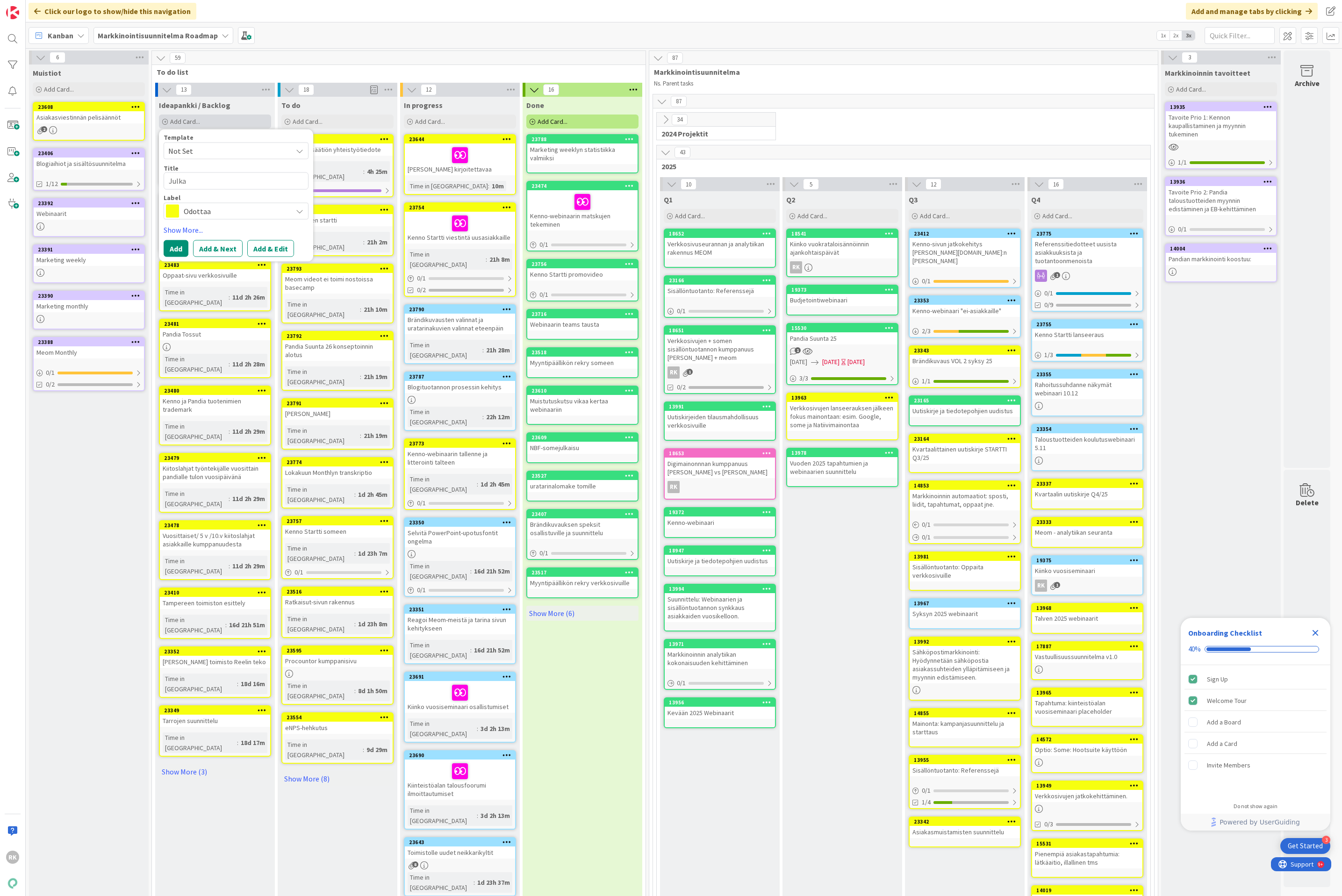
type textarea "x"
type textarea "Julkai"
type textarea "x"
type textarea "Julkais"
type textarea "x"
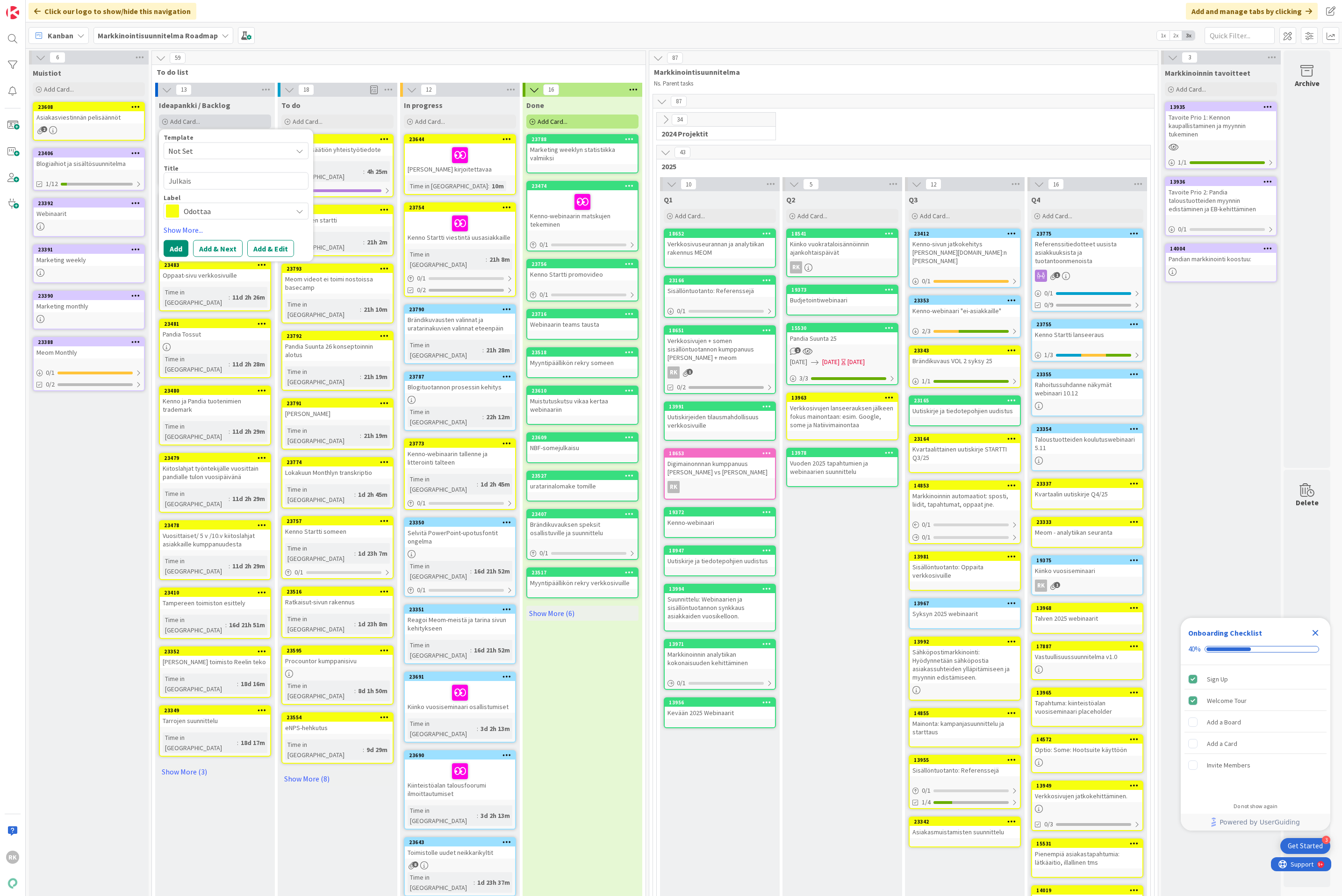
type textarea "Julkaisu"
type textarea "x"
type textarea "Julkaisut"
type textarea "x"
type textarea "Julkaisuti"
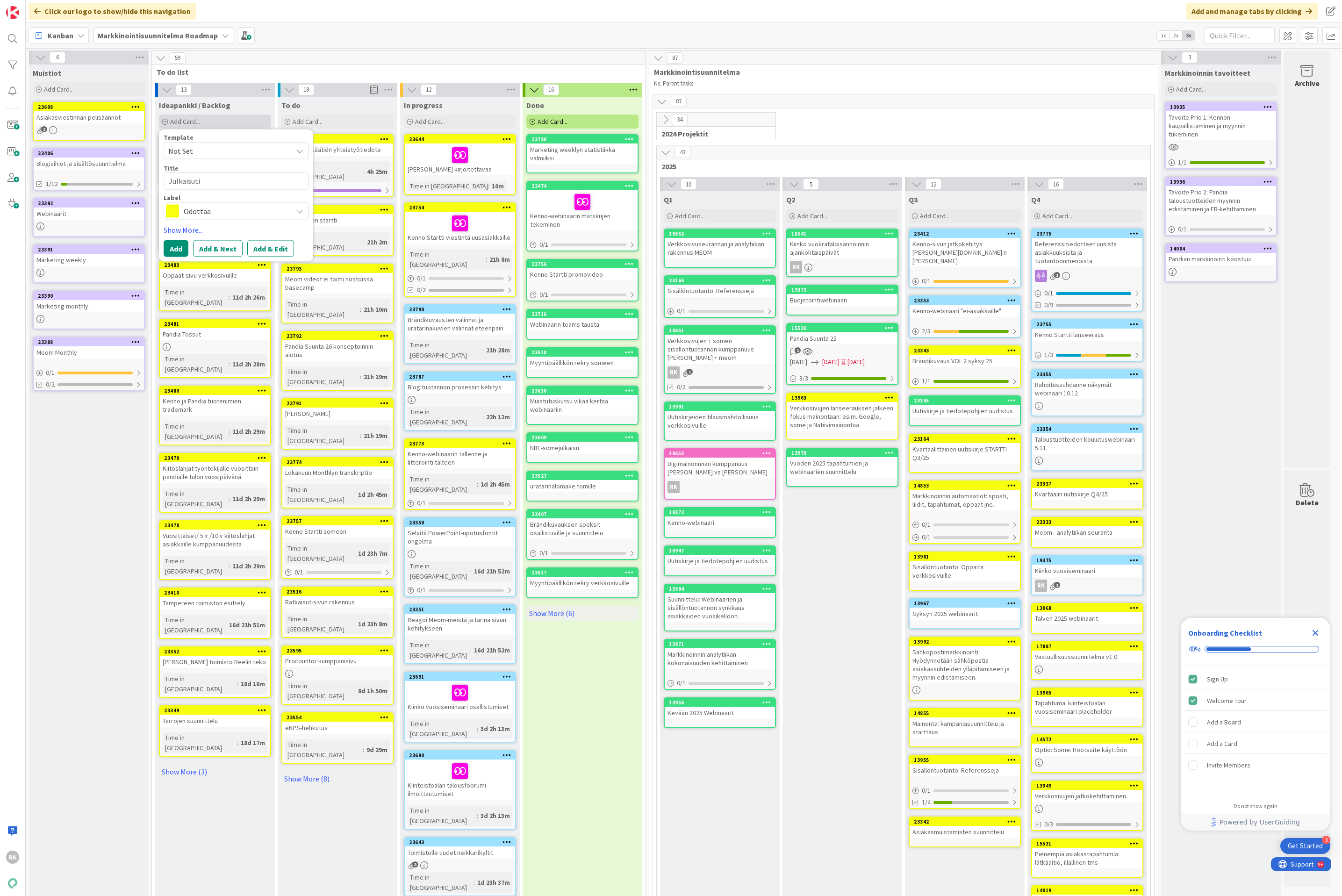
type textarea "x"
type textarea "Julkaisutie"
type textarea "x"
type textarea "Julkaisutied"
type textarea "x"
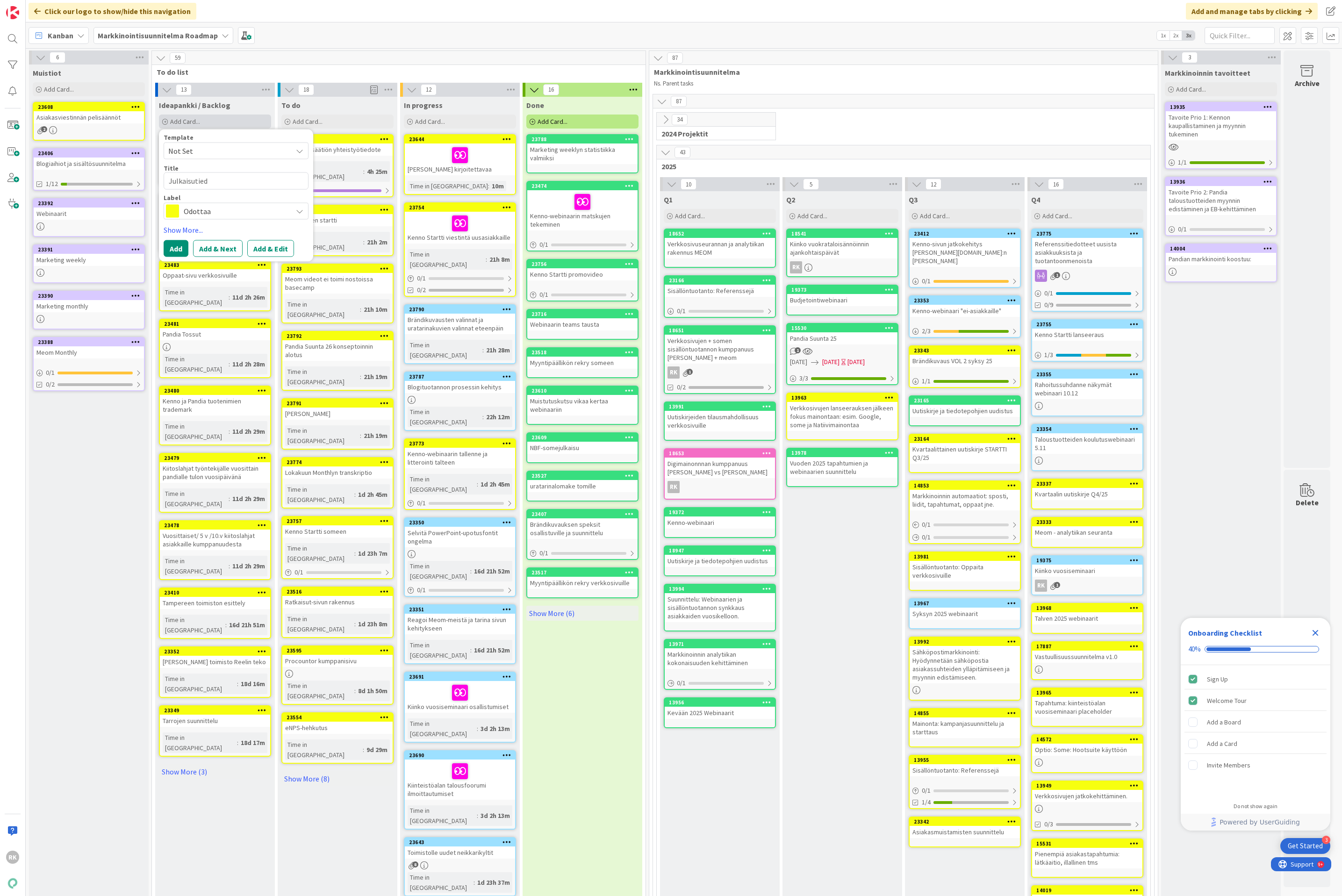
type textarea "Julkaisutiedo"
type textarea "x"
type textarea "Julkaisutiedot"
type textarea "x"
type textarea "Julkaisutiedote"
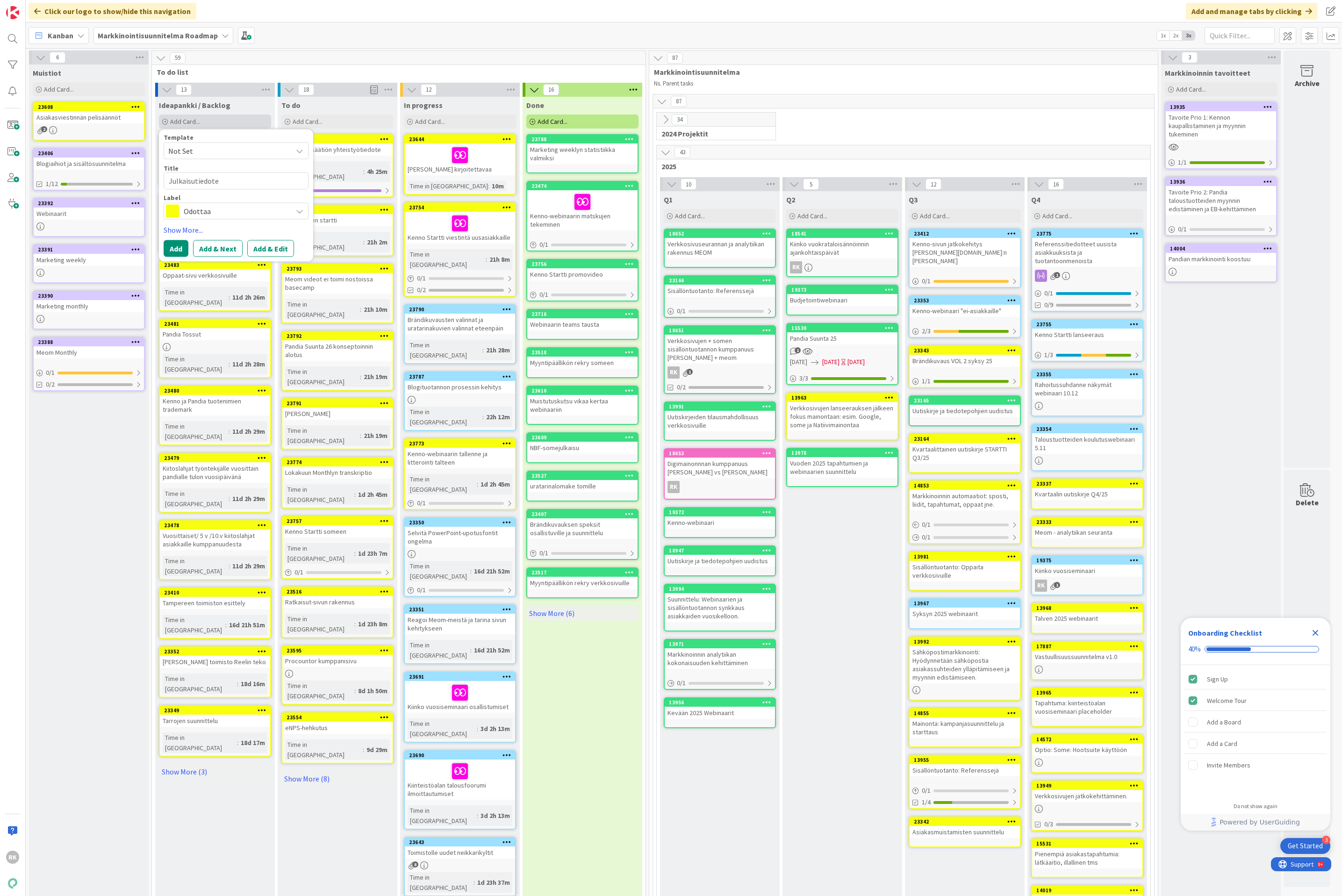
type textarea "x"
type textarea "Julkaisutiedote"
type textarea "x"
type textarea "Julkaisutiedote u"
type textarea "x"
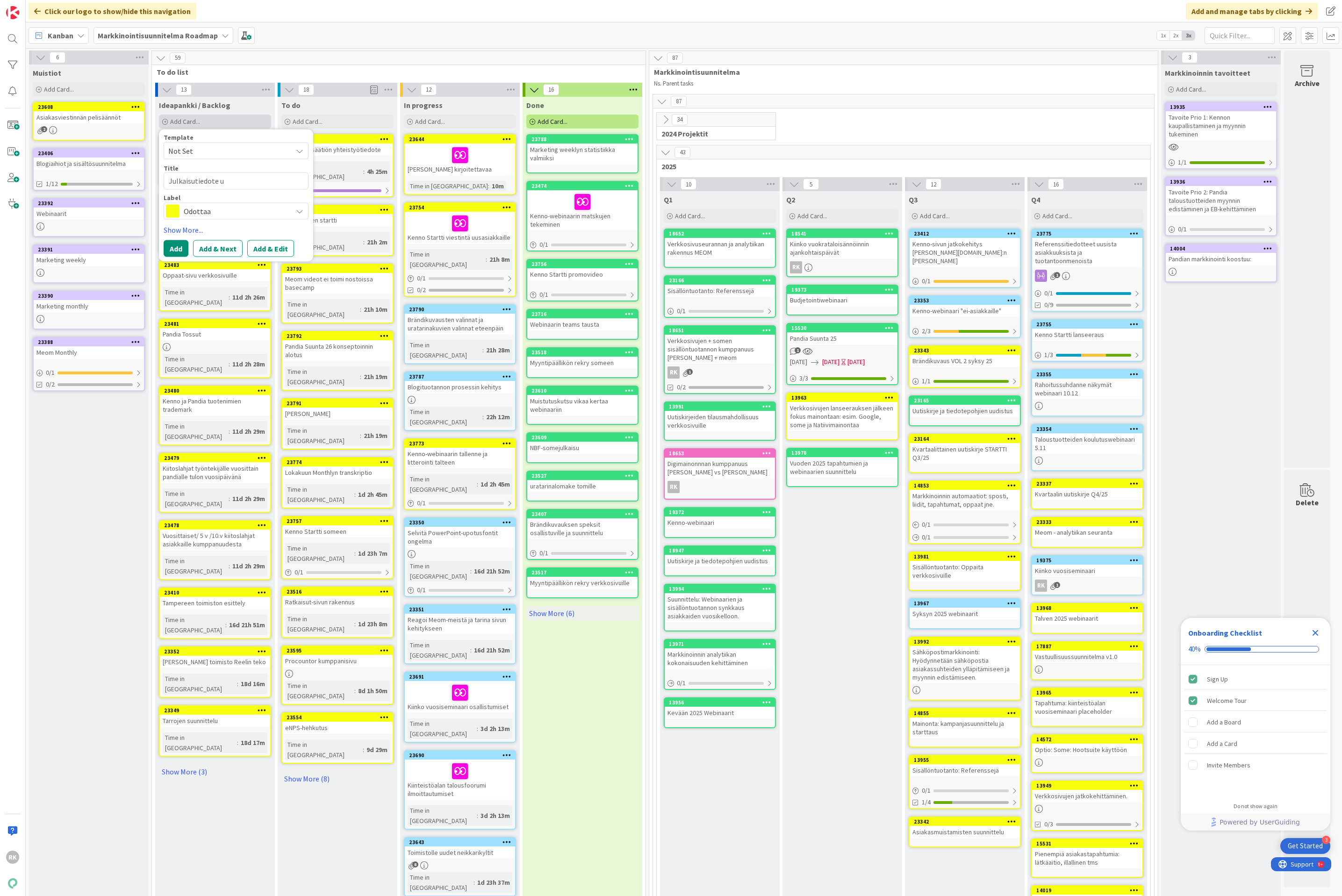
type textarea "Julkaisutiedote uu"
type textarea "x"
type textarea "Julkaisutiedote uus"
type textarea "x"
type textarea "Julkaisutiedote uusi"
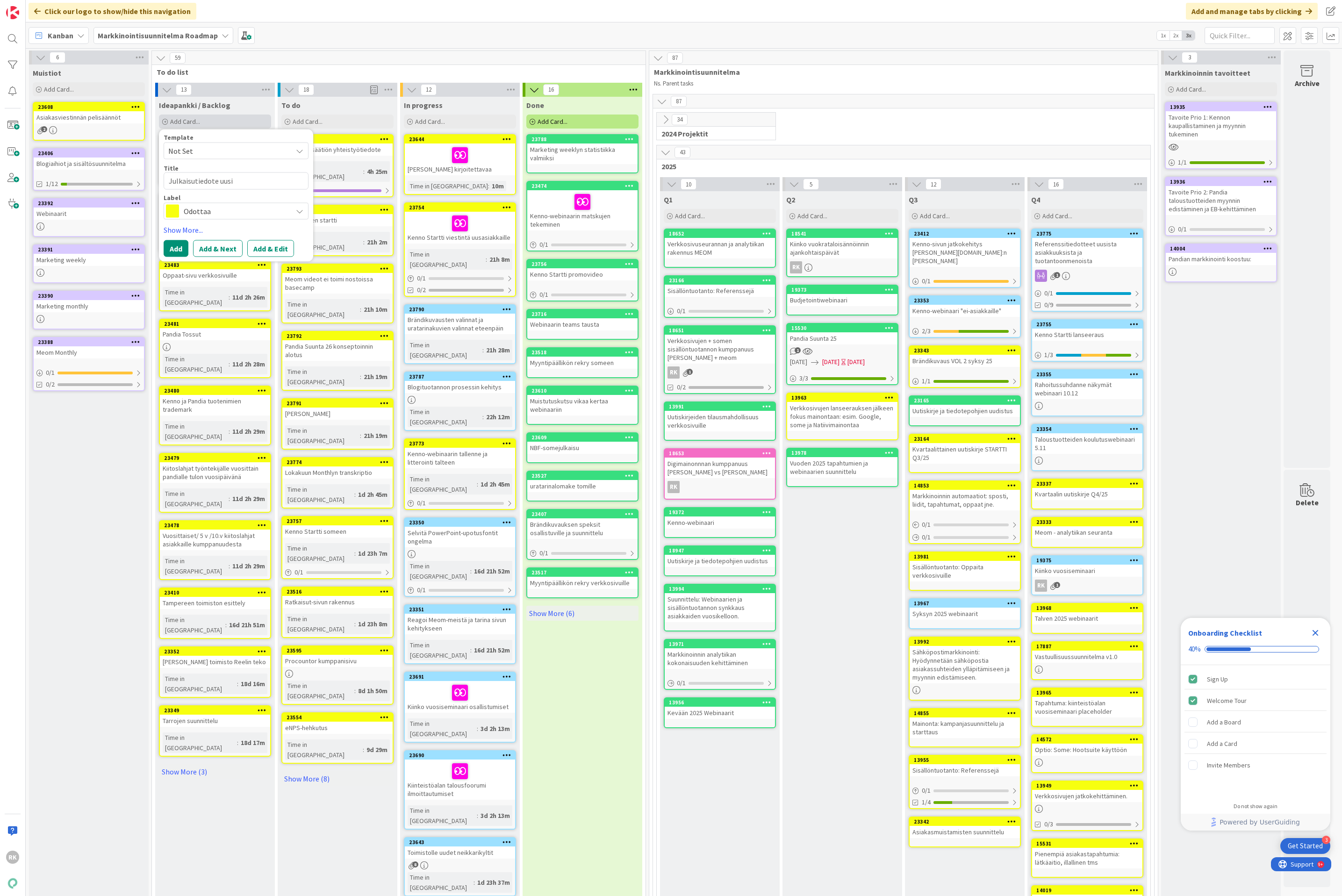
type textarea "x"
type textarea "Julkaisutiedote uusii"
type textarea "x"
type textarea "Julkaisutiedote uusiin"
type textarea "x"
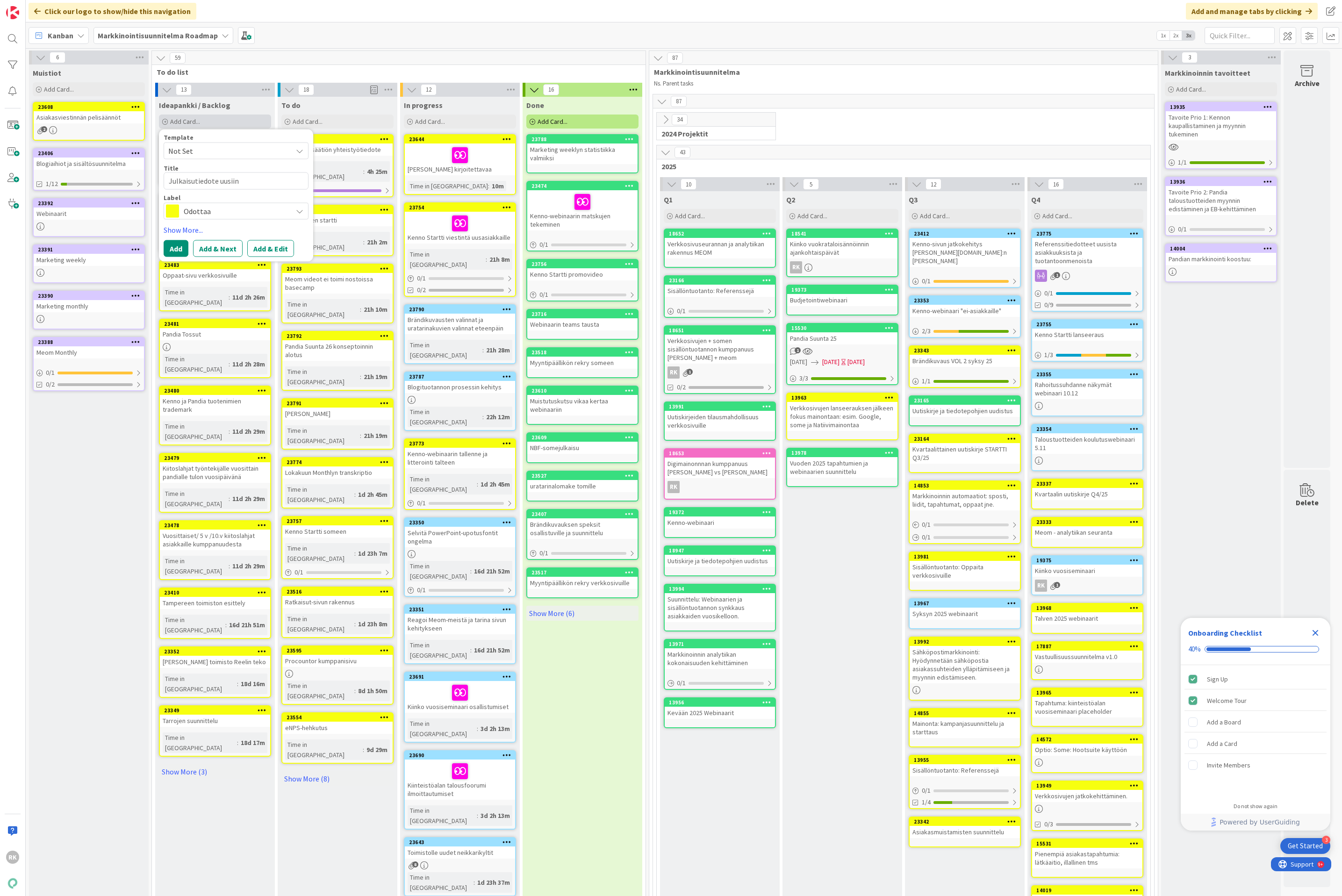
type textarea "Julkaisutiedote uusiin"
type textarea "x"
type textarea "Julkaisutiedote uusiin p"
type textarea "x"
type textarea "Julkaisutiedote uusiin po"
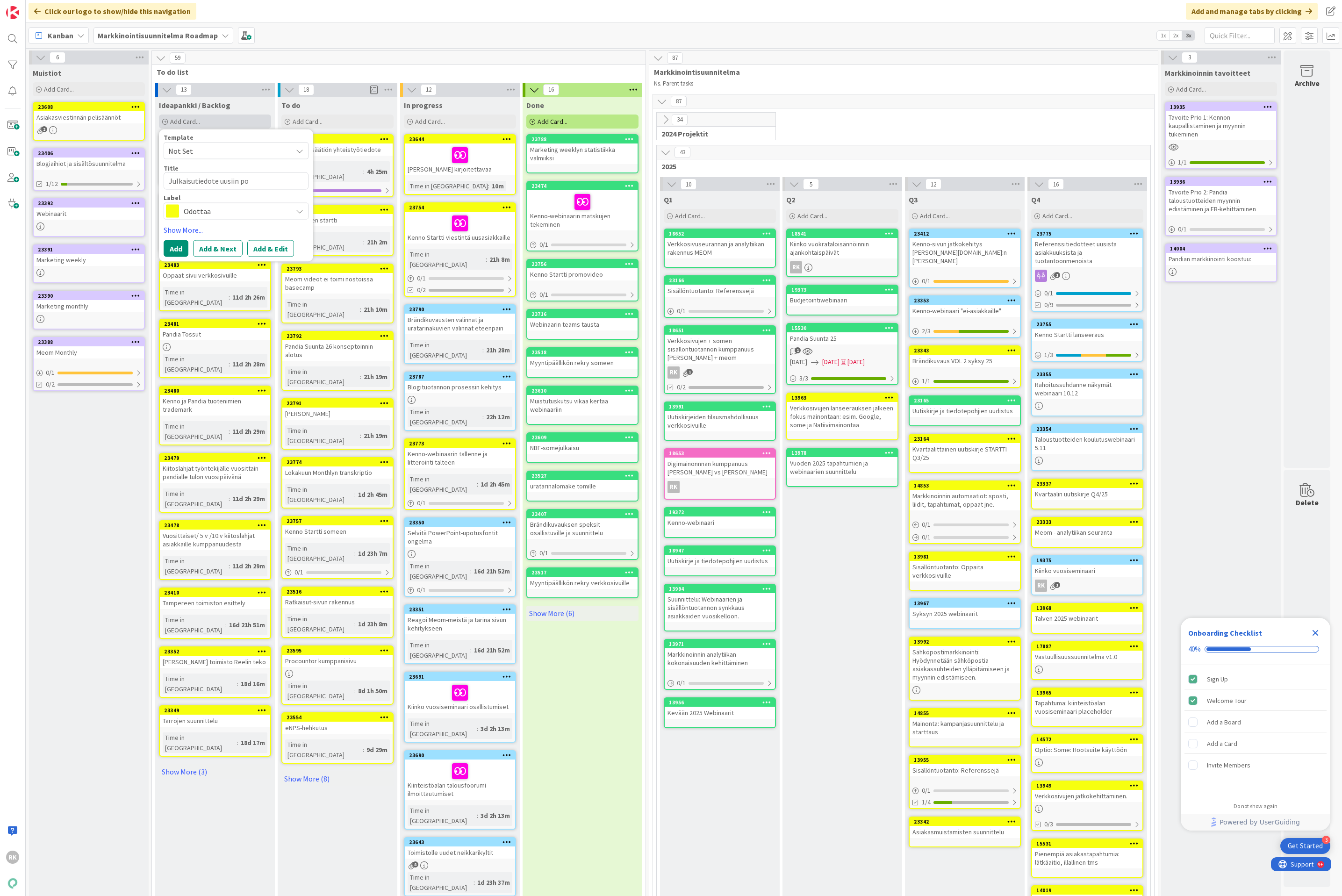
type textarea "x"
type textarea "Julkaisutiedote uusiin poh"
type textarea "x"
type textarea "Julkaisutiedote uusiin pohj"
type textarea "x"
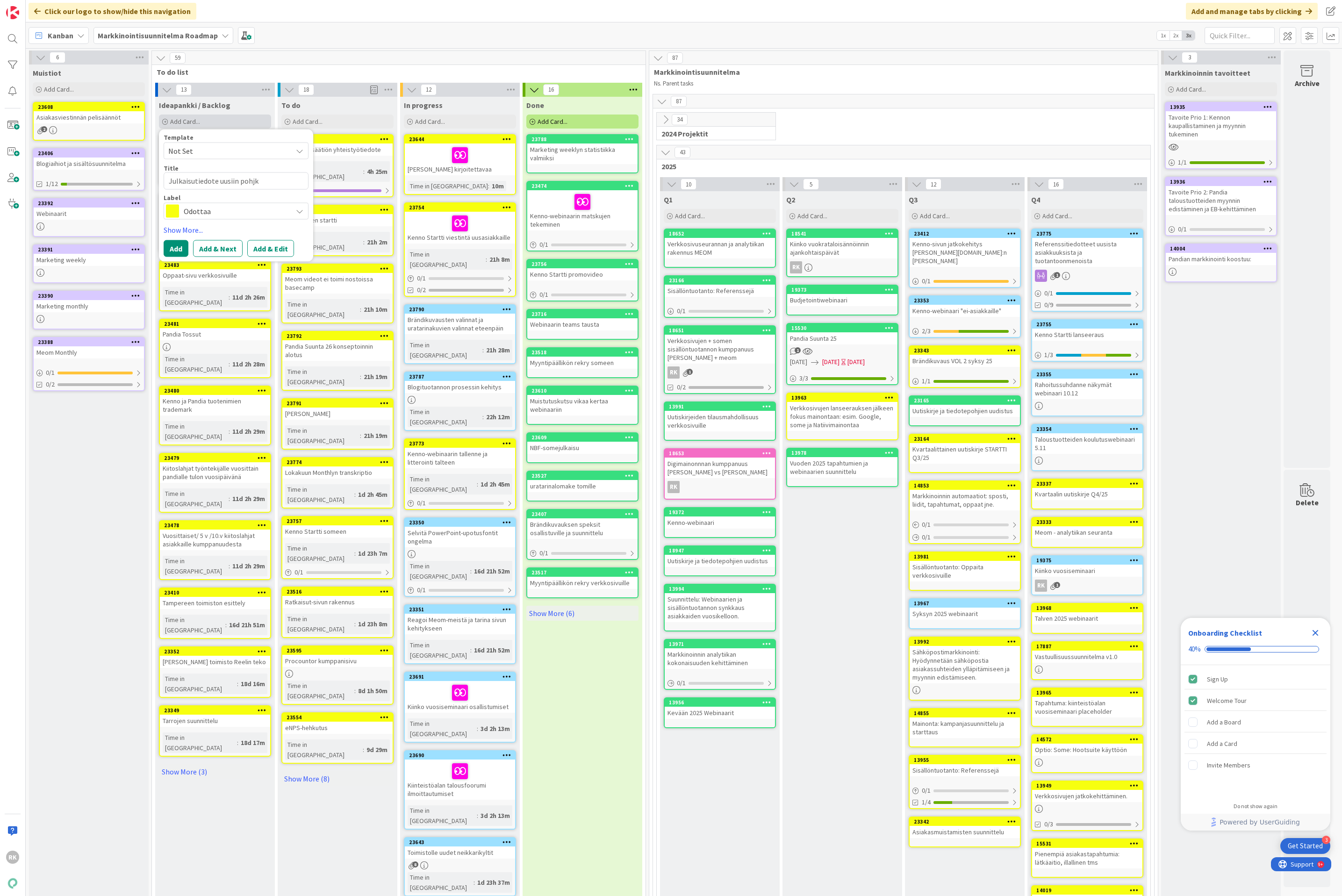
type textarea "Julkaisutiedote uusiin pohjki"
type textarea "x"
type textarea "Julkaisutiedote uusiin pohjkii"
type textarea "x"
type textarea "Julkaisutiedote uusiin pohjki"
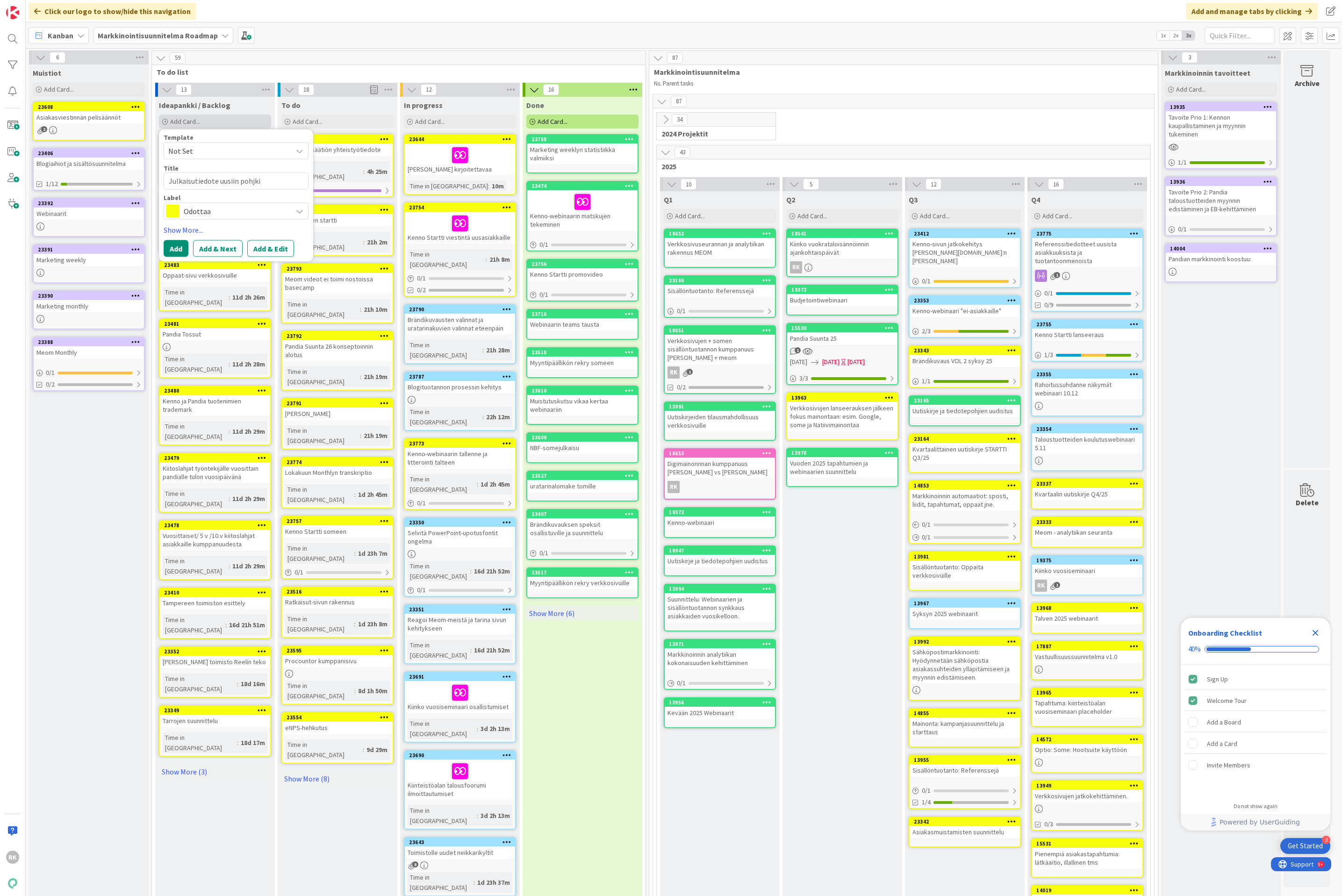
type textarea "x"
type textarea "Julkaisutiedote uusiin pohjk"
type textarea "x"
type textarea "Julkaisutiedote uusiin pohj"
type textarea "x"
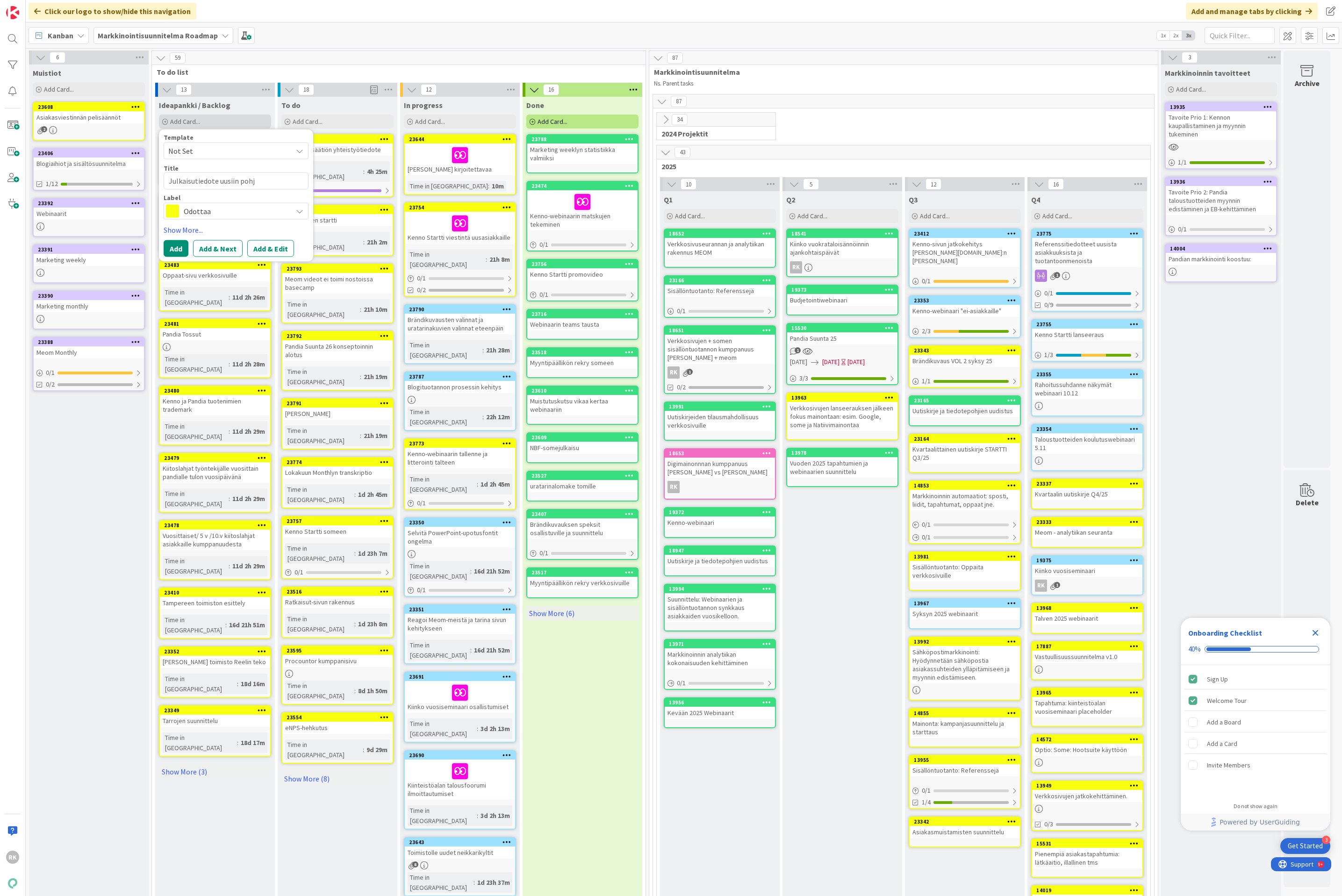
type textarea "Julkaisutiedote uusiin pohji"
type textarea "x"
type textarea "Julkaisutiedote uusiin pohjii"
type textarea "x"
type textarea "Julkaisutiedote uusiin pohjiin"
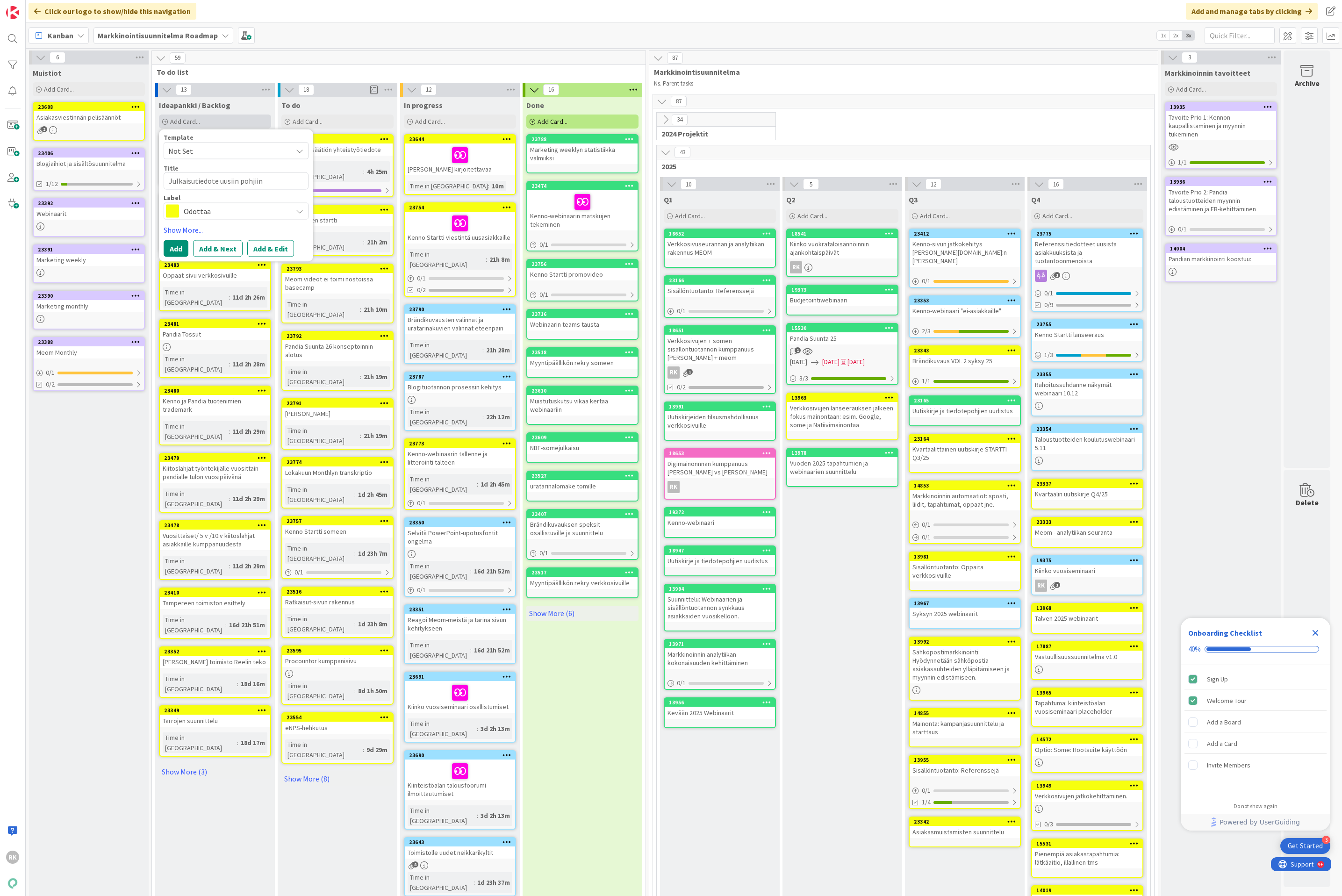
type textarea "x"
type textarea "Julkaisutiedote uusiin pohjiin"
type textarea "x"
type textarea "Julkaisutiedote uusiin pohjiin"
click at [182, 244] on button "Add" at bounding box center [176, 248] width 25 height 17
